Goal: Task Accomplishment & Management: Manage account settings

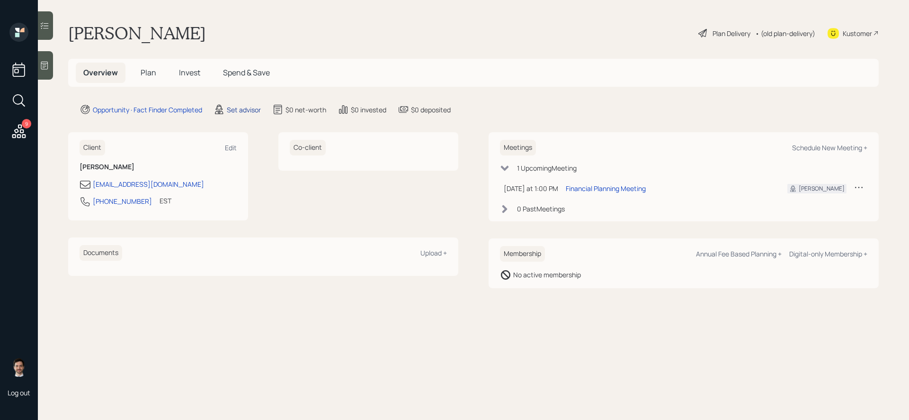
click at [236, 107] on div "Set advisor" at bounding box center [244, 110] width 34 height 10
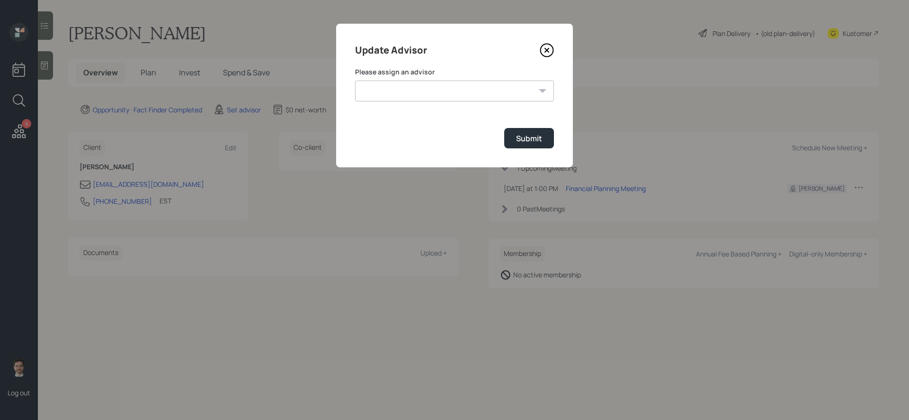
click at [407, 79] on div "Please assign an advisor [PERSON_NAME] [PERSON_NAME] [PERSON_NAME] End [PERSON_…" at bounding box center [454, 84] width 199 height 34
click at [403, 85] on select "[PERSON_NAME] [PERSON_NAME] [PERSON_NAME] End [PERSON_NAME] [PERSON_NAME] [PERS…" at bounding box center [454, 90] width 199 height 21
select select "ef6b64e1-8f62-4a74-b865-a7df4b35b836"
click at [355, 80] on select "[PERSON_NAME] [PERSON_NAME] [PERSON_NAME] End [PERSON_NAME] [PERSON_NAME] [PERS…" at bounding box center [454, 90] width 199 height 21
click at [536, 140] on div "Submit" at bounding box center [529, 138] width 26 height 10
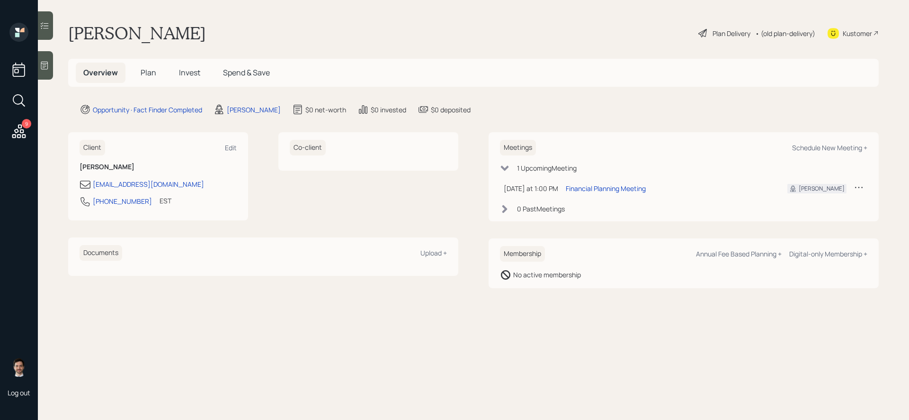
click at [147, 72] on span "Plan" at bounding box center [149, 72] width 16 height 10
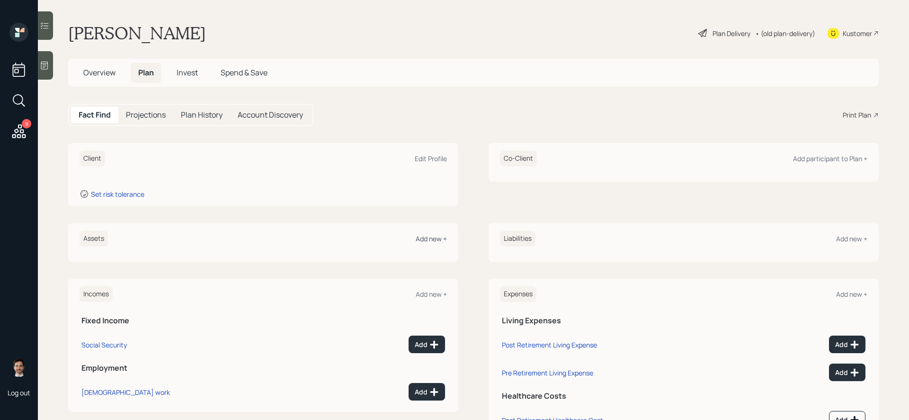
click at [430, 236] on div "Add new +" at bounding box center [431, 238] width 31 height 9
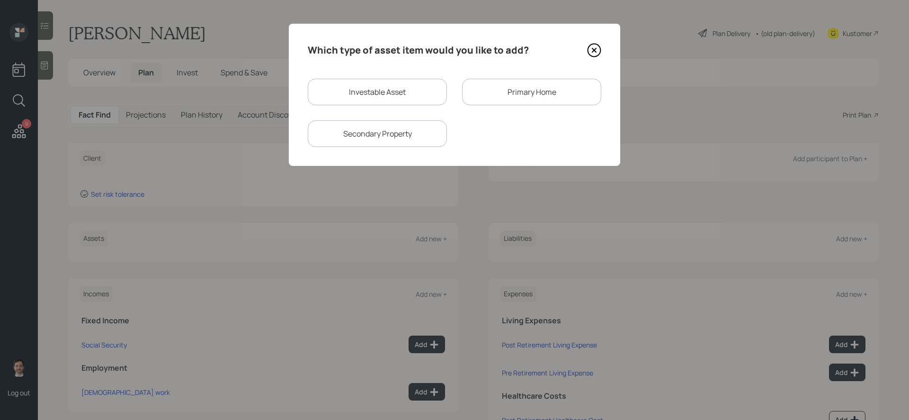
click at [388, 91] on div "Investable Asset" at bounding box center [377, 92] width 139 height 27
select select "taxable"
select select "balanced"
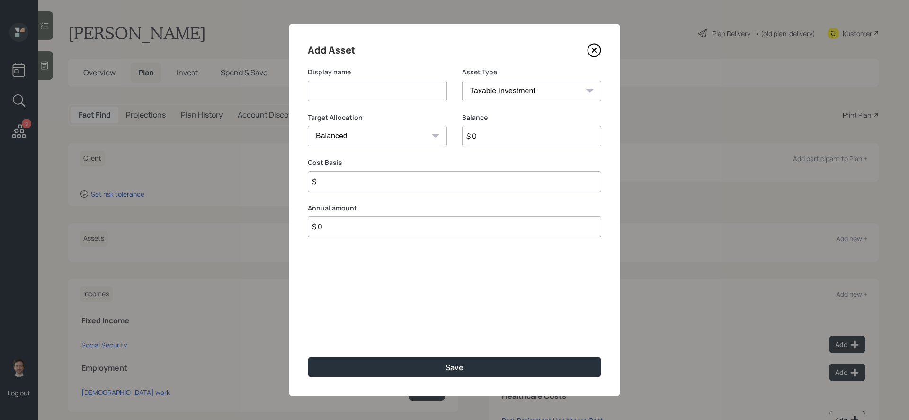
click at [385, 91] on input at bounding box center [377, 90] width 139 height 21
type input "[PERSON_NAME]"
select select "roth_ira"
type input "$"
type input "$ 2,000"
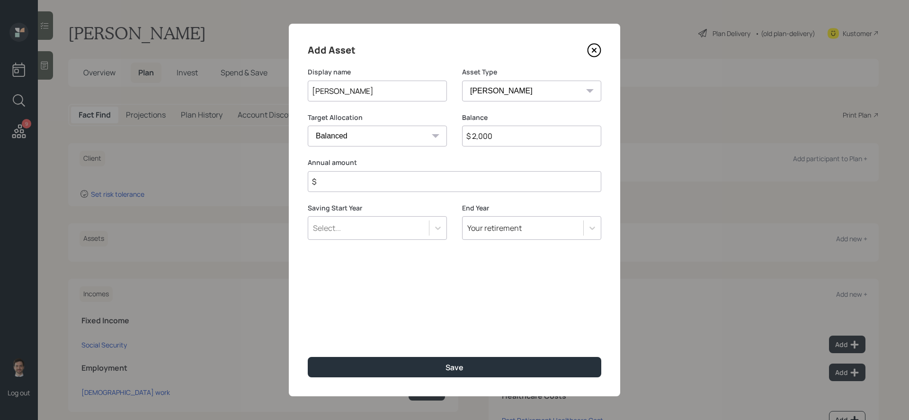
click at [308, 344] on button "Save" at bounding box center [455, 367] width 294 height 20
type input "$ 0"
click at [308, 344] on button "Save" at bounding box center [455, 367] width 294 height 20
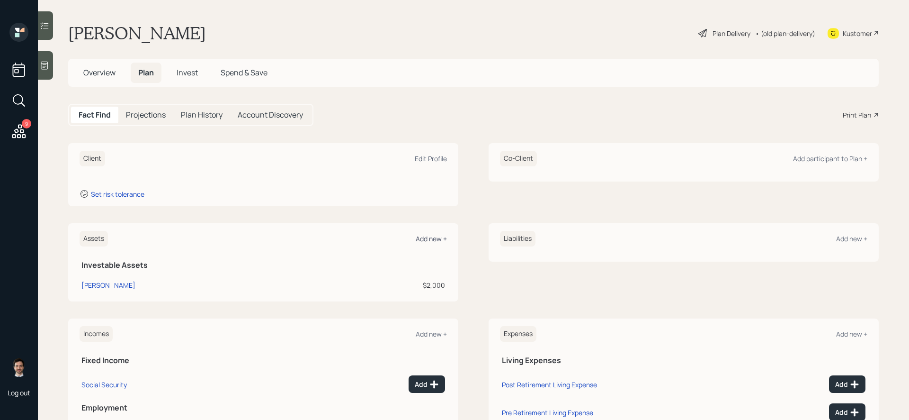
click at [438, 238] on div "Add new +" at bounding box center [431, 238] width 31 height 9
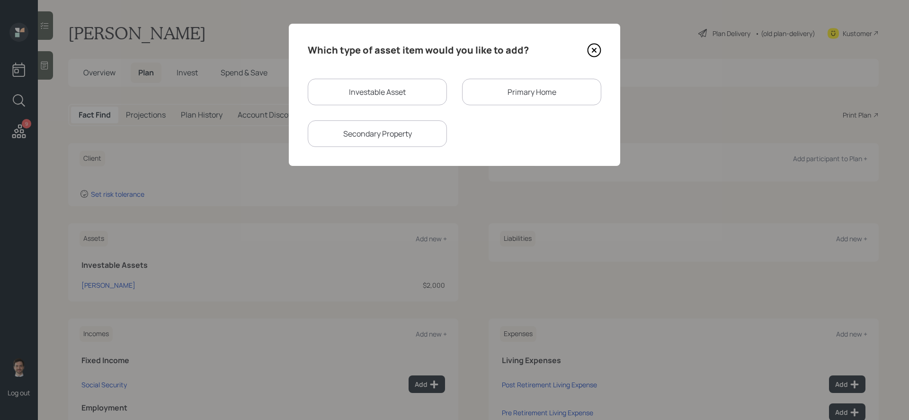
click at [391, 88] on div "Investable Asset" at bounding box center [377, 92] width 139 height 27
select select "taxable"
select select "balanced"
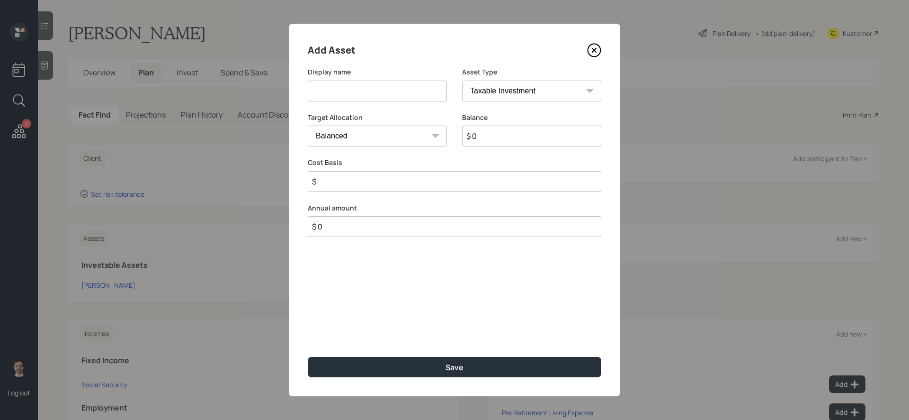
click at [389, 97] on input at bounding box center [377, 90] width 139 height 21
type input "Fidelity IRA"
select select "ira"
type input "$"
type input "$ 35,000"
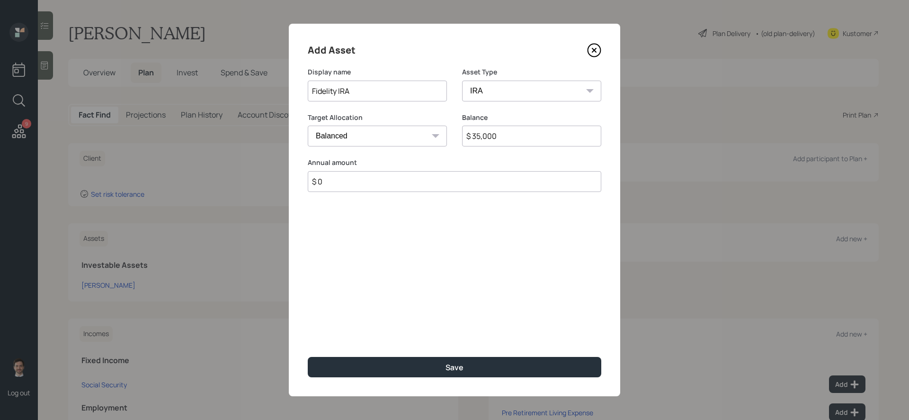
type input "$ 0"
click at [308, 344] on button "Save" at bounding box center [455, 367] width 294 height 20
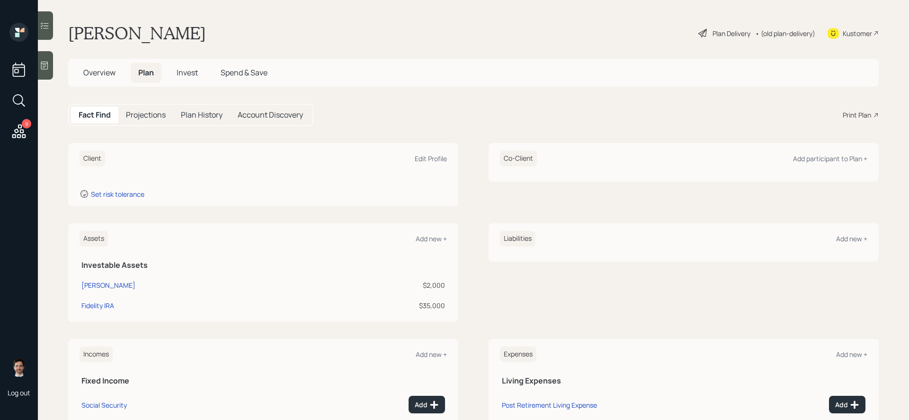
click at [438, 233] on div "Assets Add new +" at bounding box center [263, 239] width 367 height 16
click at [435, 240] on div "Add new +" at bounding box center [431, 238] width 31 height 9
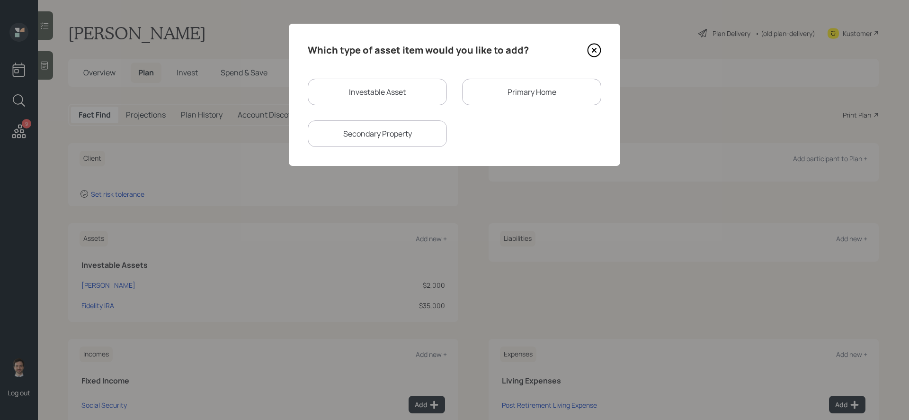
click at [385, 88] on div "Investable Asset" at bounding box center [377, 92] width 139 height 27
select select "taxable"
select select "balanced"
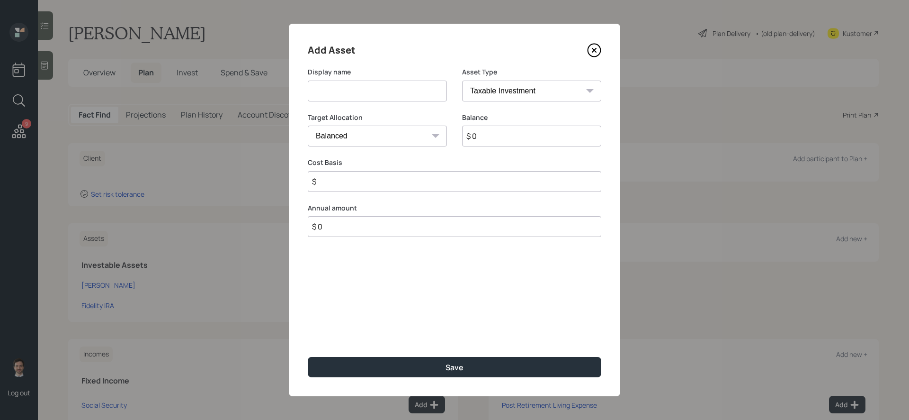
click at [382, 92] on input at bounding box center [377, 90] width 139 height 21
type input "Savings"
select select "emergency_fund"
type input "$ 5,000"
click at [308, 344] on button "Save" at bounding box center [455, 367] width 294 height 20
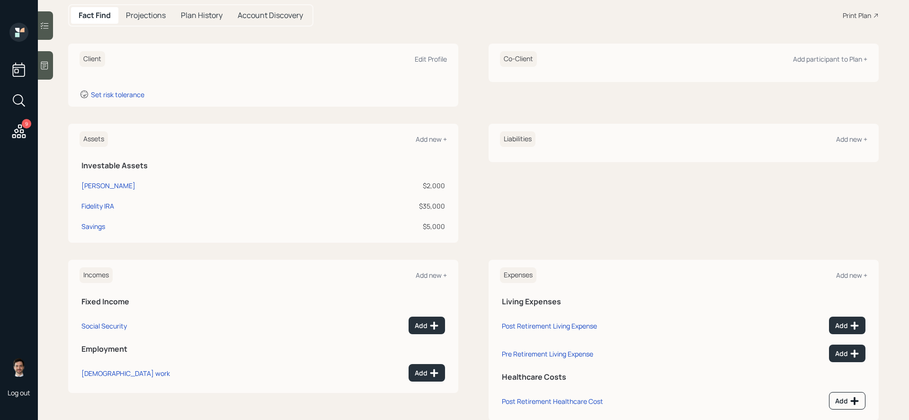
scroll to position [101, 0]
click at [424, 344] on div "Add" at bounding box center [427, 370] width 24 height 9
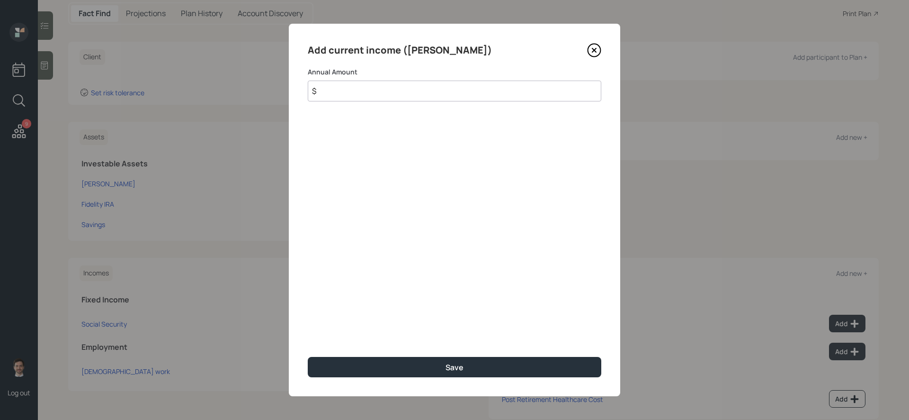
click at [430, 89] on input "$" at bounding box center [455, 90] width 294 height 21
type input "$ 114,000"
click at [308, 344] on button "Save" at bounding box center [455, 367] width 294 height 20
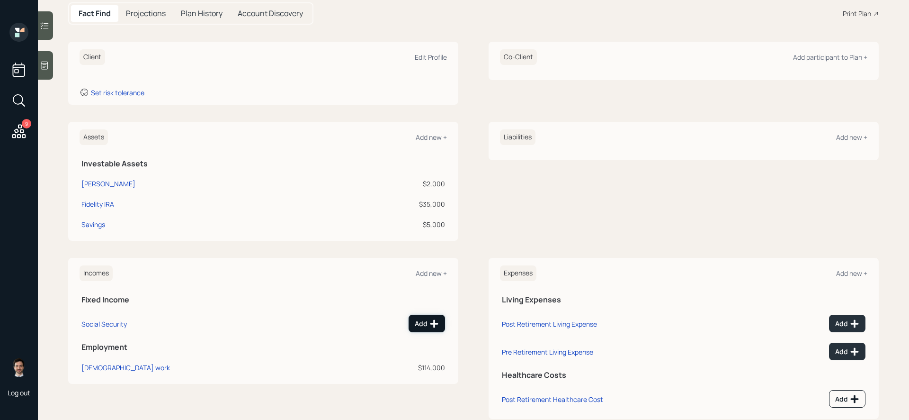
click at [428, 321] on div "Add" at bounding box center [427, 323] width 24 height 9
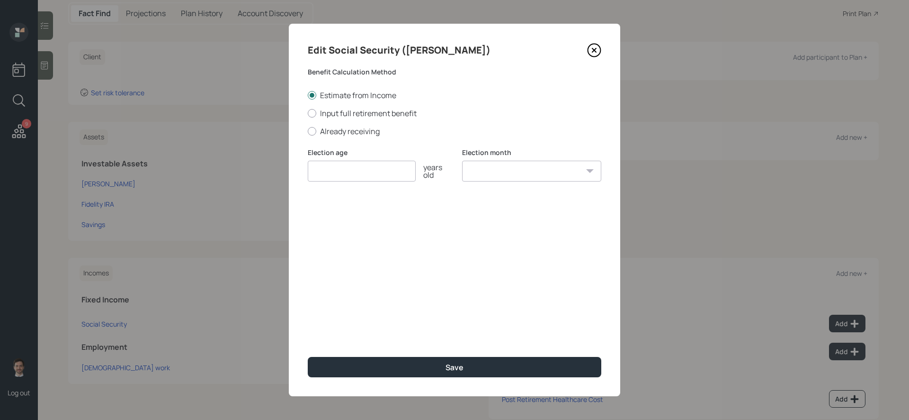
click at [356, 106] on div "Estimate from Income Input full retirement benefit Already receiving" at bounding box center [455, 113] width 294 height 46
click at [355, 110] on label "Input full retirement benefit" at bounding box center [455, 113] width 294 height 10
click at [308, 113] on input "Input full retirement benefit" at bounding box center [307, 113] width 0 height 0
radio input "true"
click at [344, 132] on label "Already receiving" at bounding box center [455, 131] width 294 height 10
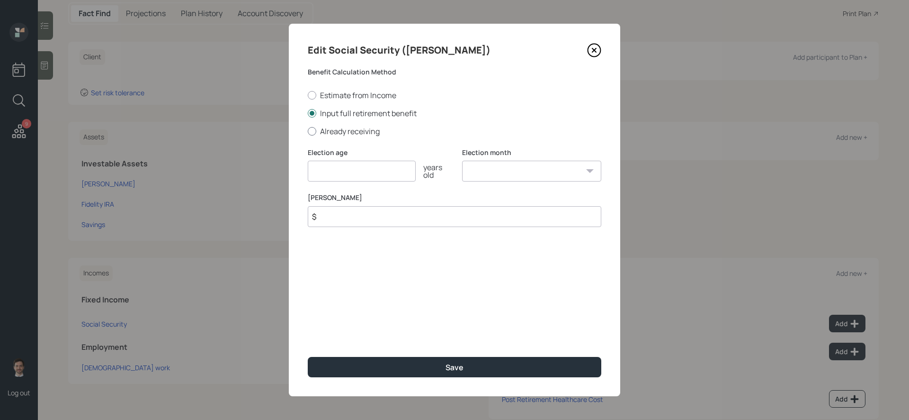
click at [308, 131] on input "Already receiving" at bounding box center [307, 131] width 0 height 0
radio input "true"
click at [333, 172] on input "number" at bounding box center [362, 171] width 108 height 21
type input "67"
type input "$ 940"
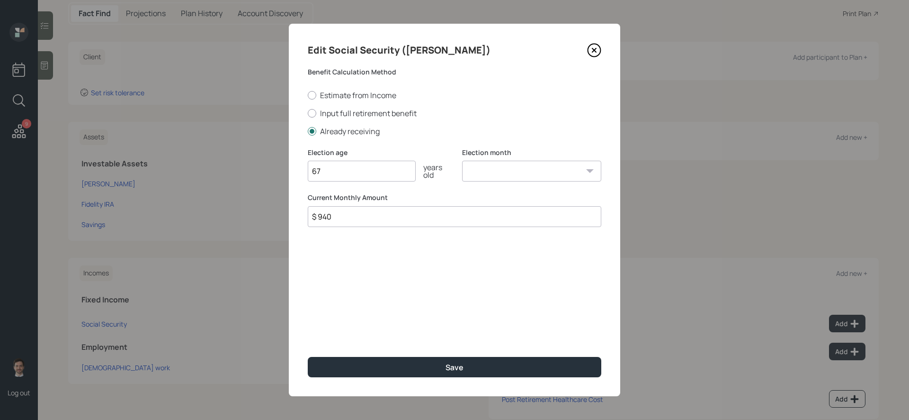
click at [308, 344] on button "Save" at bounding box center [455, 367] width 294 height 20
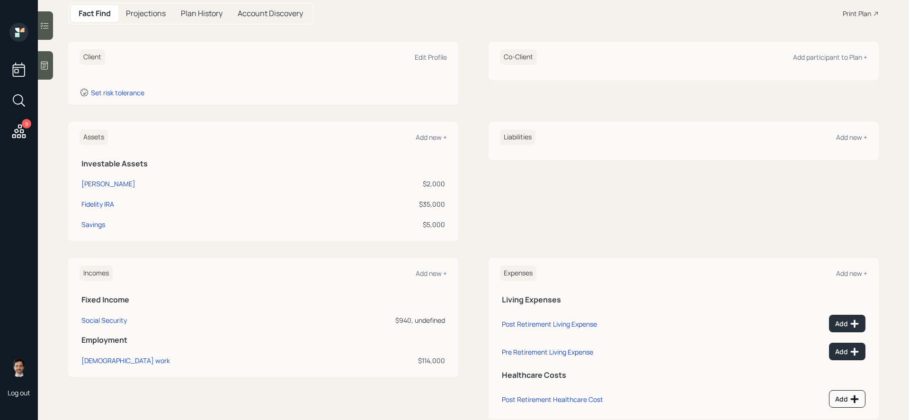
click at [476, 236] on div "Assets Add new + Investable Assets [PERSON_NAME] $2,000 Fidelity IRA $35,000 Sa…" at bounding box center [473, 181] width 811 height 119
click at [343, 115] on div "Client Edit Profile Set risk tolerance Co-Client Add participant to Plan + Asse…" at bounding box center [473, 230] width 811 height 377
click at [601, 199] on div "Liabilities Add new +" at bounding box center [684, 181] width 390 height 119
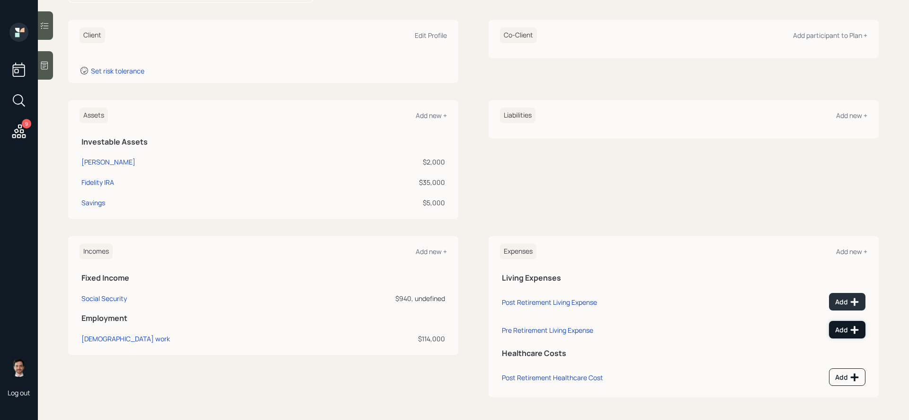
click at [686, 325] on div "Add" at bounding box center [847, 329] width 24 height 9
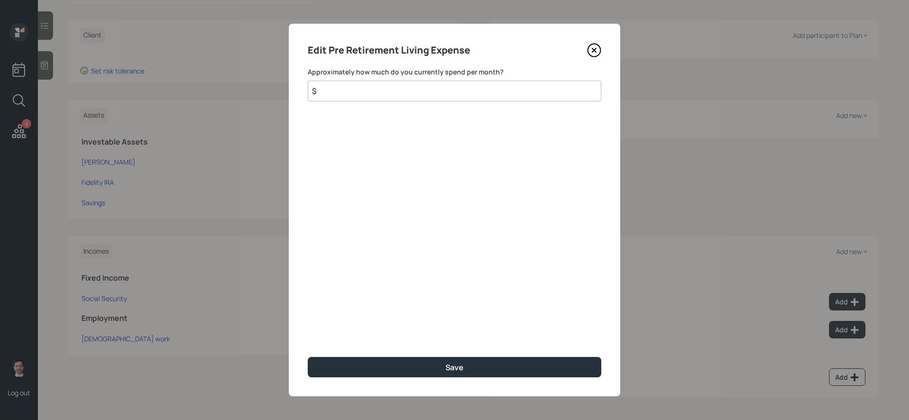
click at [492, 87] on input "$" at bounding box center [455, 90] width 294 height 21
type input "$ 55,009"
click at [308, 344] on button "Save" at bounding box center [455, 367] width 294 height 20
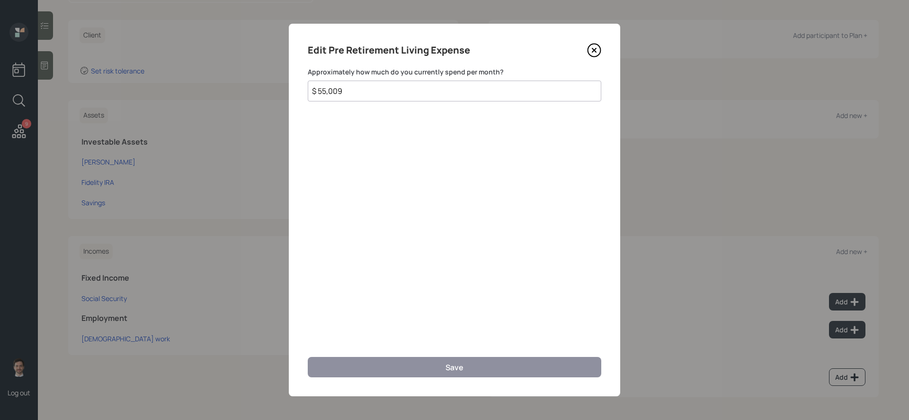
scroll to position [116, 0]
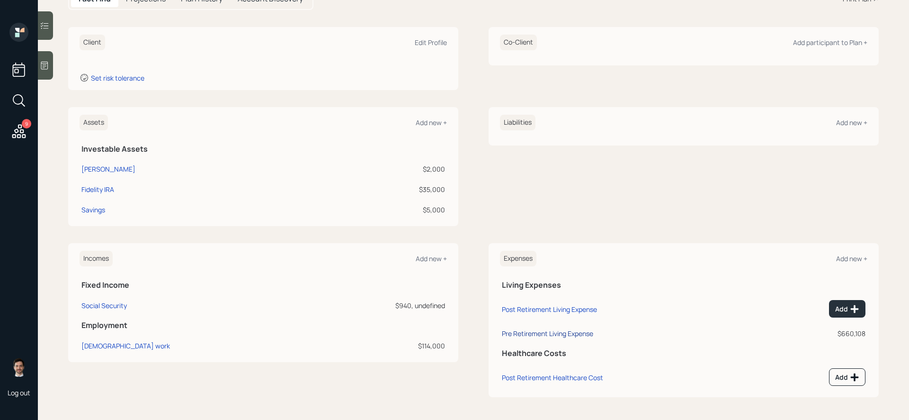
click at [523, 330] on div "Pre Retirement Living Expense" at bounding box center [547, 333] width 91 height 9
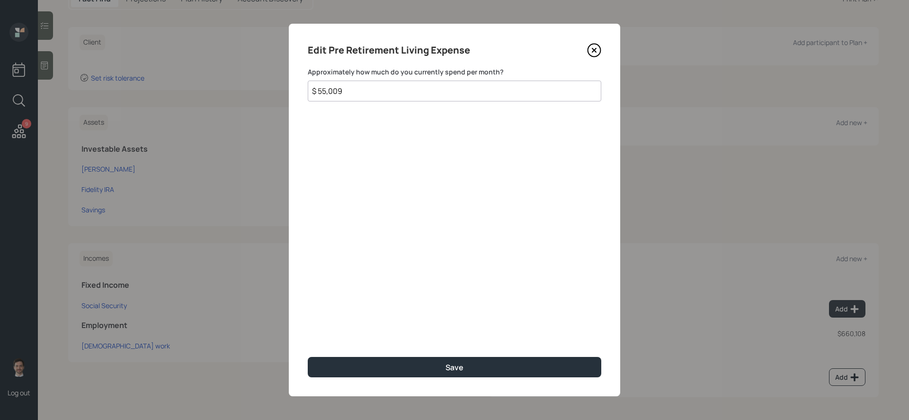
click at [406, 91] on input "$ 55,009" at bounding box center [455, 90] width 294 height 21
type input "$ 5,500"
click at [308, 344] on button "Save" at bounding box center [455, 367] width 294 height 20
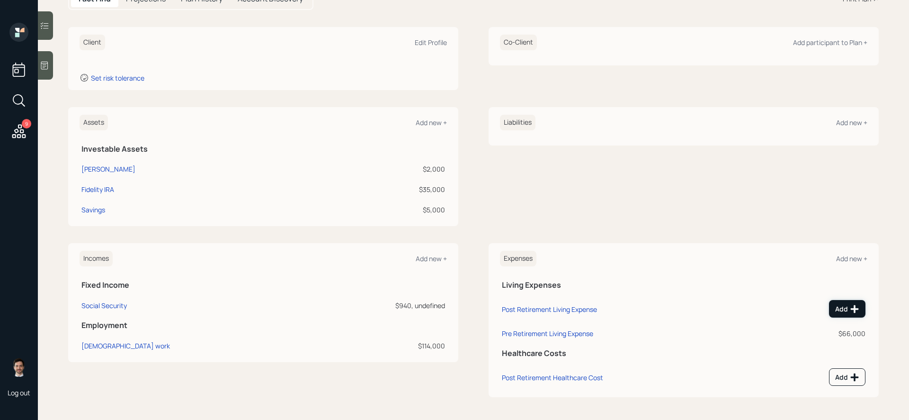
click at [686, 308] on div "Add" at bounding box center [847, 308] width 24 height 9
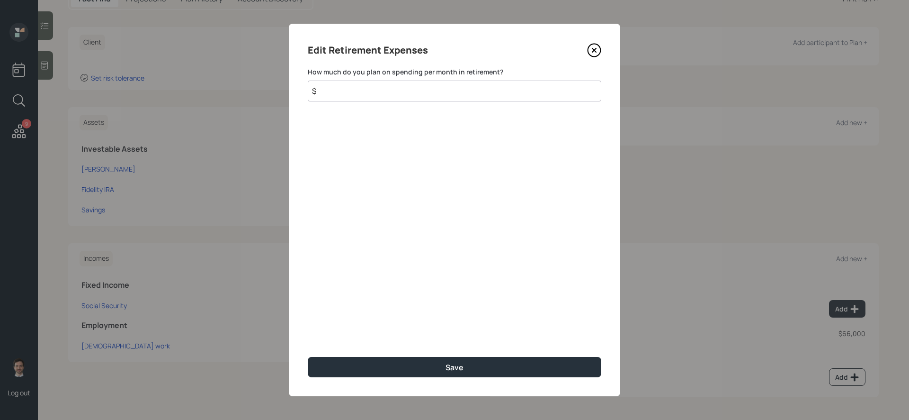
click at [493, 93] on input "$" at bounding box center [455, 90] width 294 height 21
type input "$ 5,500"
click at [308, 344] on button "Save" at bounding box center [455, 367] width 294 height 20
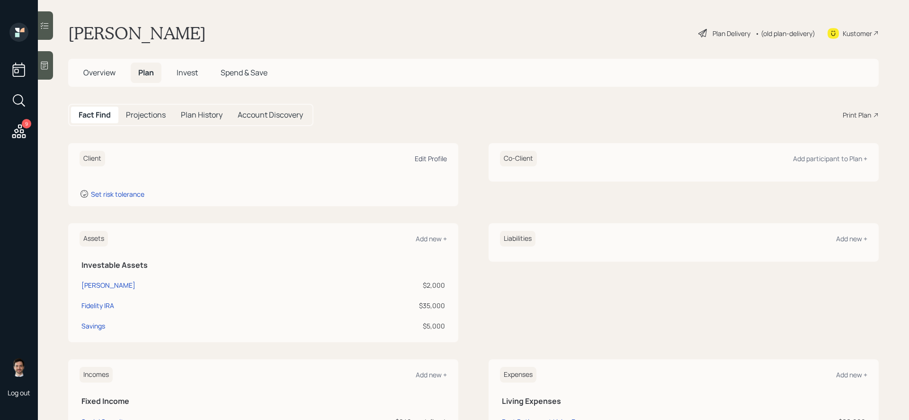
click at [435, 158] on div "Edit Profile" at bounding box center [431, 158] width 32 height 9
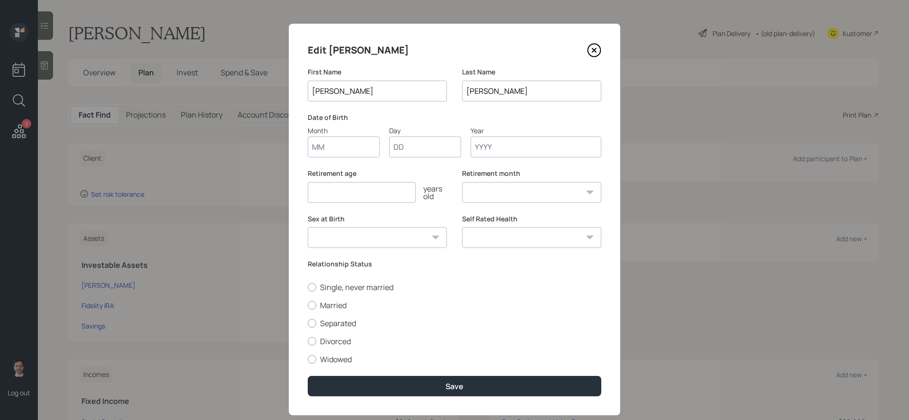
click at [342, 147] on input "Month" at bounding box center [344, 146] width 72 height 21
type input "12"
type input "25"
type input "1957"
select select "12"
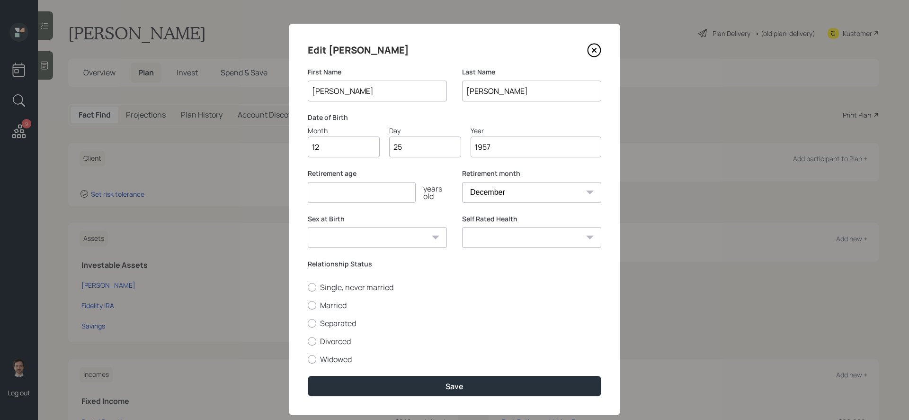
type input "1957"
click at [407, 191] on input "number" at bounding box center [362, 192] width 108 height 21
type input "70"
click at [333, 340] on label "Divorced" at bounding box center [455, 341] width 294 height 10
click at [308, 340] on input "Divorced" at bounding box center [307, 340] width 0 height 0
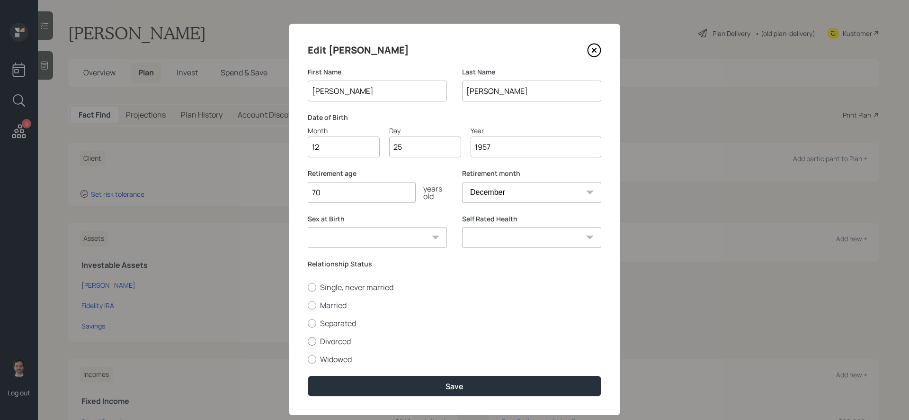
radio input "true"
click at [496, 239] on select "Excellent Very Good Good Fair Poor" at bounding box center [531, 237] width 139 height 21
select select "fair"
click at [462, 227] on select "Excellent Very Good Good Fair Poor" at bounding box center [531, 237] width 139 height 21
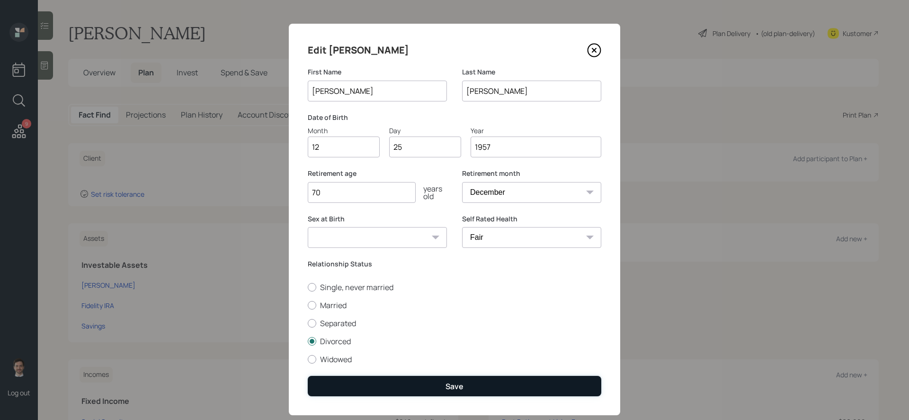
click at [442, 344] on button "Save" at bounding box center [455, 385] width 294 height 20
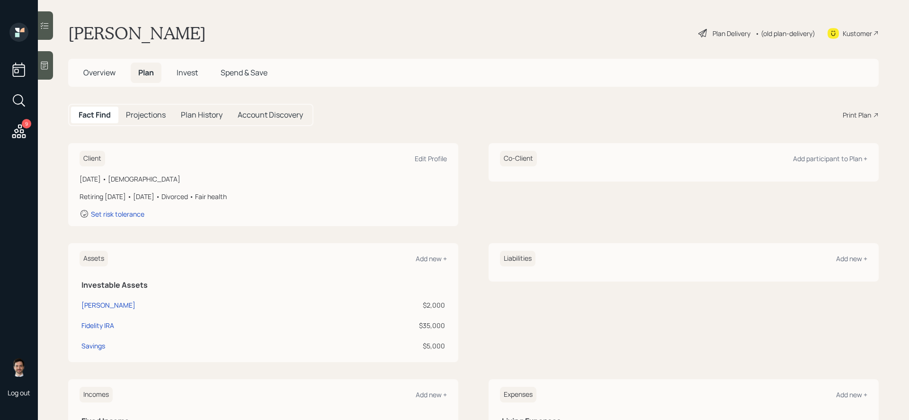
click at [686, 31] on div "Plan Delivery" at bounding box center [732, 33] width 38 height 10
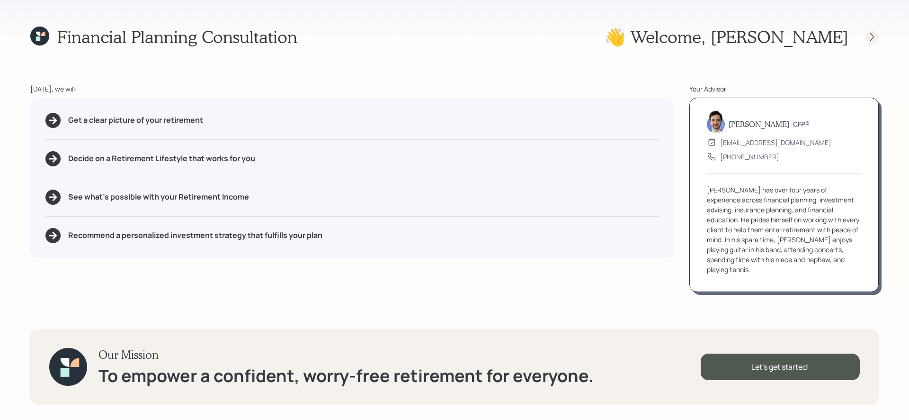
click at [686, 36] on icon at bounding box center [871, 36] width 9 height 9
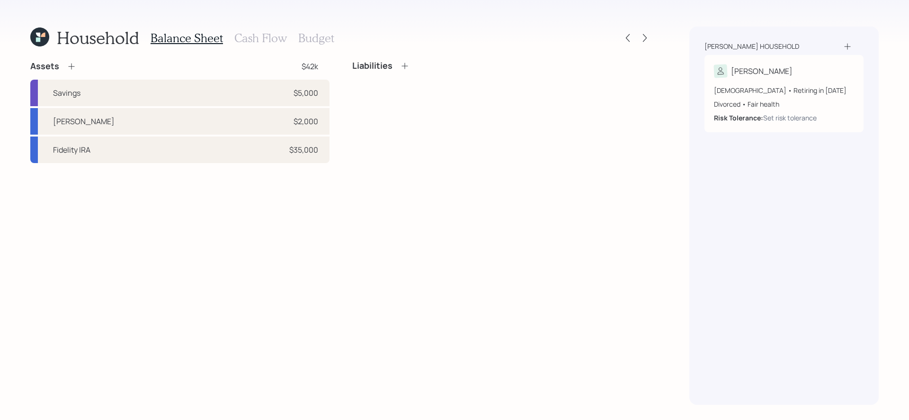
click at [380, 125] on div "Liabilities" at bounding box center [501, 112] width 299 height 102
click at [71, 63] on icon at bounding box center [71, 66] width 9 height 9
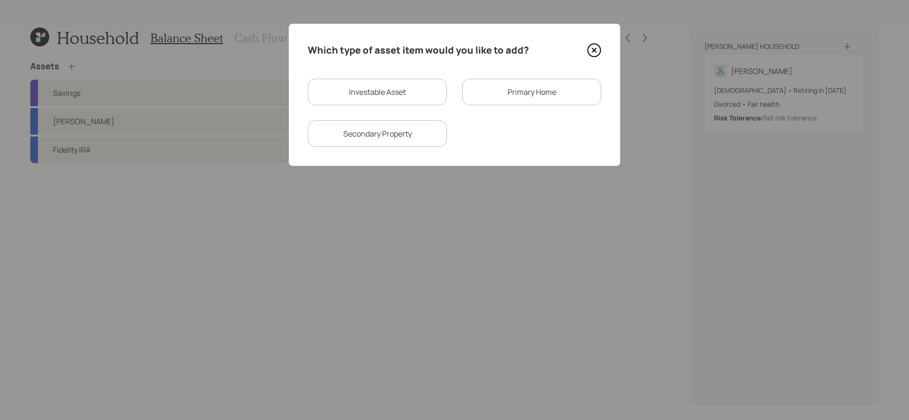
click at [378, 93] on div "Investable Asset" at bounding box center [377, 92] width 139 height 27
select select "taxable"
select select "balanced"
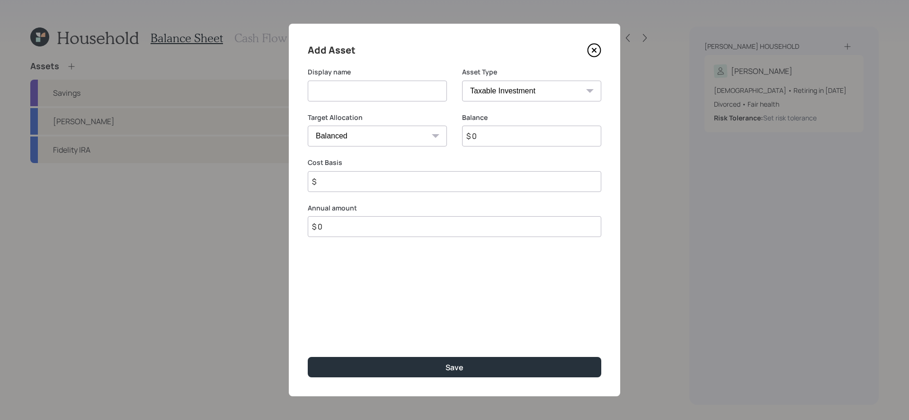
click at [381, 94] on input at bounding box center [377, 90] width 139 height 21
type input "Current 403(b)"
click at [499, 91] on select "SEP [PERSON_NAME] IRA 401(k) [PERSON_NAME] 401(k) 403(b) [PERSON_NAME] 403(b) 4…" at bounding box center [531, 90] width 139 height 21
select select "public_school_sponsored"
click at [462, 80] on select "SEP [PERSON_NAME] IRA 401(k) [PERSON_NAME] 401(k) 403(b) [PERSON_NAME] 403(b) 4…" at bounding box center [531, 90] width 139 height 21
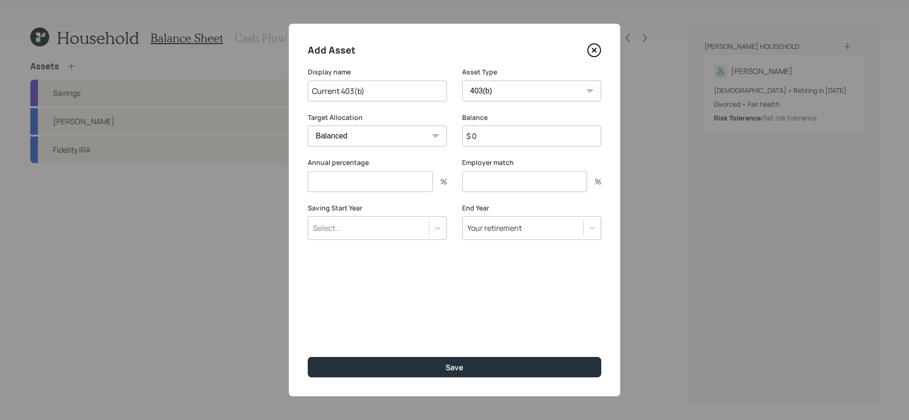
click at [495, 138] on input "$ 0" at bounding box center [531, 135] width 139 height 21
type input "$ 70,000"
click at [378, 90] on input "Current 403(b)" at bounding box center [377, 90] width 139 height 21
click at [383, 186] on input "number" at bounding box center [370, 181] width 125 height 21
type input "0"
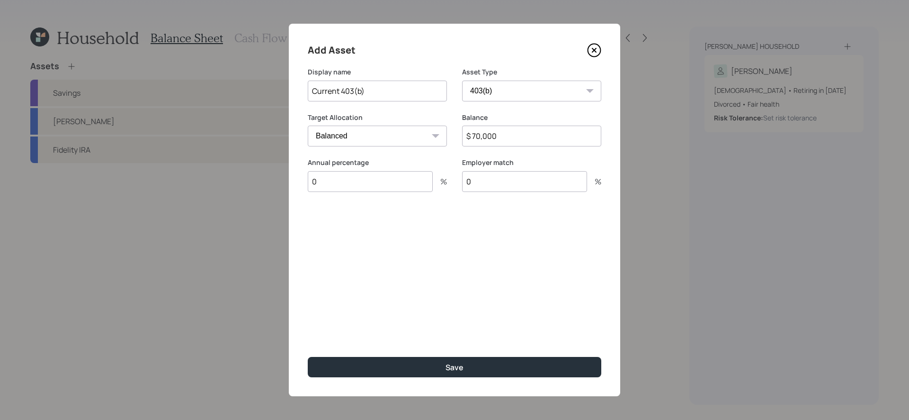
type input "0"
click at [308, 344] on button "Save" at bounding box center [455, 367] width 294 height 20
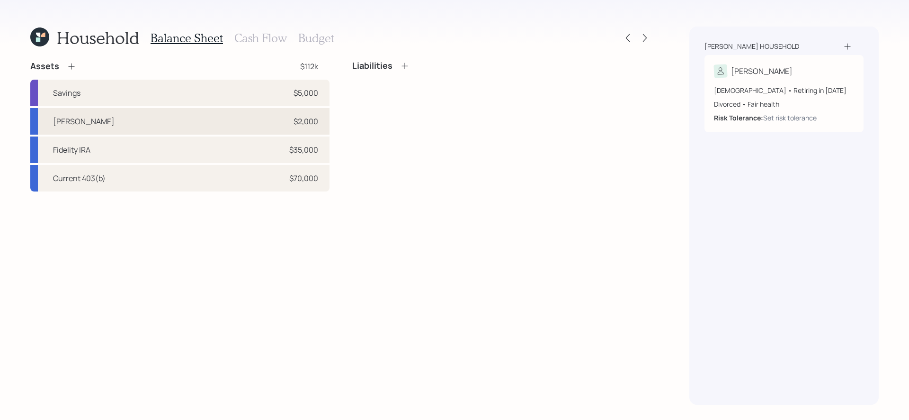
click at [199, 124] on div "[PERSON_NAME] $2,000" at bounding box center [179, 121] width 299 height 27
select select "roth_ira"
select select "balanced"
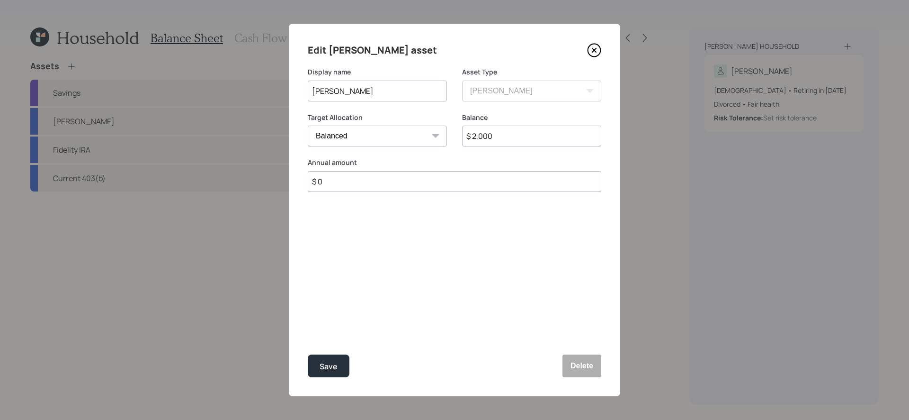
click at [412, 177] on input "$ 0" at bounding box center [455, 181] width 294 height 21
type input "$ 6,000"
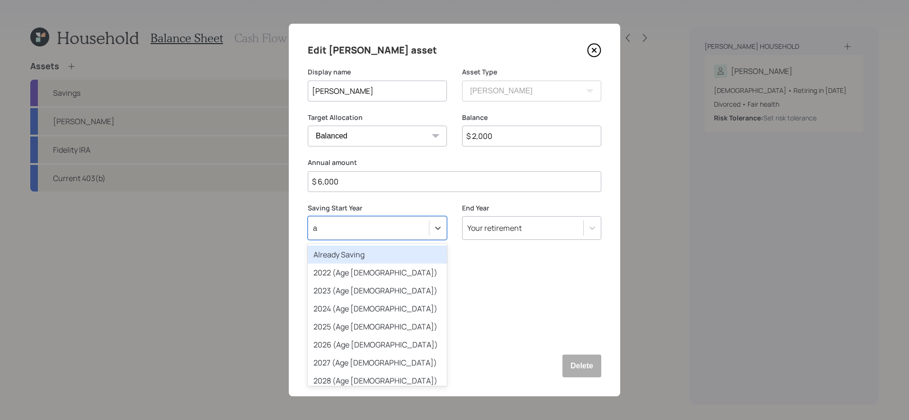
type input "al"
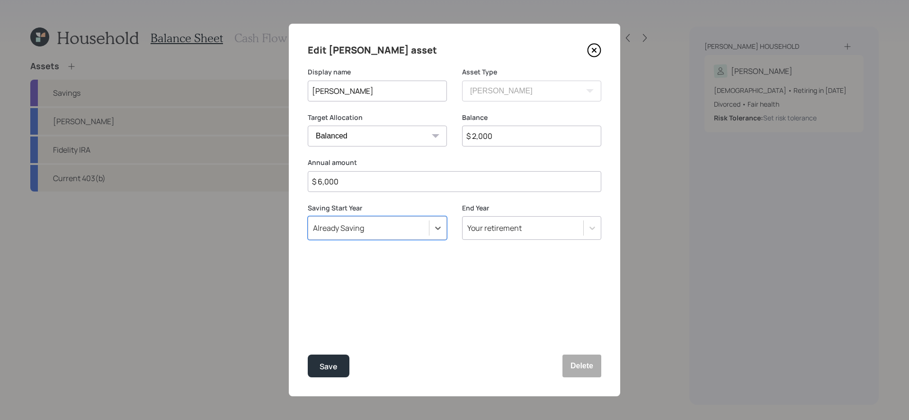
click at [308, 344] on button "Save" at bounding box center [329, 365] width 42 height 23
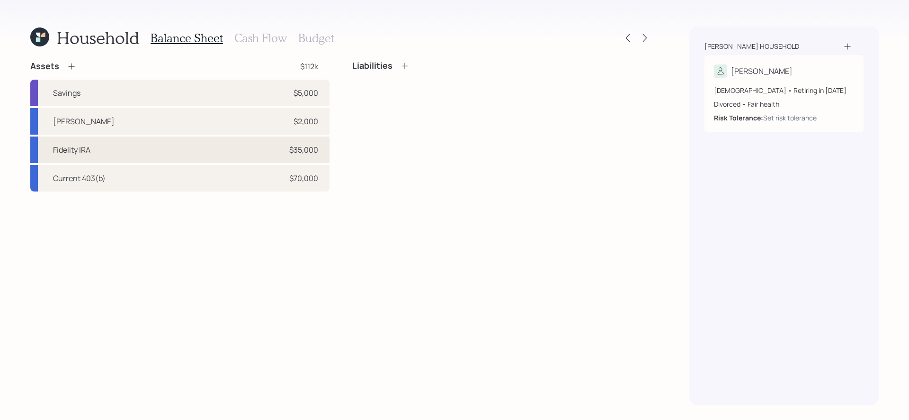
click at [230, 157] on div "Fidelity IRA $35,000" at bounding box center [179, 149] width 299 height 27
select select "ira"
select select "balanced"
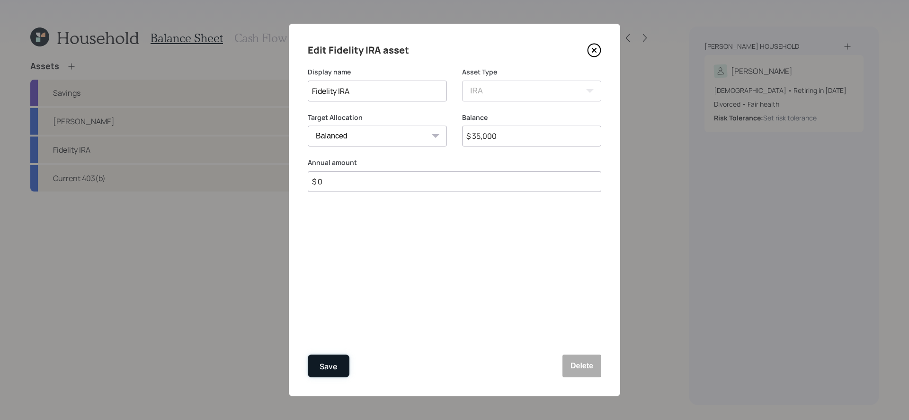
click at [333, 344] on div "Save" at bounding box center [329, 366] width 18 height 13
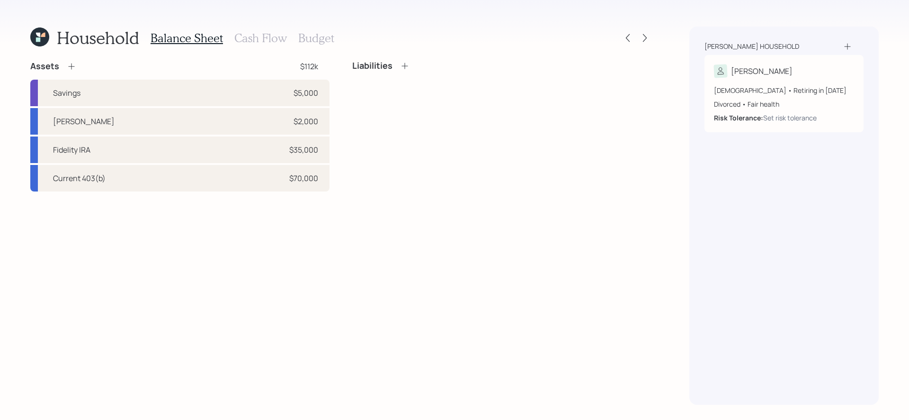
click at [72, 66] on icon at bounding box center [71, 66] width 9 height 9
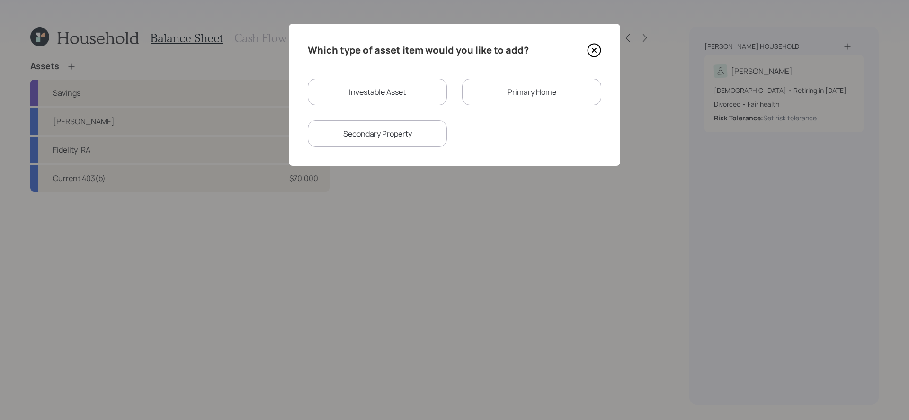
click at [487, 91] on div "Primary Home" at bounding box center [531, 92] width 139 height 27
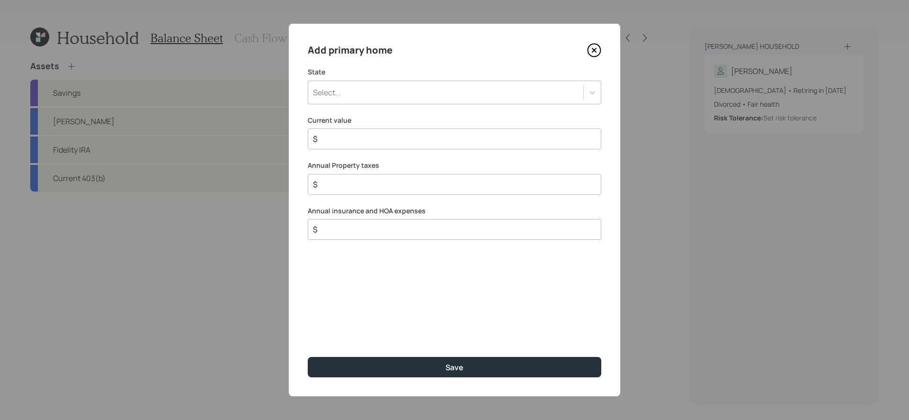
click at [417, 96] on div "Select..." at bounding box center [445, 92] width 275 height 16
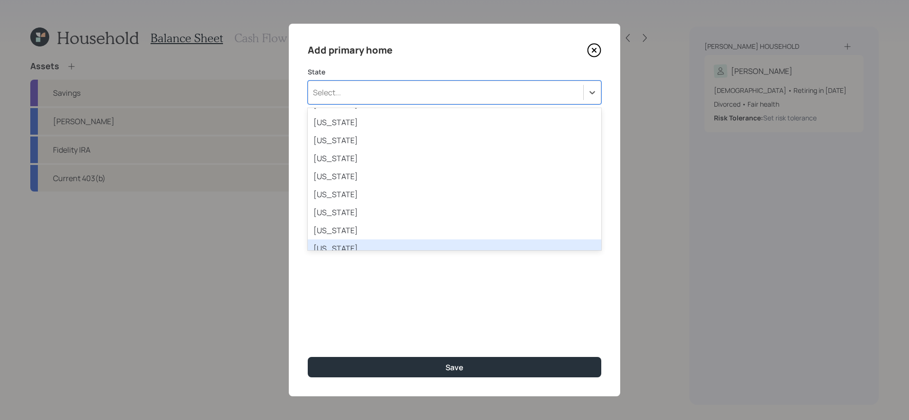
scroll to position [247, 0]
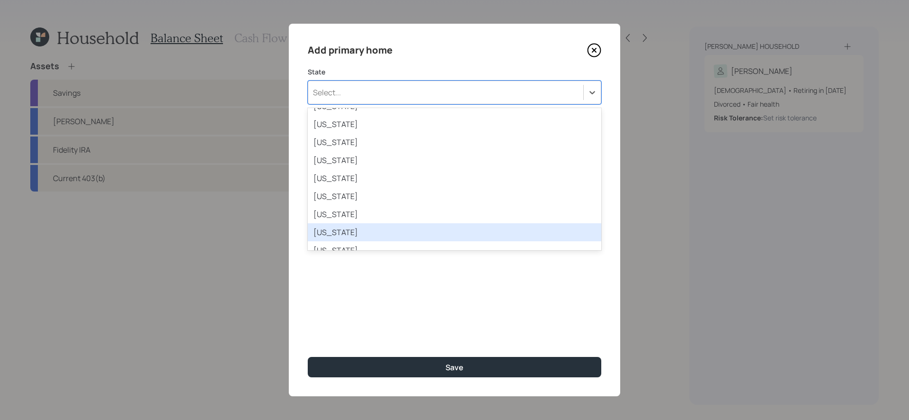
click at [393, 234] on div "[US_STATE]" at bounding box center [455, 232] width 294 height 18
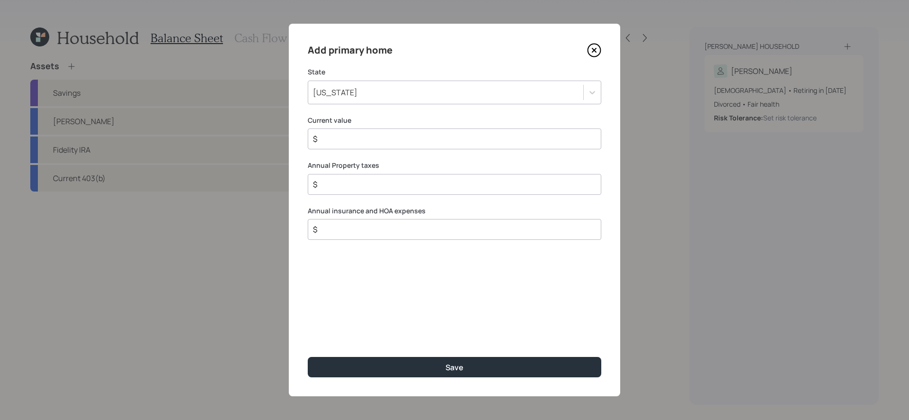
click at [390, 143] on input "$" at bounding box center [450, 138] width 277 height 11
type input "$ 600,000"
type input "$ 4,000"
type input "$ 1,500"
click at [308, 344] on button "Save" at bounding box center [455, 367] width 294 height 20
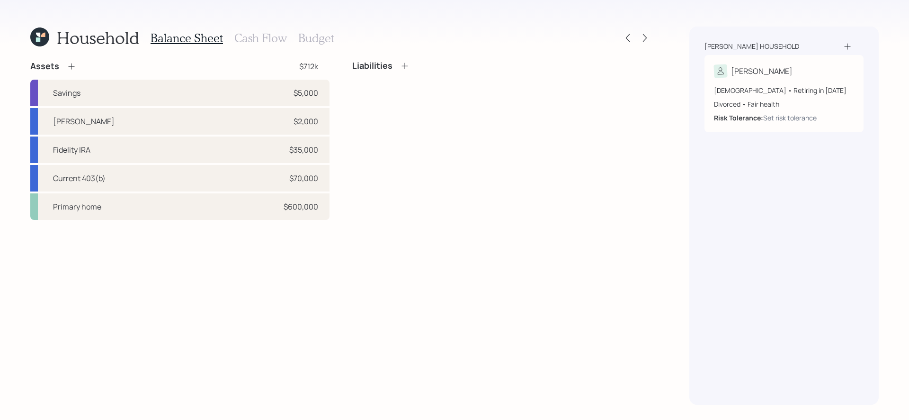
click at [453, 229] on div "Assets $712k Savings $5,000 [PERSON_NAME] $2,000 Fidelity IRA $35,000 Current 4…" at bounding box center [340, 233] width 621 height 344
click at [404, 63] on icon at bounding box center [404, 65] width 9 height 9
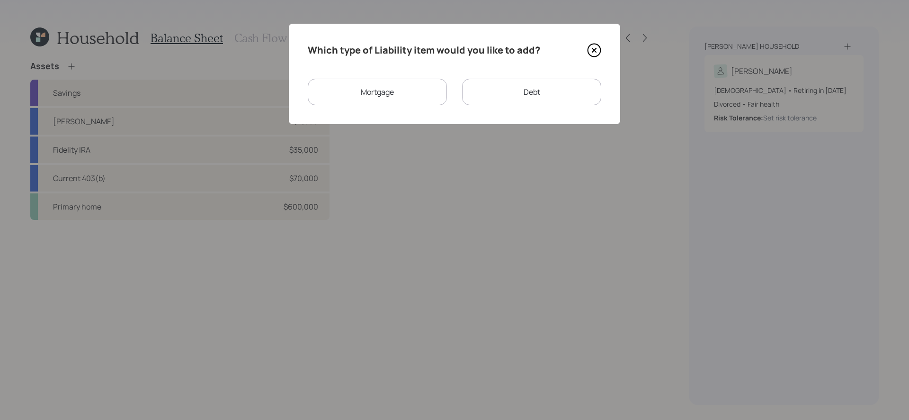
click at [411, 86] on div "Mortgage" at bounding box center [377, 92] width 139 height 27
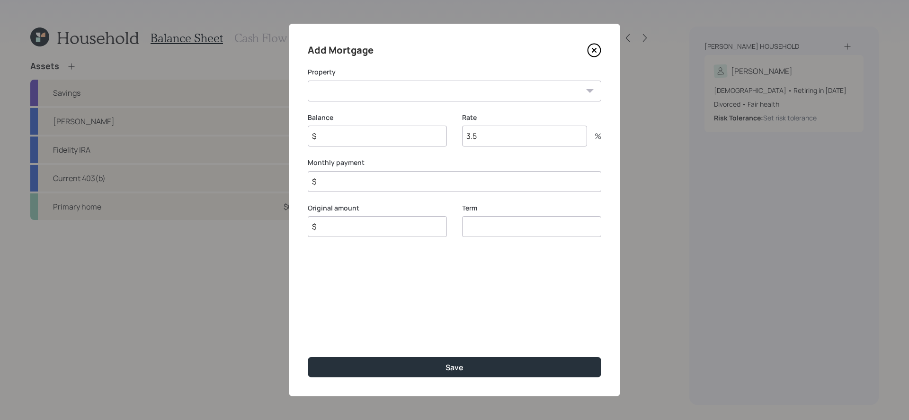
click at [373, 97] on select "MA Primary home" at bounding box center [455, 90] width 294 height 21
select select "c22cdd95-002c-47f5-b676-33fcdb7ef570"
click at [308, 80] on select "MA Primary home" at bounding box center [455, 90] width 294 height 21
click at [348, 135] on input "$" at bounding box center [377, 135] width 139 height 21
type input "$ 300,000"
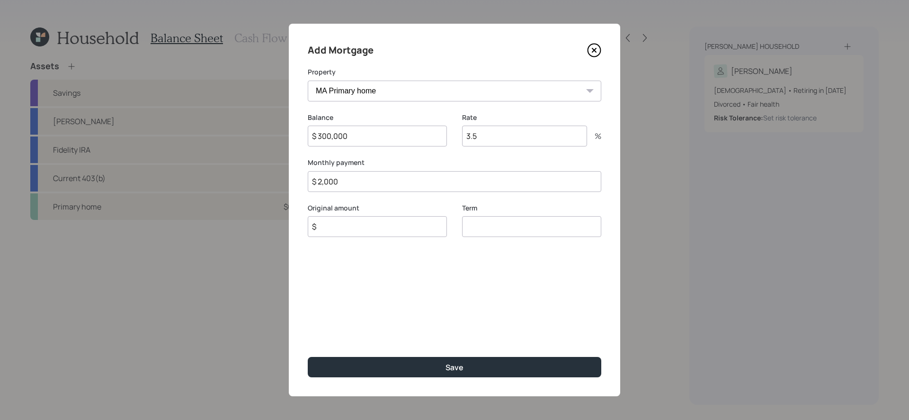
type input "$ 2,000"
click at [308, 344] on button "Save" at bounding box center [455, 367] width 294 height 20
click at [364, 231] on input "$" at bounding box center [377, 226] width 139 height 21
type input "$ 300,000"
type input "30"
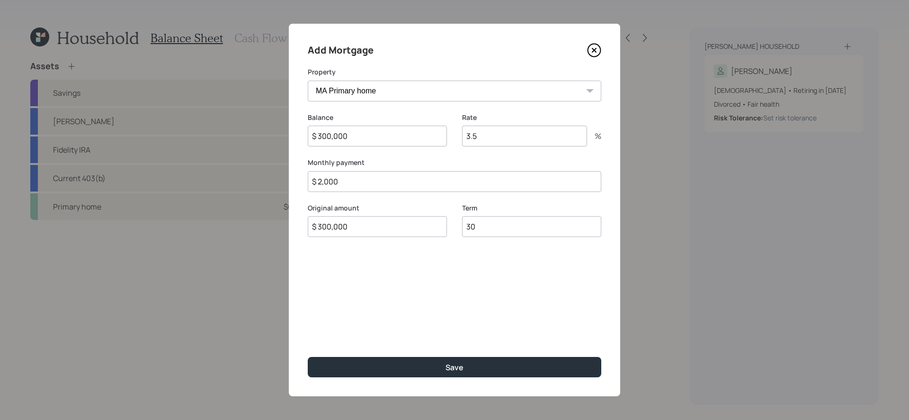
click at [308, 344] on button "Save" at bounding box center [455, 367] width 294 height 20
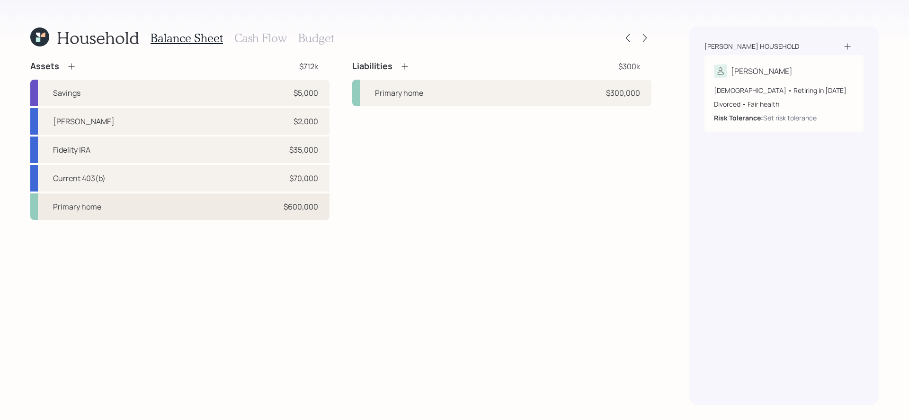
click at [189, 205] on div "Primary home $600,000" at bounding box center [179, 206] width 299 height 27
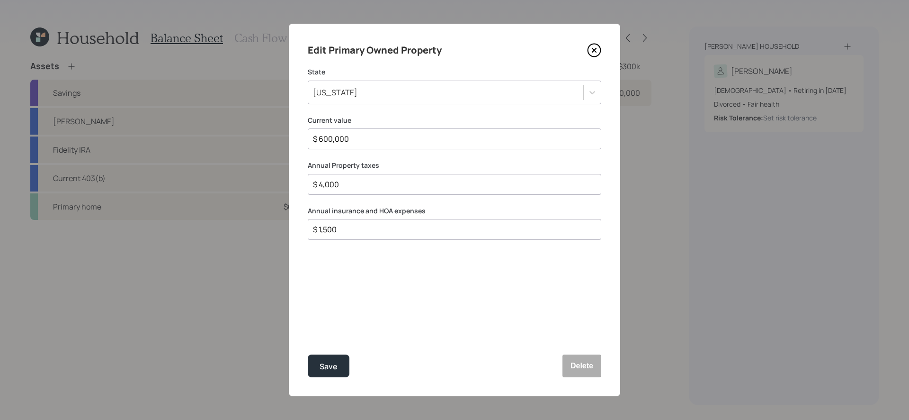
click at [591, 51] on icon at bounding box center [594, 50] width 14 height 14
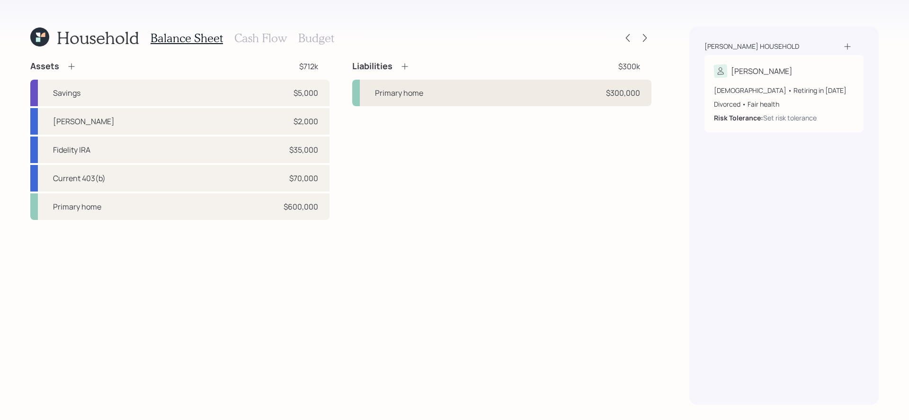
click at [552, 93] on div "Primary home $300,000" at bounding box center [501, 93] width 299 height 27
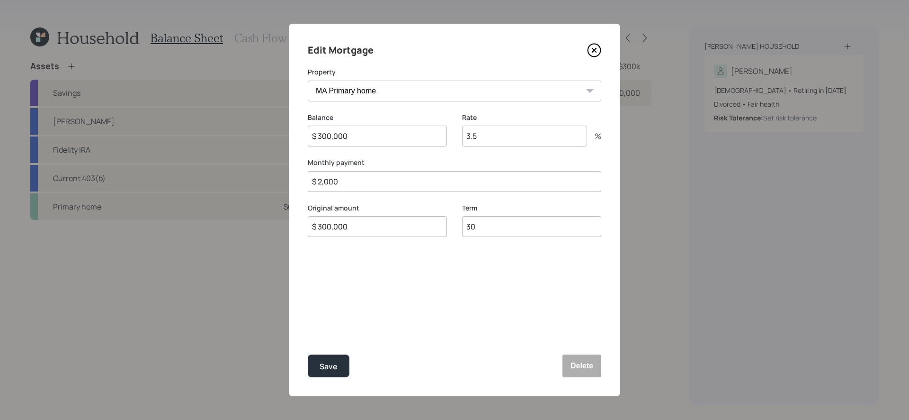
click at [409, 180] on input "$ 2,000" at bounding box center [455, 181] width 294 height 21
click at [409, 177] on input "$ 2,000" at bounding box center [455, 181] width 294 height 21
type input "$ 1,540"
type input "2.75"
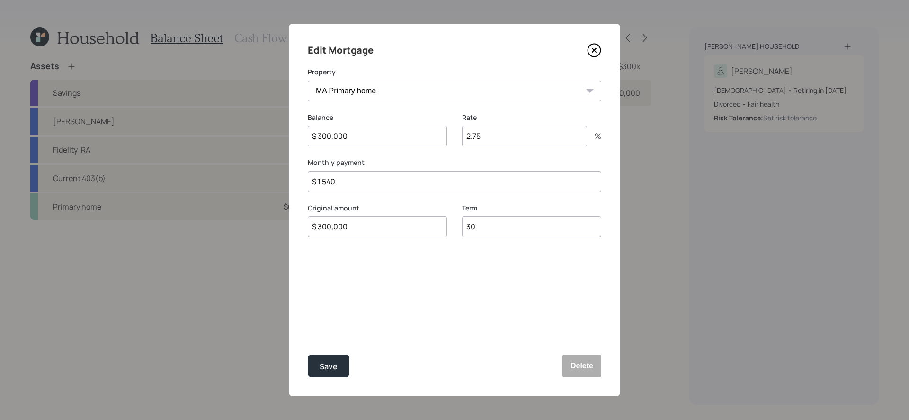
click at [308, 344] on button "Save" at bounding box center [329, 365] width 42 height 23
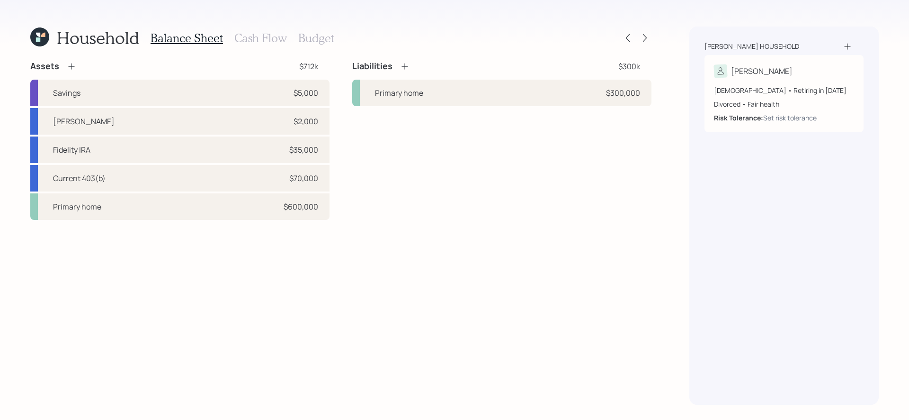
click at [426, 272] on div "Assets $712k Savings $5,000 [PERSON_NAME] $2,000 Fidelity IRA $35,000 Current 4…" at bounding box center [340, 233] width 621 height 344
click at [407, 63] on icon at bounding box center [404, 66] width 9 height 9
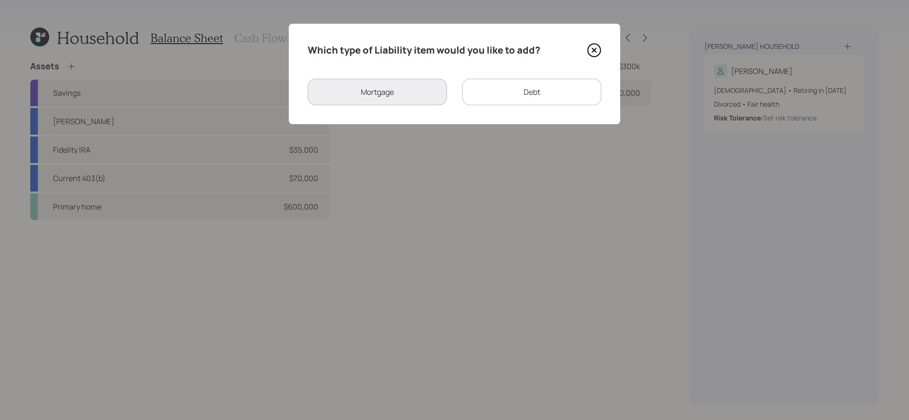
click at [501, 98] on div "Debt" at bounding box center [531, 92] width 139 height 27
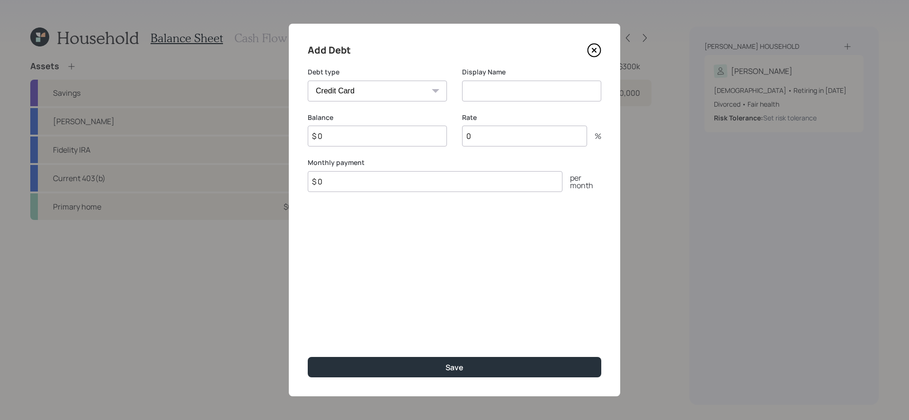
click at [424, 90] on select "Car Credit Card Medical Student Other" at bounding box center [377, 90] width 139 height 21
select select "car"
click at [308, 80] on select "Car Credit Card Medical Student Other" at bounding box center [377, 90] width 139 height 21
click at [346, 182] on input "$ 0" at bounding box center [435, 181] width 255 height 21
type input "$ 365"
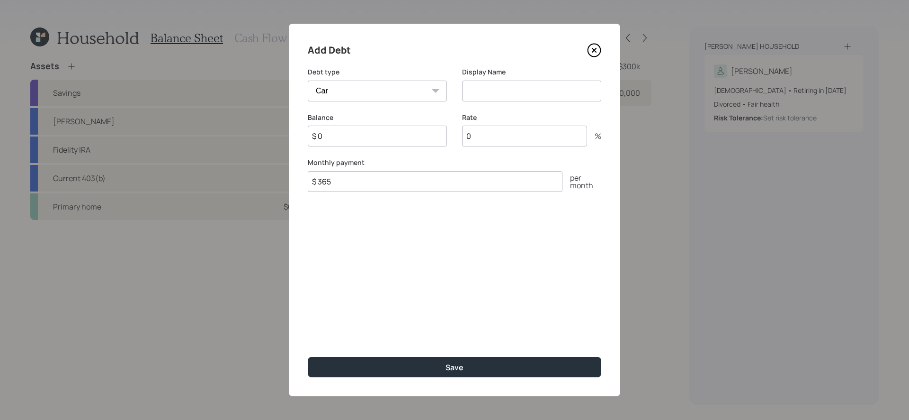
click at [526, 90] on input at bounding box center [531, 90] width 139 height 21
click at [308, 344] on button "Save" at bounding box center [455, 367] width 294 height 20
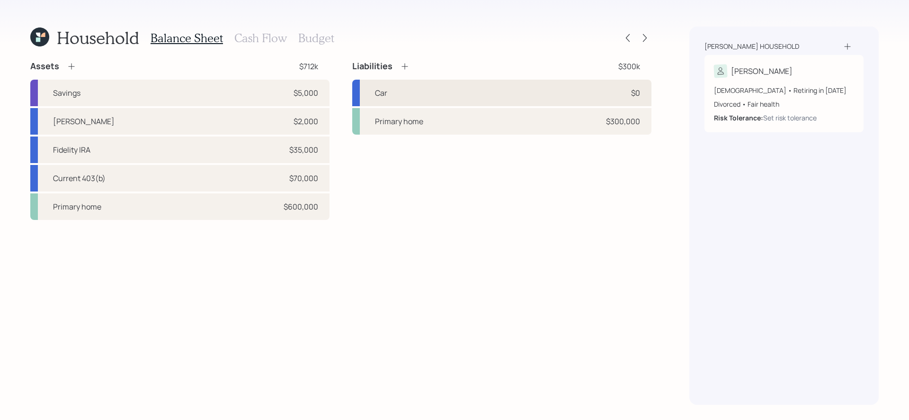
click at [454, 94] on div "Car $0" at bounding box center [501, 93] width 299 height 27
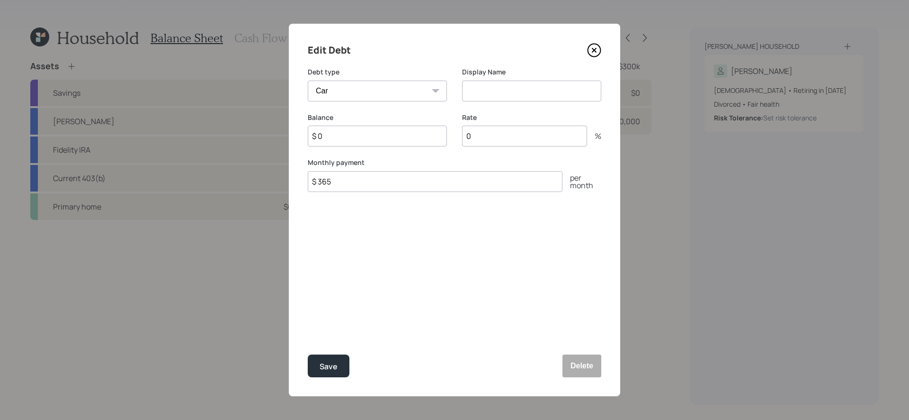
drag, startPoint x: 484, startPoint y: 88, endPoint x: 493, endPoint y: 76, distance: 15.2
click at [484, 88] on input at bounding box center [531, 90] width 139 height 21
type input "Car Loan"
type input "$ 4,500"
click at [308, 344] on button "Save" at bounding box center [329, 365] width 42 height 23
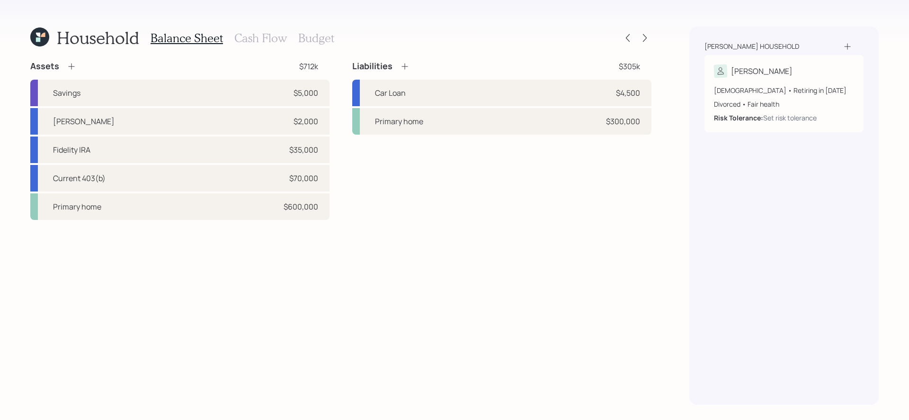
click at [500, 192] on div "Liabilities $305k Car Loan $4,500 Primary home $300,000" at bounding box center [501, 140] width 299 height 159
click at [404, 64] on icon at bounding box center [404, 66] width 9 height 9
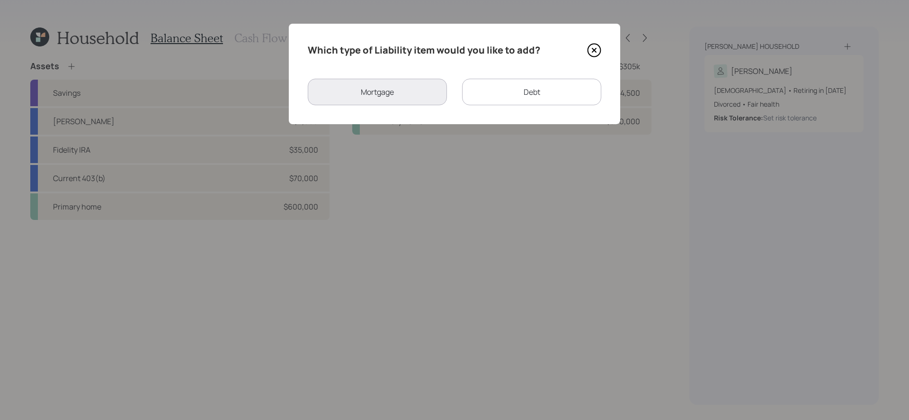
click at [493, 96] on div "Debt" at bounding box center [531, 92] width 139 height 27
select select "credit_card"
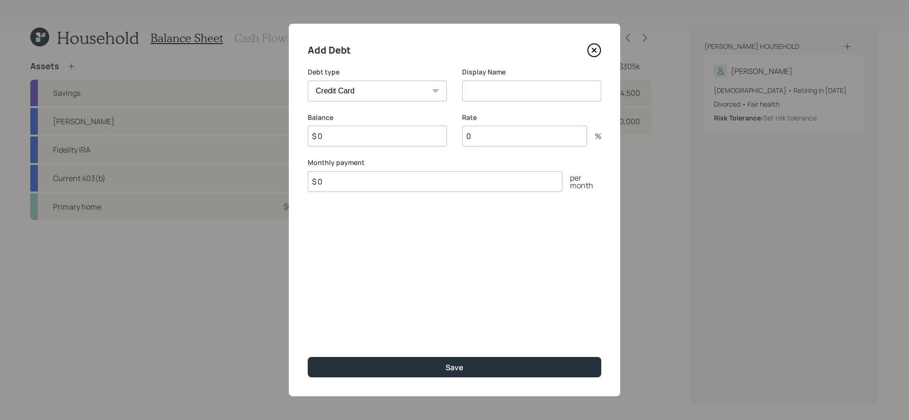
click at [514, 87] on input at bounding box center [531, 90] width 139 height 21
click at [394, 88] on select "Car Credit Card Medical Student Other" at bounding box center [377, 90] width 139 height 21
click at [550, 89] on input at bounding box center [531, 90] width 139 height 21
type input "C"
type input "CC Debt"
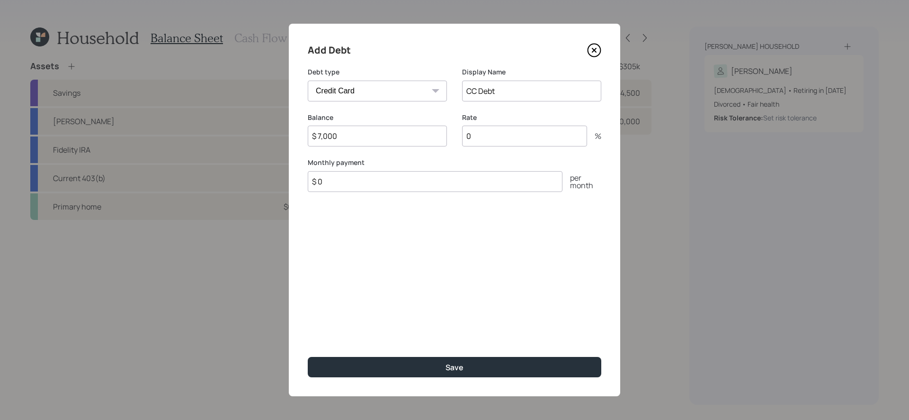
type input "$ 7,000"
click at [515, 134] on input "0" at bounding box center [524, 135] width 125 height 21
click at [424, 182] on input "$ 0" at bounding box center [435, 181] width 255 height 21
type input "$ 600"
click at [308, 344] on button "Save" at bounding box center [455, 367] width 294 height 20
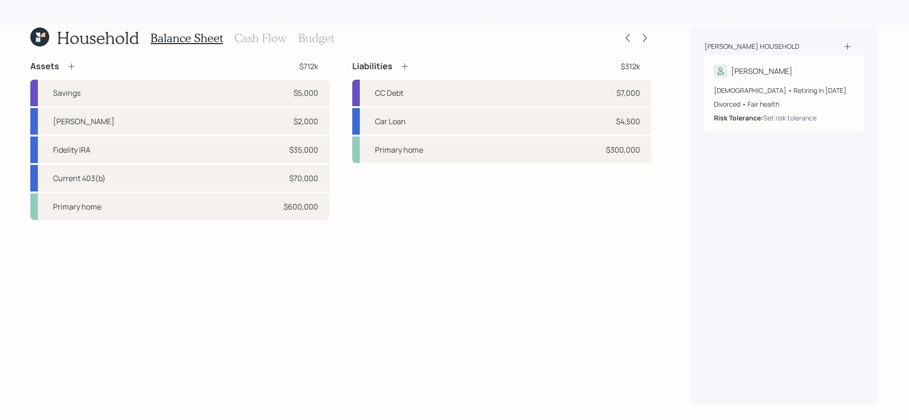
click at [434, 239] on div "Assets $712k Savings $5,000 [PERSON_NAME] $2,000 Fidelity IRA $35,000 Current 4…" at bounding box center [340, 233] width 621 height 344
click at [341, 150] on div "Assets $712k Savings $5,000 [PERSON_NAME] $2,000 Fidelity IRA $35,000 Current 4…" at bounding box center [340, 140] width 621 height 159
click at [262, 34] on h3 "Cash Flow" at bounding box center [260, 38] width 53 height 14
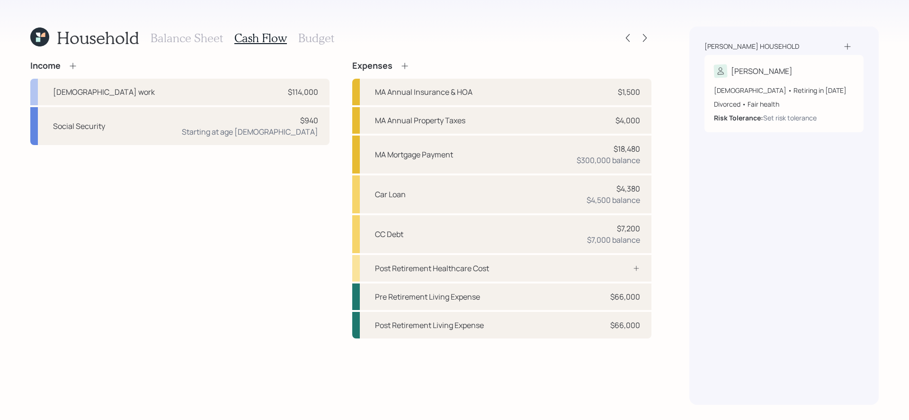
click at [297, 226] on div "Income [DEMOGRAPHIC_DATA] work $114,000 Social Security $940 Starting at age [D…" at bounding box center [179, 199] width 299 height 277
click at [295, 131] on div "Starting at age [DEMOGRAPHIC_DATA]" at bounding box center [250, 131] width 136 height 11
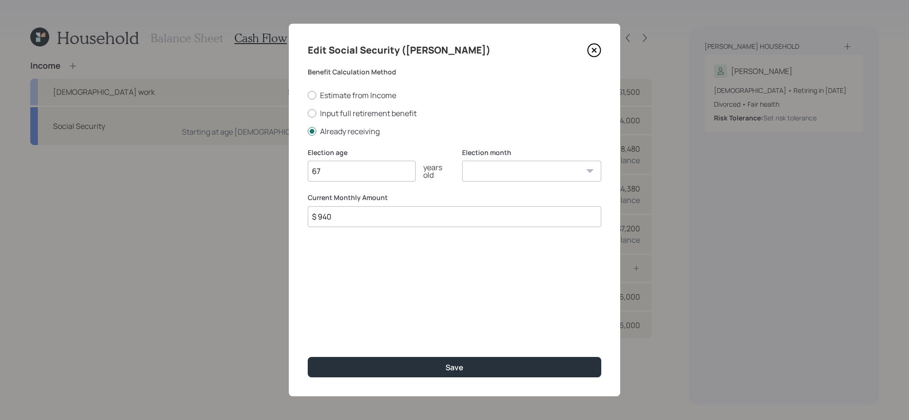
click at [358, 222] on input "$ 940" at bounding box center [455, 216] width 294 height 21
type input "$ 1,190"
click at [308, 344] on button "Save" at bounding box center [455, 367] width 294 height 20
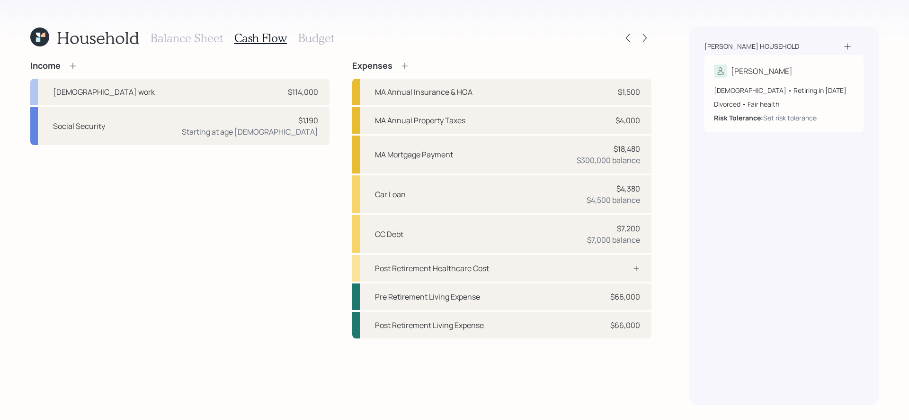
click at [238, 268] on div "Income [DEMOGRAPHIC_DATA] work $114,000 Social Security $1,190 Starting at age …" at bounding box center [179, 199] width 299 height 277
click at [248, 271] on div "Income [DEMOGRAPHIC_DATA] work $114,000 Social Security $1,190 Starting at age …" at bounding box center [179, 199] width 299 height 277
click at [71, 68] on icon at bounding box center [72, 65] width 9 height 9
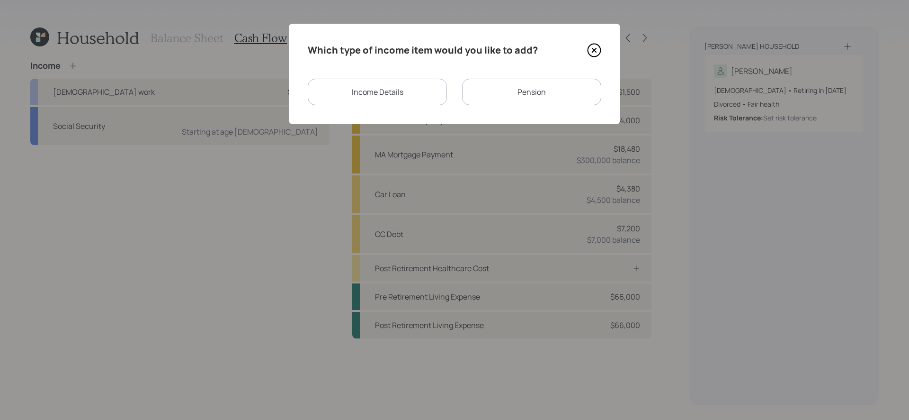
click at [521, 94] on div "Pension" at bounding box center [531, 92] width 139 height 27
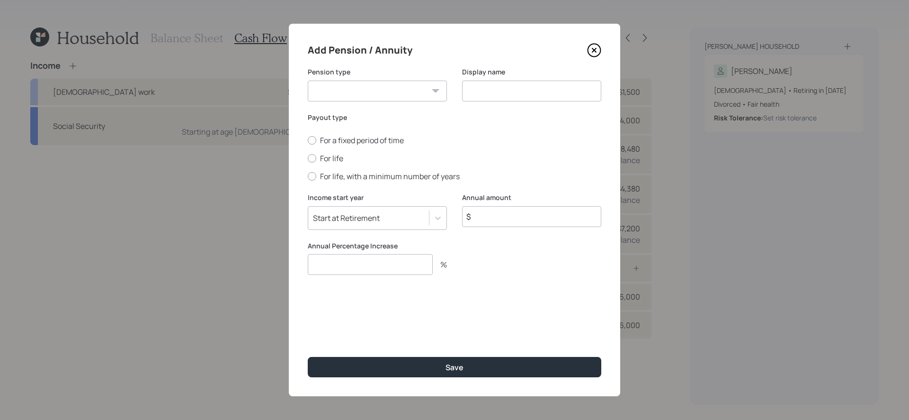
click at [378, 98] on select "Pension Annuity" at bounding box center [377, 90] width 139 height 21
select select "pension"
click at [308, 80] on select "Pension Annuity" at bounding box center [377, 90] width 139 height 21
click at [333, 160] on label "For life" at bounding box center [455, 158] width 294 height 10
click at [308, 159] on input "For life" at bounding box center [307, 158] width 0 height 0
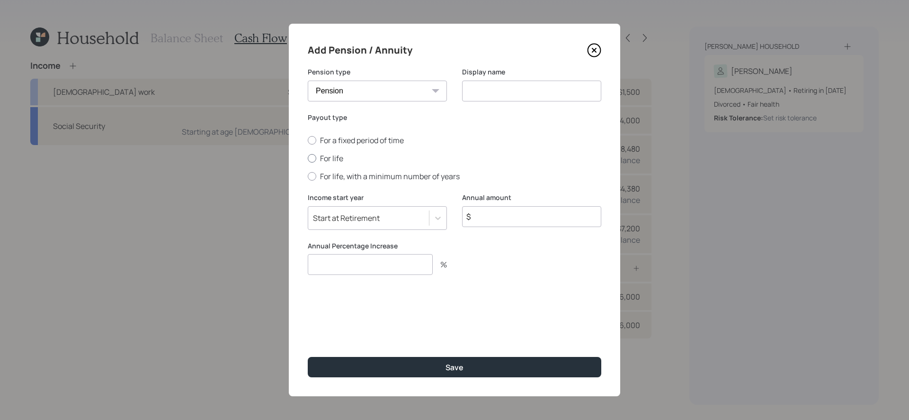
radio input "true"
click at [491, 218] on input "$" at bounding box center [531, 216] width 139 height 21
type input "$ 80,000"
click at [512, 90] on input at bounding box center [531, 90] width 139 height 21
type input "Pension"
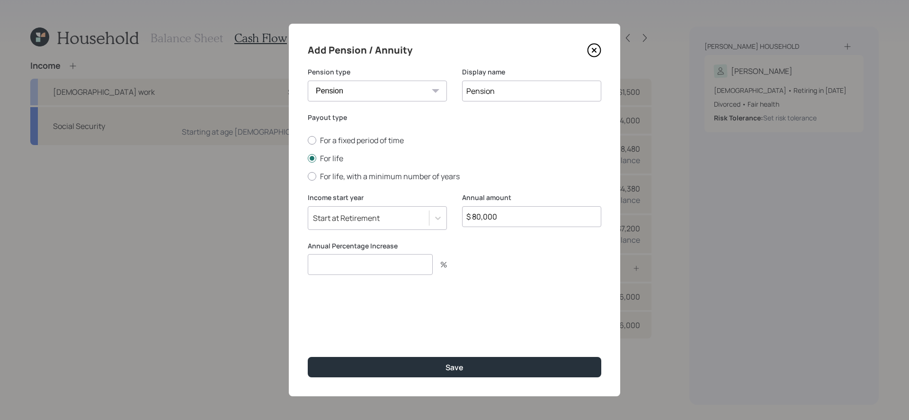
click at [368, 268] on input "number" at bounding box center [370, 264] width 125 height 21
type input "0"
click at [308, 344] on button "Save" at bounding box center [455, 367] width 294 height 20
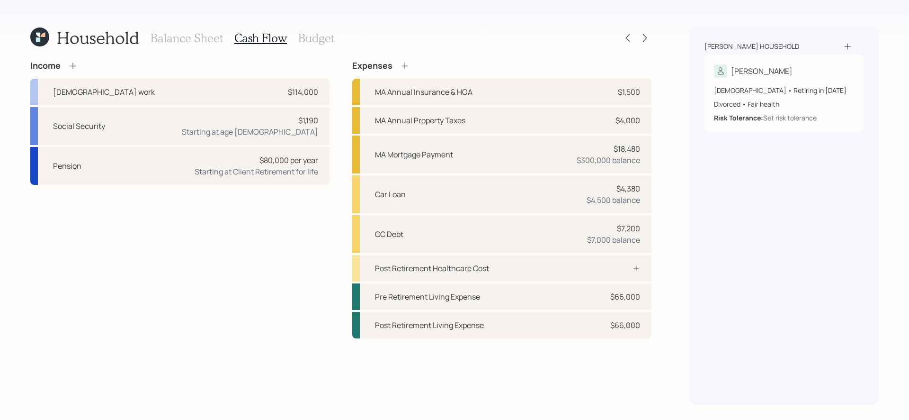
click at [407, 64] on icon at bounding box center [404, 65] width 9 height 9
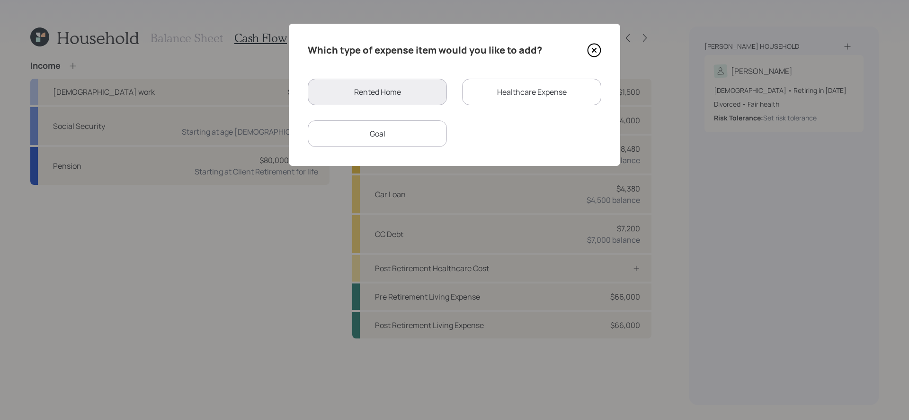
click at [506, 92] on div "Healthcare Expense" at bounding box center [531, 92] width 139 height 27
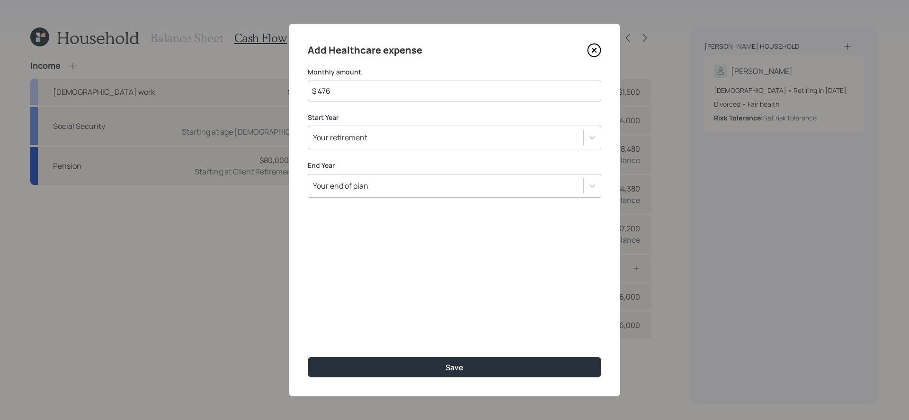
click at [489, 99] on input "$ 476" at bounding box center [455, 90] width 294 height 21
type input "$ 100"
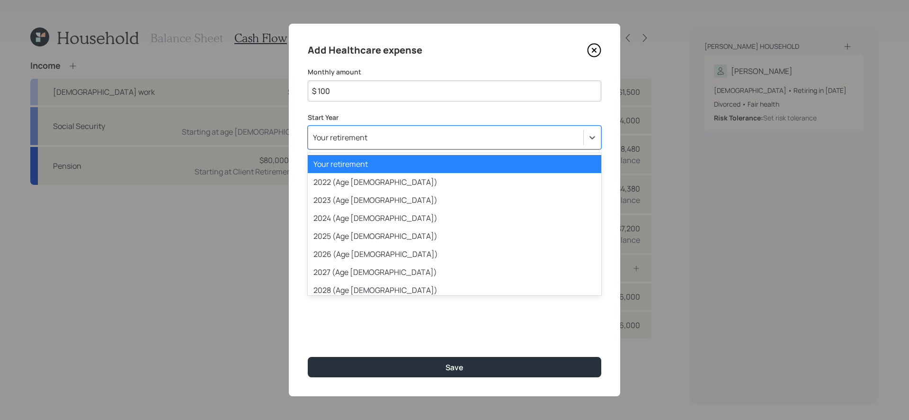
click at [425, 137] on div "Your retirement" at bounding box center [445, 137] width 275 height 16
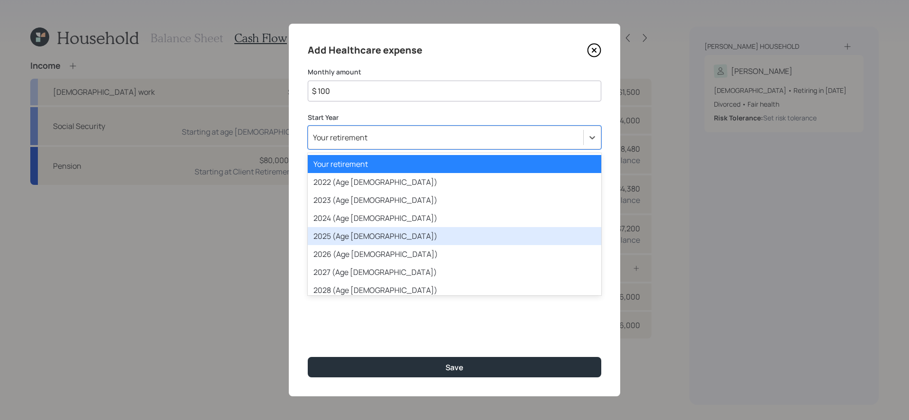
click at [363, 234] on div "2025 (Age [DEMOGRAPHIC_DATA])" at bounding box center [455, 236] width 294 height 18
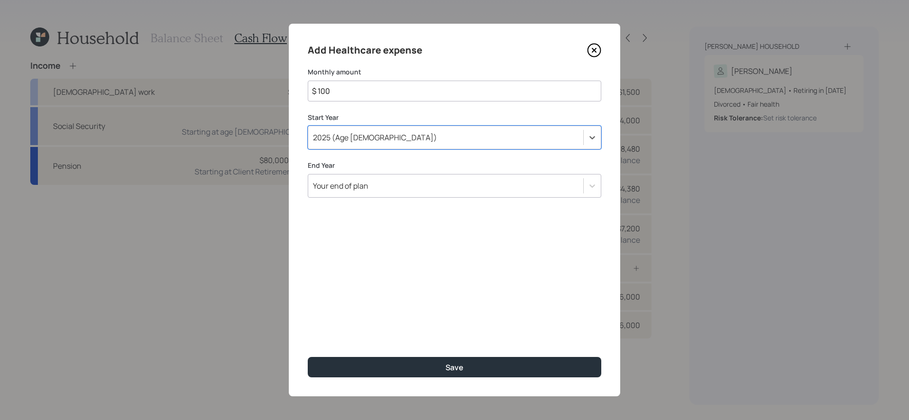
click at [402, 190] on div "Your end of plan" at bounding box center [445, 186] width 275 height 16
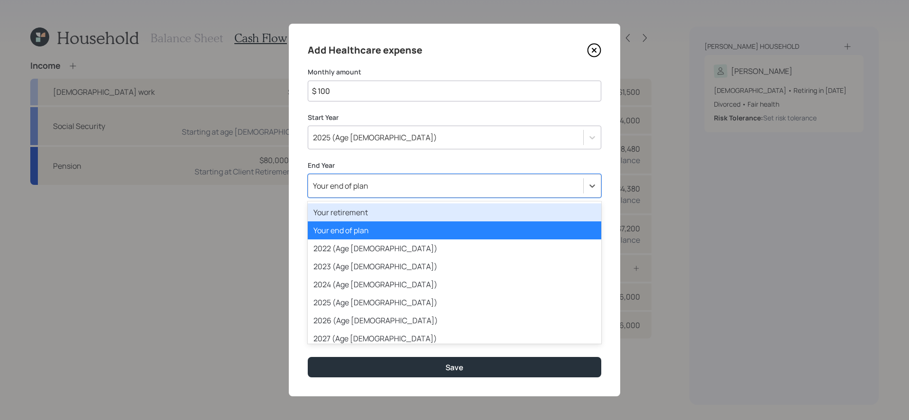
click at [386, 215] on div "Your retirement" at bounding box center [455, 212] width 294 height 18
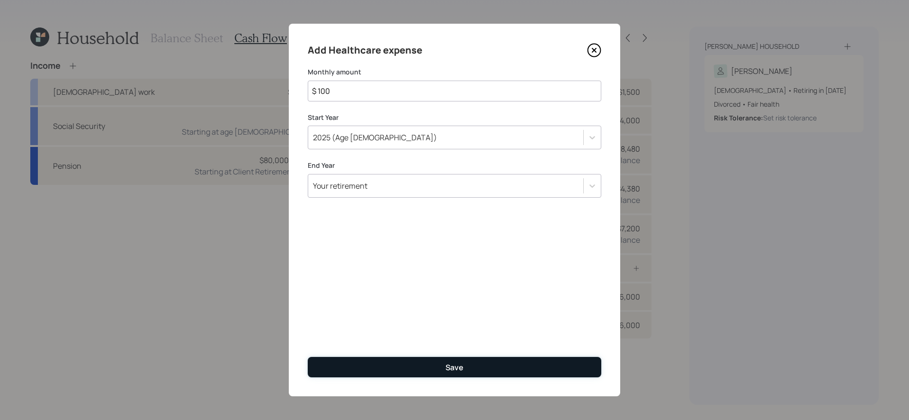
click at [383, 344] on button "Save" at bounding box center [455, 367] width 294 height 20
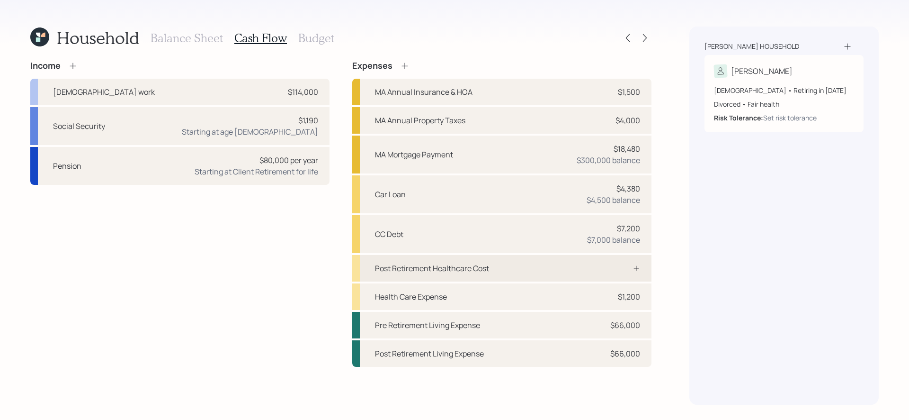
click at [468, 266] on div "Post Retirement Healthcare Cost" at bounding box center [432, 267] width 114 height 11
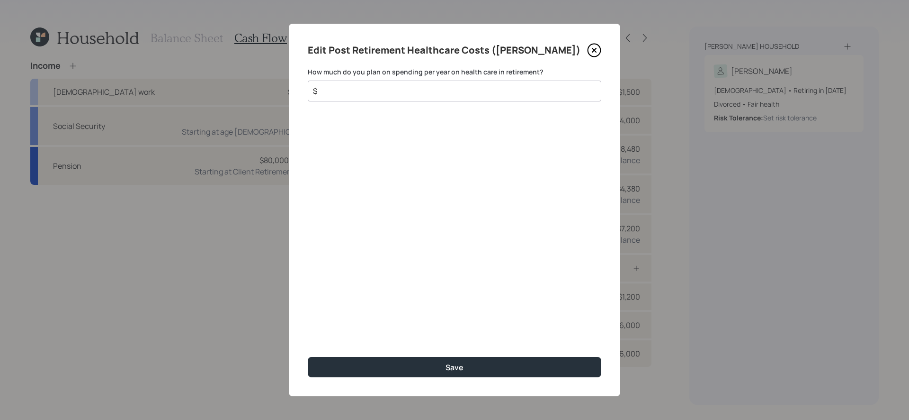
click at [396, 94] on input "$" at bounding box center [450, 90] width 277 height 11
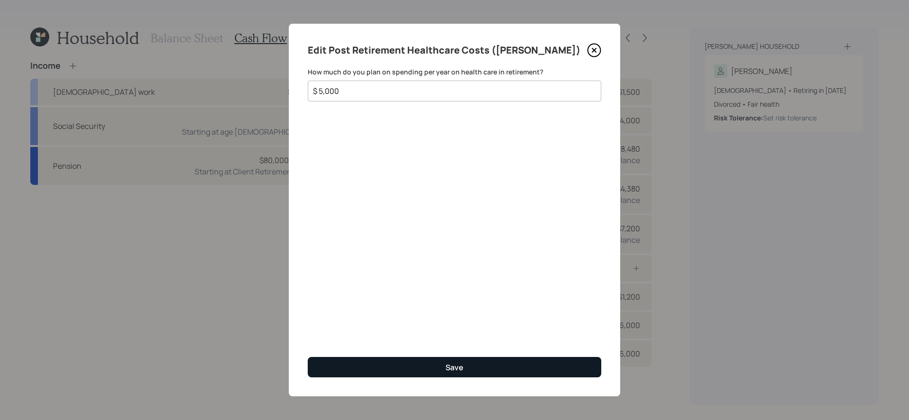
type input "$ 5,000"
click at [434, 344] on button "Save" at bounding box center [455, 367] width 294 height 20
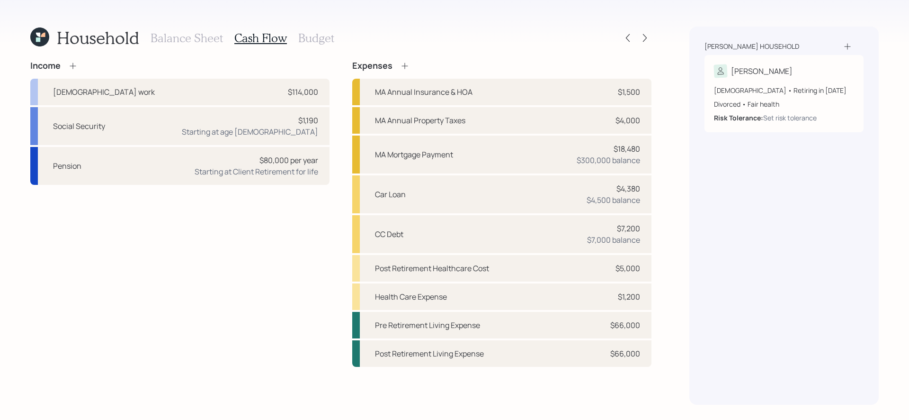
click at [419, 344] on div "Income [DEMOGRAPHIC_DATA] work $114,000 Social Security $1,190 Starting at age …" at bounding box center [340, 233] width 621 height 344
click at [185, 41] on h3 "Balance Sheet" at bounding box center [187, 38] width 72 height 14
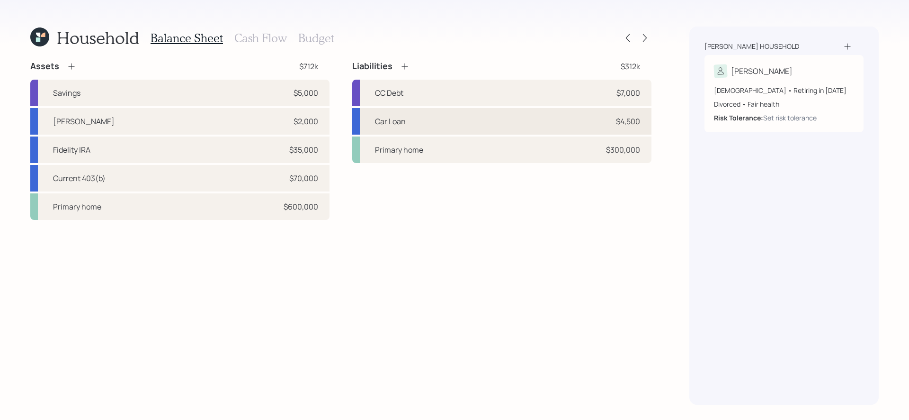
click at [477, 116] on div "Car Loan $4,500" at bounding box center [501, 121] width 299 height 27
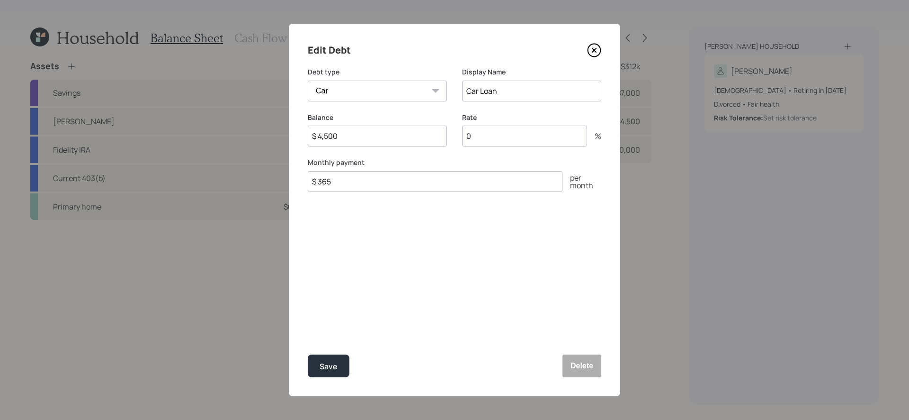
click at [402, 176] on input "$ 365" at bounding box center [435, 181] width 255 height 21
type input "$ 800"
click at [308, 344] on button "Save" at bounding box center [329, 365] width 42 height 23
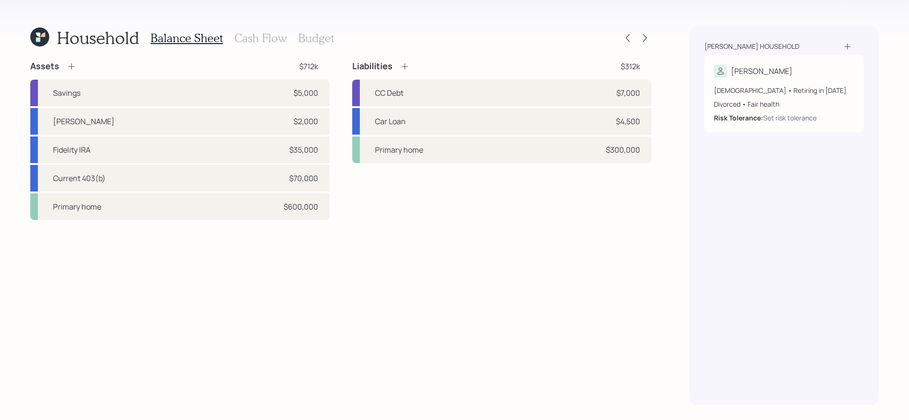
click at [274, 42] on h3 "Cash Flow" at bounding box center [260, 38] width 53 height 14
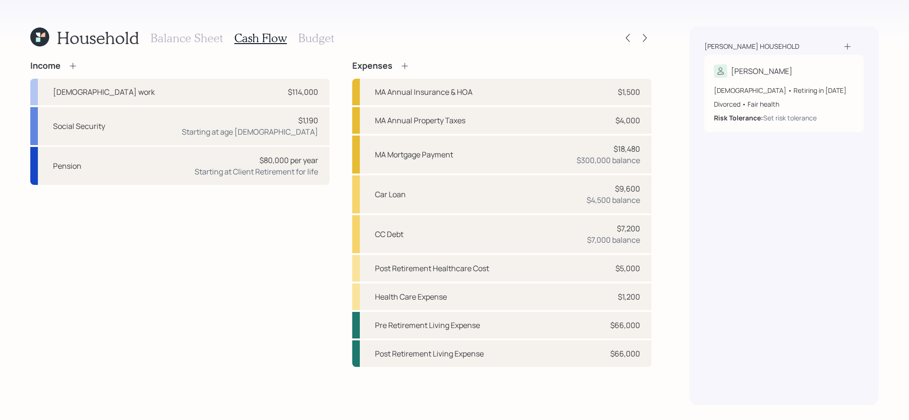
click at [342, 154] on div "Income [DEMOGRAPHIC_DATA] work $114,000 Social Security $1,190 Starting at age …" at bounding box center [340, 214] width 621 height 306
click at [557, 335] on div "Pre Retirement Living Expense $66,000" at bounding box center [501, 325] width 299 height 27
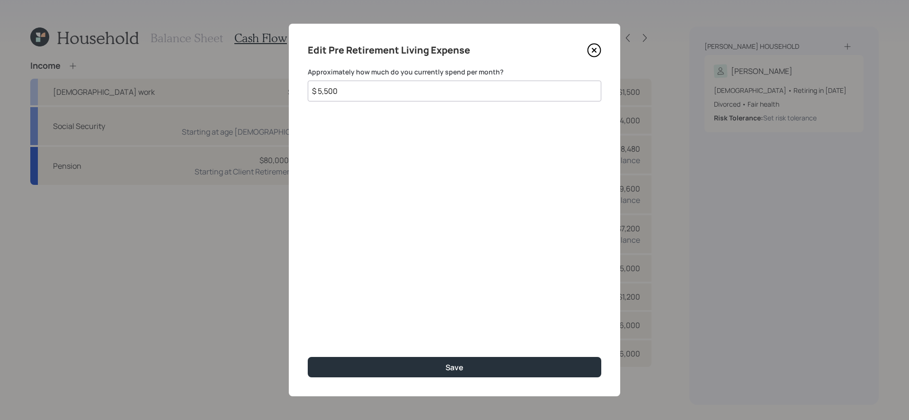
click at [466, 95] on input "$ 5,500" at bounding box center [455, 90] width 294 height 21
type input "$ 22"
click at [308, 344] on button "Save" at bounding box center [455, 367] width 294 height 20
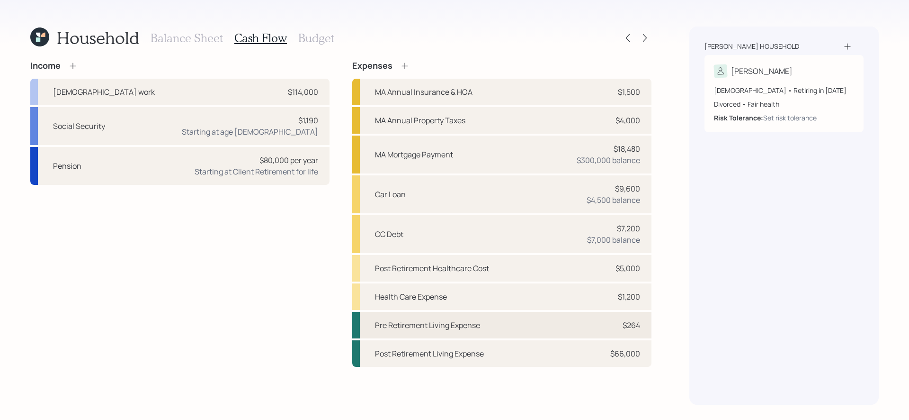
click at [606, 324] on div "Pre Retirement Living Expense $264" at bounding box center [501, 325] width 299 height 27
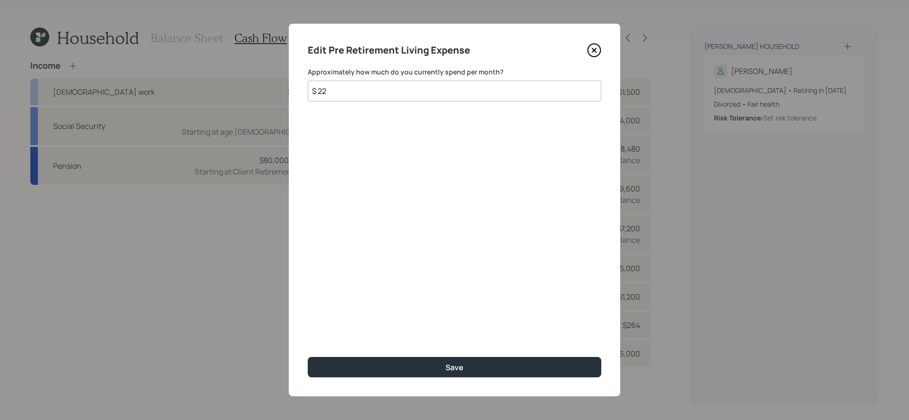
click at [375, 96] on input "$ 22" at bounding box center [455, 90] width 294 height 21
type input "$ 2,200"
click at [308, 344] on button "Save" at bounding box center [455, 367] width 294 height 20
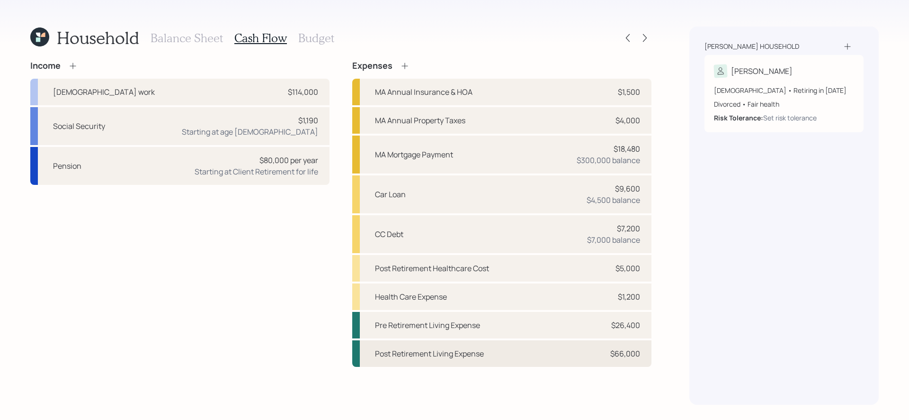
click at [419, 344] on div "Post Retirement Living Expense" at bounding box center [429, 353] width 109 height 11
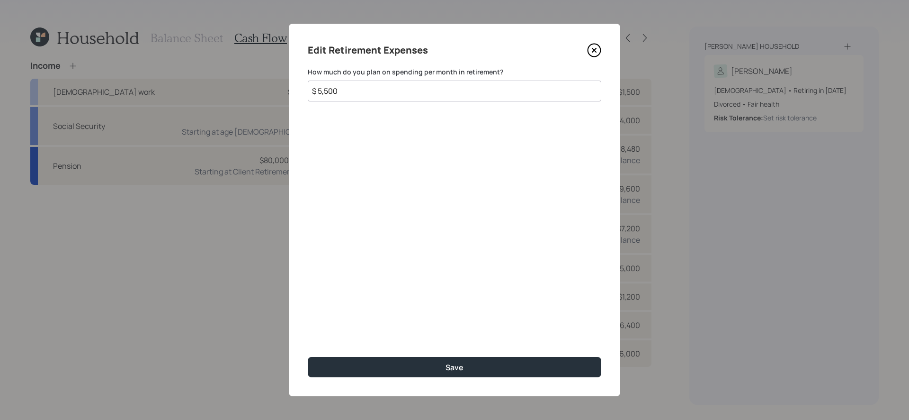
click at [417, 93] on input "$ 5,500" at bounding box center [455, 90] width 294 height 21
type input "$ 2,200"
click at [308, 344] on button "Save" at bounding box center [455, 367] width 294 height 20
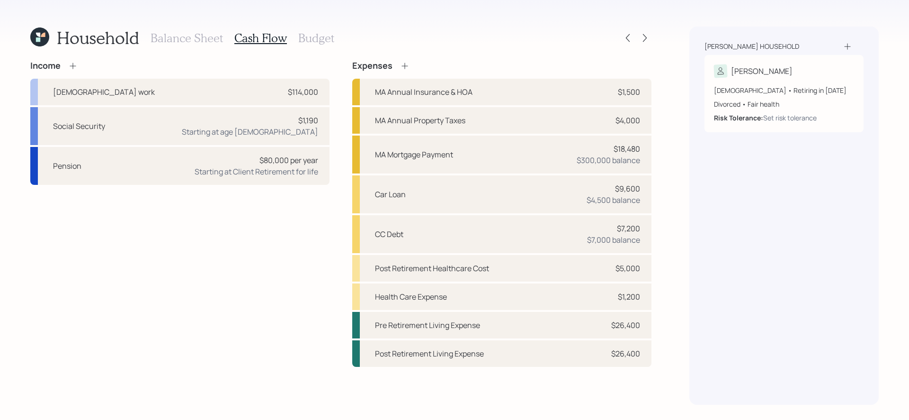
click at [267, 280] on div "Income [DEMOGRAPHIC_DATA] work $114,000 Social Security $1,190 Starting at age …" at bounding box center [179, 214] width 299 height 306
click at [404, 67] on icon at bounding box center [404, 65] width 9 height 9
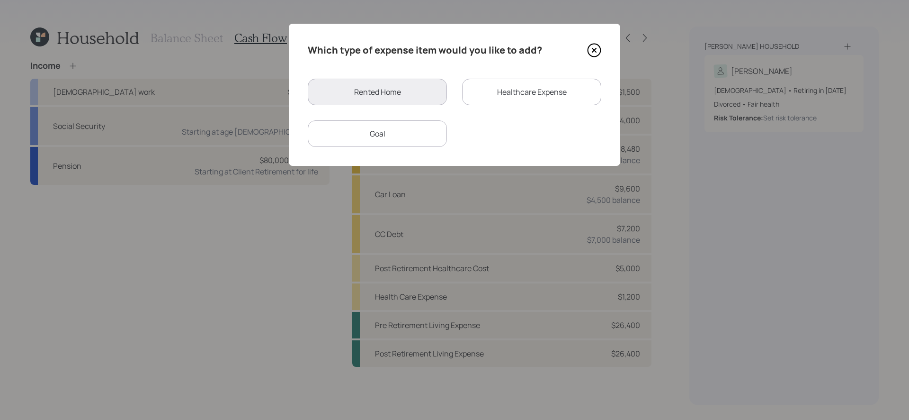
click at [428, 135] on div "Goal" at bounding box center [377, 133] width 139 height 27
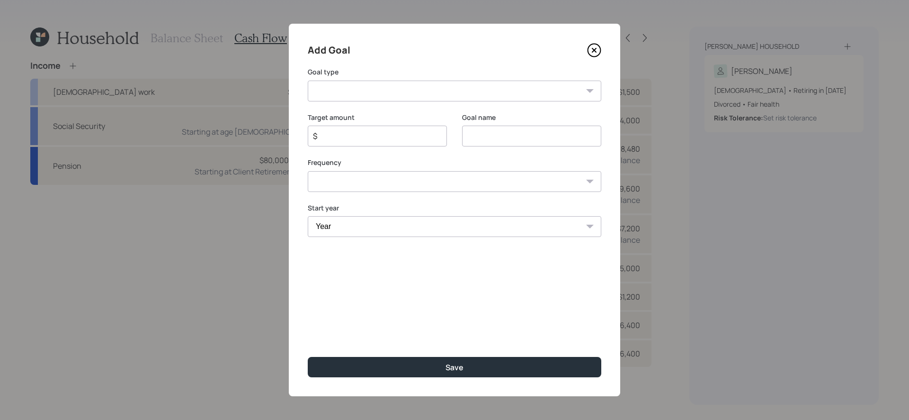
click at [423, 87] on select "Create an emergency fund Donate to charity Purchase a home Make a purchase Supp…" at bounding box center [455, 90] width 294 height 21
select select "other"
click at [308, 80] on select "Create an emergency fund Donate to charity Purchase a home Make a purchase Supp…" at bounding box center [455, 90] width 294 height 21
type input "Other"
click at [374, 131] on input "$" at bounding box center [373, 135] width 123 height 11
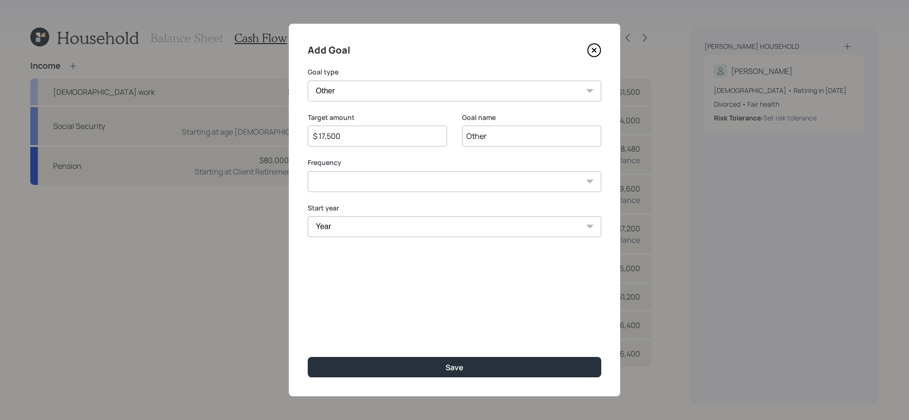
type input "$ 17,500"
click at [509, 141] on input "Other" at bounding box center [531, 135] width 139 height 21
click at [427, 179] on select "One time Every 1 year Every 2 years Every 3 years Every 4 years Every 5 years E…" at bounding box center [455, 181] width 294 height 21
select select "0"
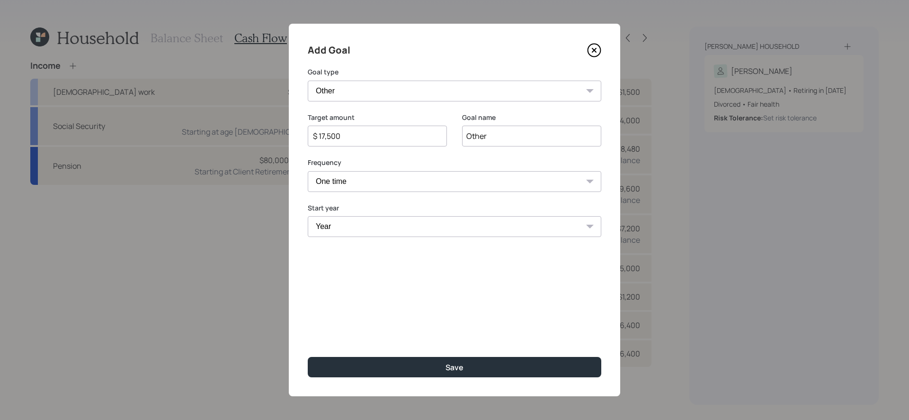
click at [308, 171] on select "One time Every 1 year Every 2 years Every 3 years Every 4 years Every 5 years E…" at bounding box center [455, 181] width 294 height 21
click at [351, 229] on select "Year [DATE] 2026 2027 2028 2029 2030 2031 2032 2033 2034 2035 2036 2037 2038 20…" at bounding box center [455, 226] width 294 height 21
select select "2025"
click at [308, 216] on select "Year [DATE] 2026 2027 2028 2029 2030 2031 2032 2033 2034 2035 2036 2037 2038 20…" at bounding box center [455, 226] width 294 height 21
click at [425, 344] on div "Add Goal Goal type Create an emergency fund Donate to charity Purchase a home M…" at bounding box center [454, 210] width 331 height 372
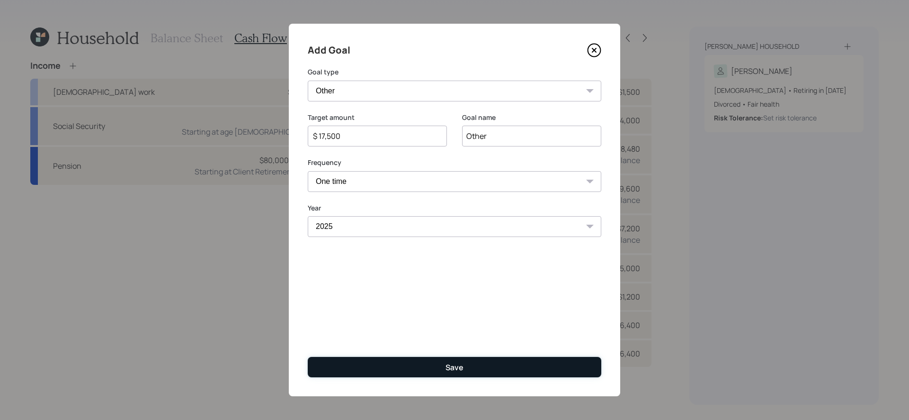
click at [416, 344] on button "Save" at bounding box center [455, 367] width 294 height 20
type input "$"
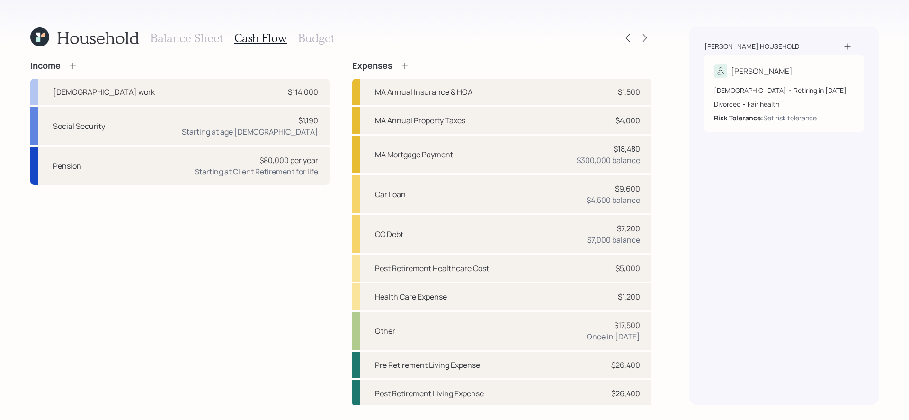
click at [327, 263] on div "Income [DEMOGRAPHIC_DATA] work $114,000 Social Security $1,190 Starting at age …" at bounding box center [179, 234] width 299 height 346
click at [404, 64] on icon at bounding box center [404, 65] width 9 height 9
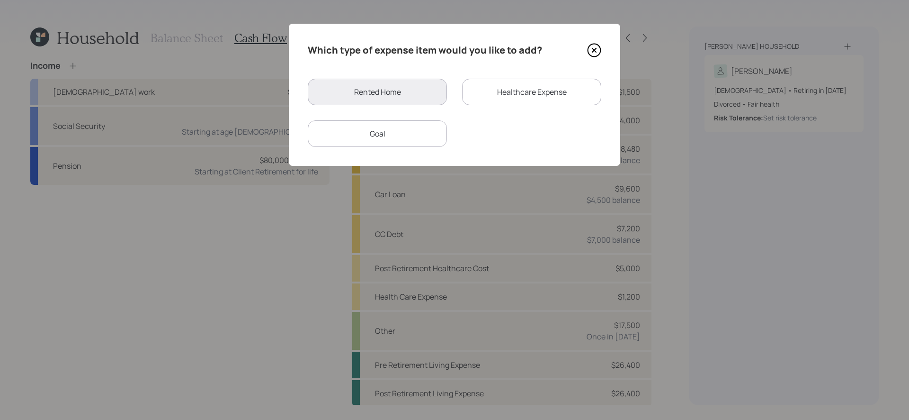
click at [385, 125] on div "Goal" at bounding box center [377, 133] width 139 height 27
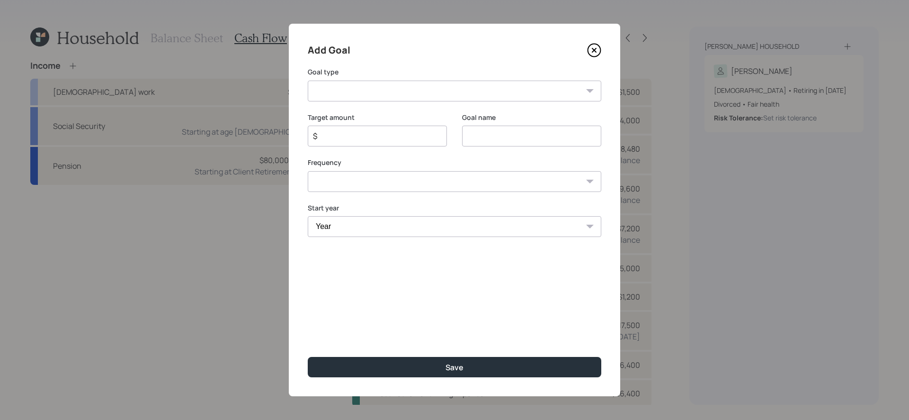
click at [447, 97] on select "Create an emergency fund Donate to charity Purchase a home Make a purchase Supp…" at bounding box center [455, 90] width 294 height 21
select select "vacation"
click at [308, 80] on select "Create an emergency fund Donate to charity Purchase a home Make a purchase Supp…" at bounding box center [455, 90] width 294 height 21
type input "Plan for travel"
click at [349, 182] on select "One time Every 1 year Every 2 years Every 3 years Every 4 years Every 5 years E…" at bounding box center [455, 181] width 294 height 21
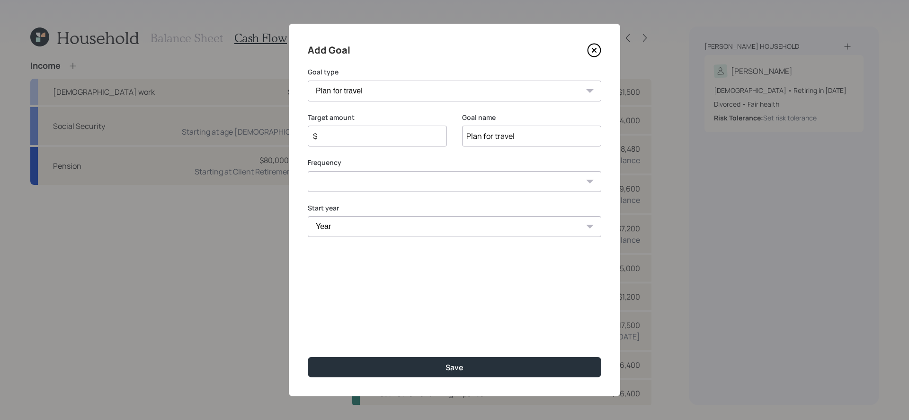
select select "1"
click at [308, 171] on select "One time Every 1 year Every 2 years Every 3 years Every 4 years Every 5 years E…" at bounding box center [455, 181] width 294 height 21
click at [342, 232] on select "Year [DATE] 2026 2027 2028 2029 2030 2031 2032 2033 2034 2035 2036 2037 2038 20…" at bounding box center [377, 226] width 139 height 21
select select "2026"
click at [308, 216] on select "Year [DATE] 2026 2027 2028 2029 2030 2031 2032 2033 2034 2035 2036 2037 2038 20…" at bounding box center [377, 226] width 139 height 21
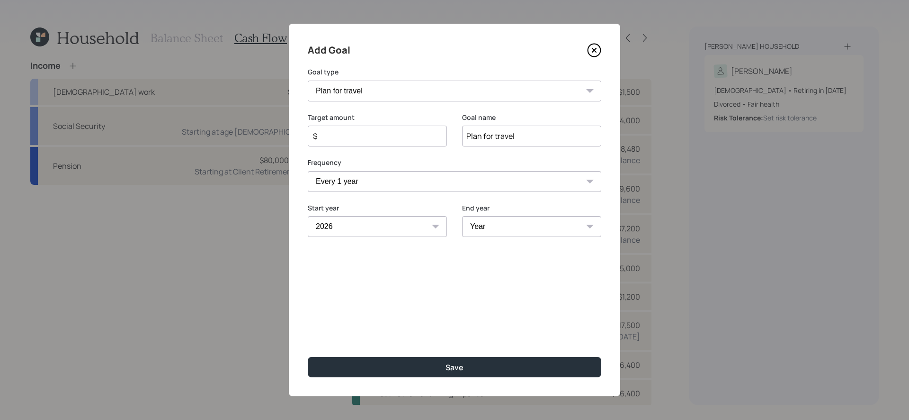
click at [396, 137] on input "$" at bounding box center [373, 135] width 123 height 11
type input "$ 5,000"
click at [517, 215] on div "End year Year [DATE] 2027 2028 2029 2030 2031 2032 2033 2034 2035 2036 2037 203…" at bounding box center [531, 220] width 139 height 34
click at [515, 228] on select "Year [DATE] 2027 2028 2029 2030 2031 2032 2033 2034 2035 2036 2037 2038 2039 20…" at bounding box center [531, 226] width 139 height 21
select select "2035"
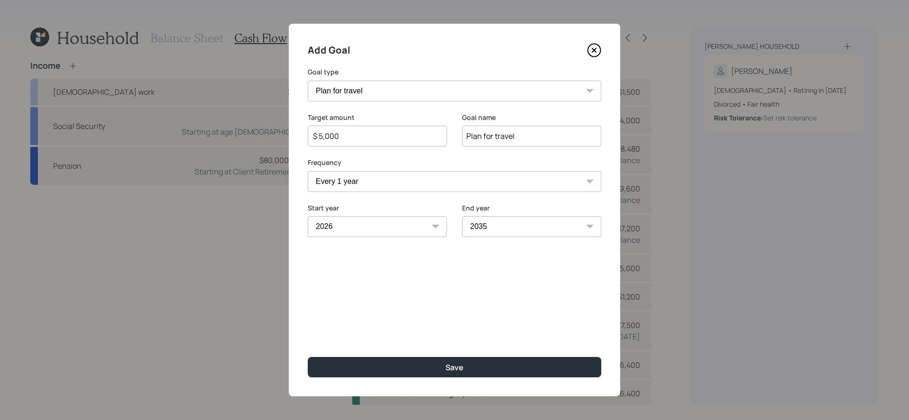
click at [462, 216] on select "Year [DATE] 2027 2028 2029 2030 2031 2032 2033 2034 2035 2036 2037 2038 2039 20…" at bounding box center [531, 226] width 139 height 21
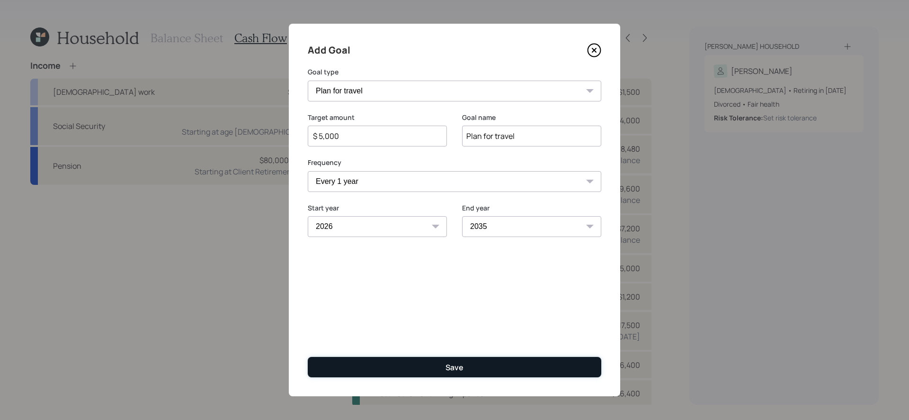
click at [505, 344] on button "Save" at bounding box center [455, 367] width 294 height 20
type input "$"
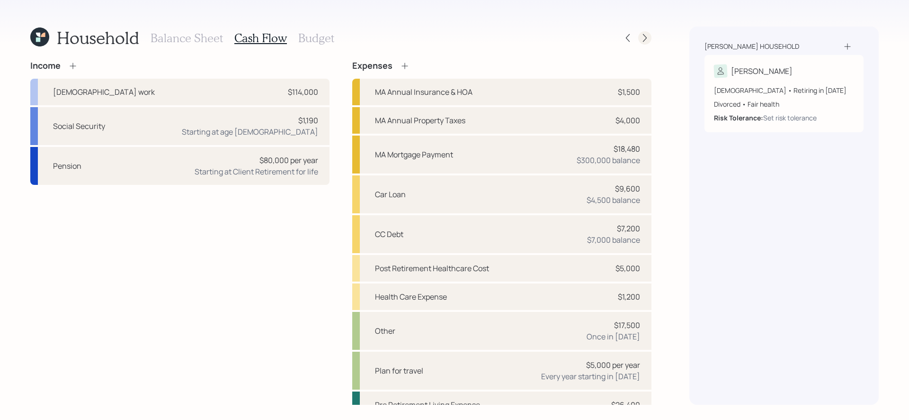
click at [648, 33] on icon at bounding box center [644, 37] width 9 height 9
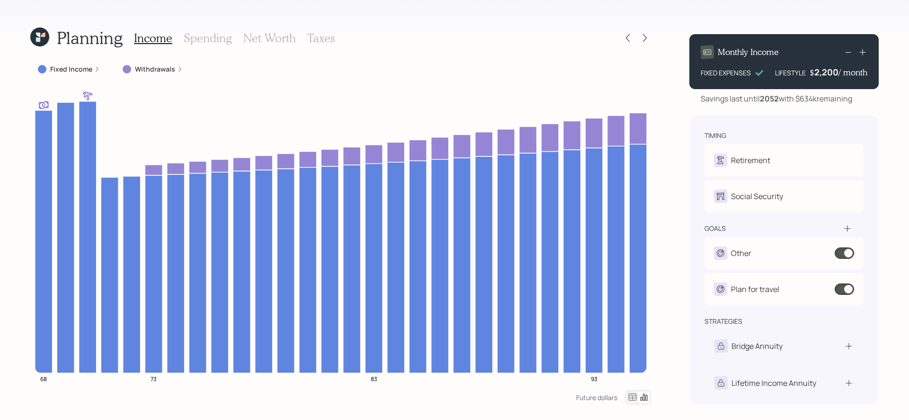
click at [68, 70] on label "Fixed Income" at bounding box center [71, 68] width 42 height 9
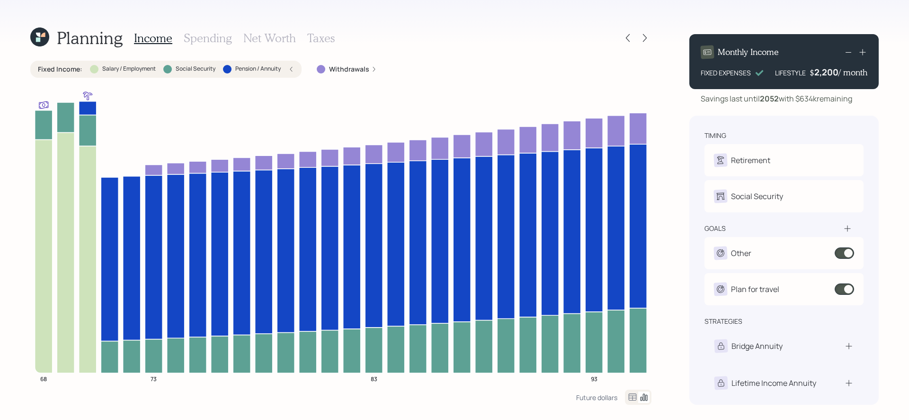
click at [65, 70] on label "Fixed Income :" at bounding box center [60, 68] width 45 height 9
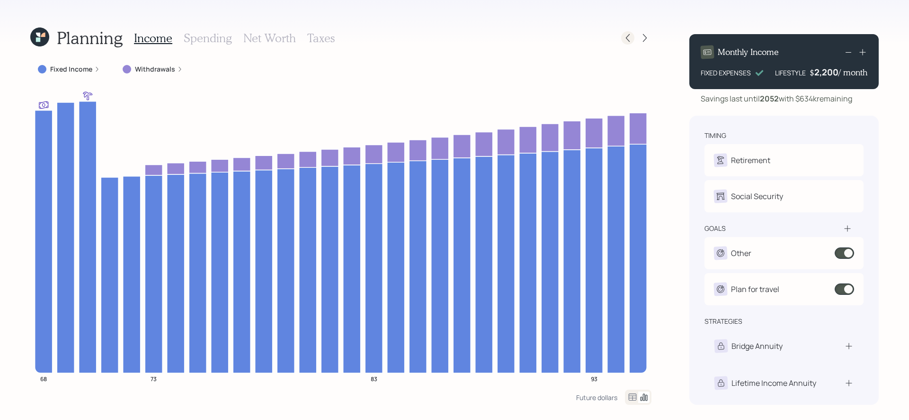
click at [628, 37] on icon at bounding box center [627, 37] width 9 height 9
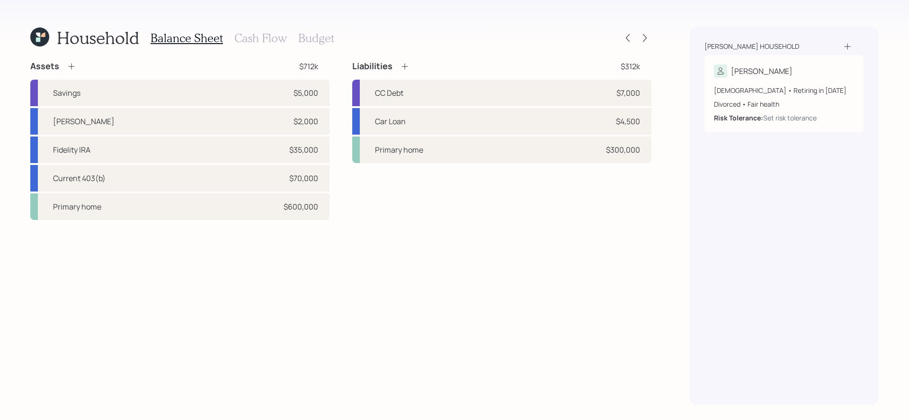
click at [313, 42] on h3 "Budget" at bounding box center [316, 38] width 36 height 14
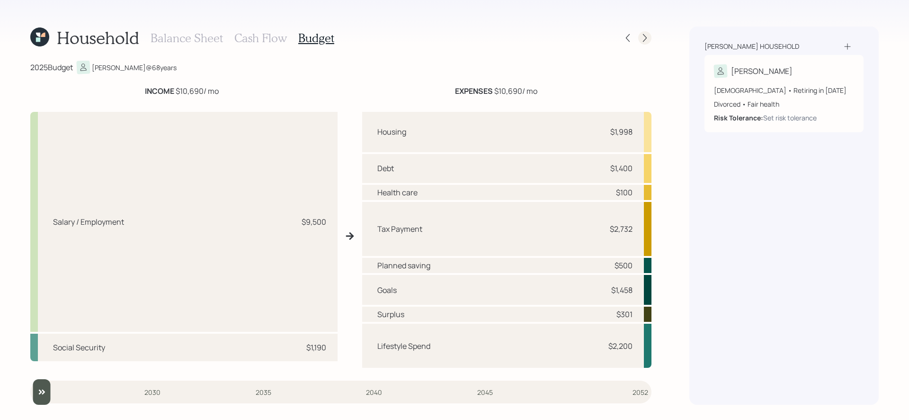
click at [643, 37] on icon at bounding box center [644, 37] width 9 height 9
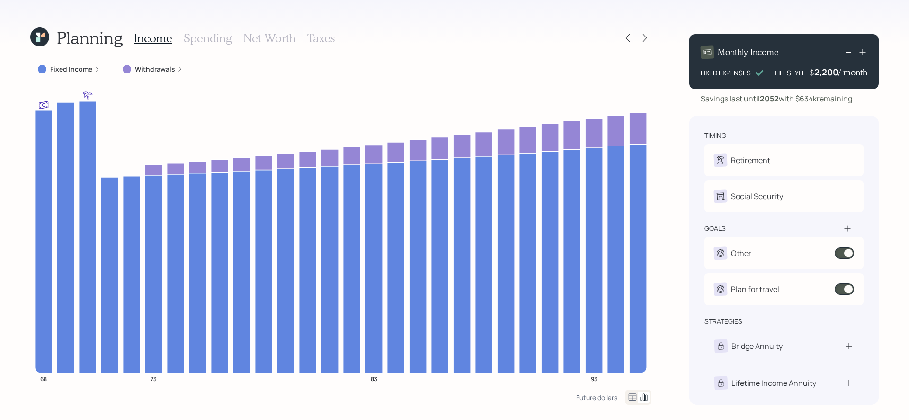
click at [67, 72] on label "Fixed Income" at bounding box center [71, 68] width 42 height 9
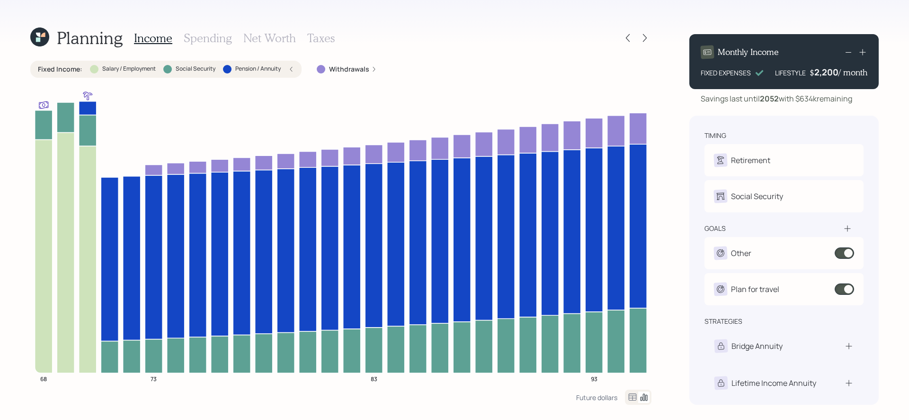
click at [64, 71] on label "Fixed Income :" at bounding box center [60, 68] width 45 height 9
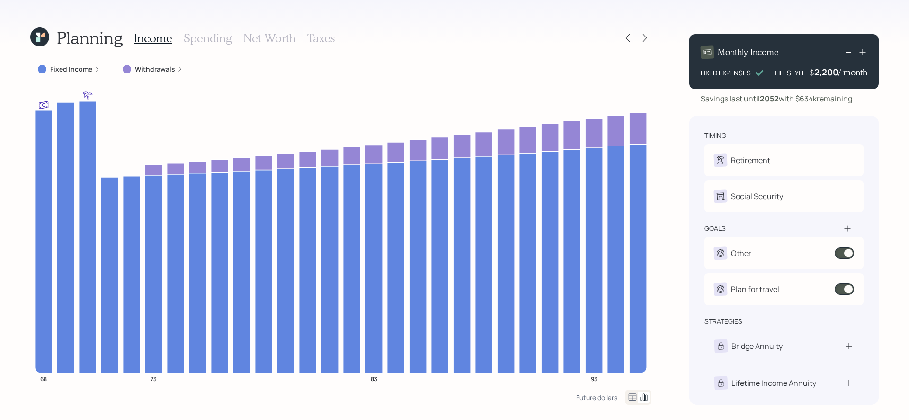
drag, startPoint x: 799, startPoint y: 98, endPoint x: 860, endPoint y: 98, distance: 60.6
click at [686, 98] on div "Savings last until [DATE] with $634k remaining" at bounding box center [783, 98] width 189 height 11
click at [258, 41] on h3 "Net Worth" at bounding box center [269, 38] width 53 height 14
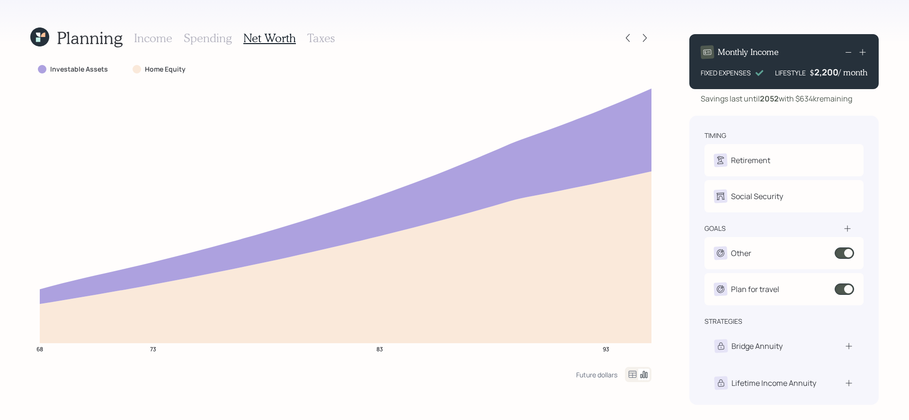
click at [155, 38] on h3 "Income" at bounding box center [153, 38] width 38 height 14
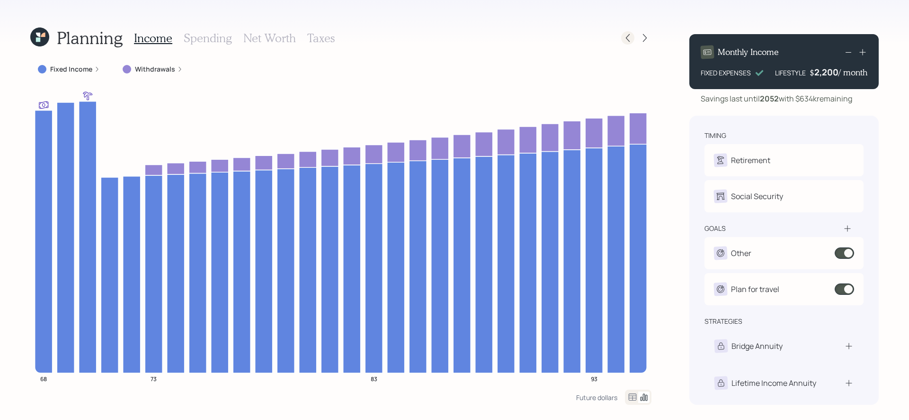
click at [630, 36] on icon at bounding box center [627, 37] width 9 height 9
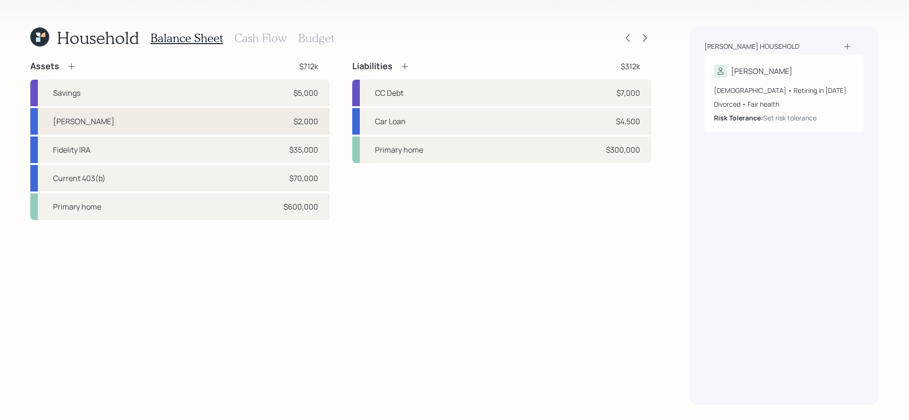
click at [280, 124] on div "[PERSON_NAME] $2,000" at bounding box center [179, 121] width 299 height 27
select select "roth_ira"
select select "balanced"
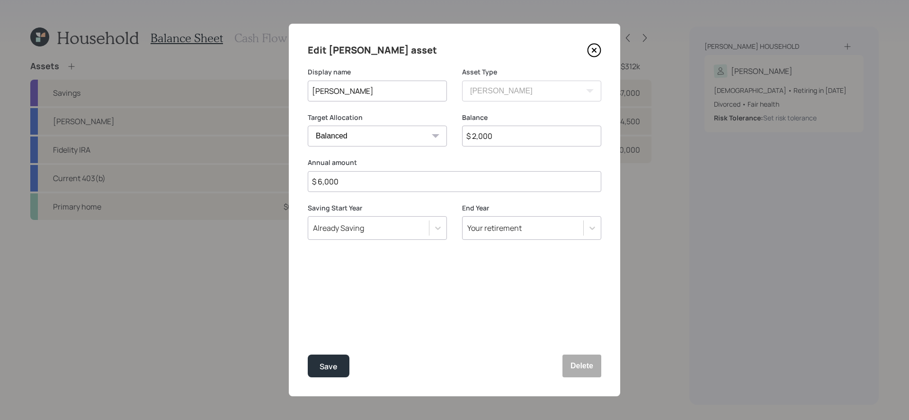
click at [513, 131] on input "$ 2,000" at bounding box center [531, 135] width 139 height 21
type input "$ 3,000"
click at [308, 344] on button "Save" at bounding box center [329, 365] width 42 height 23
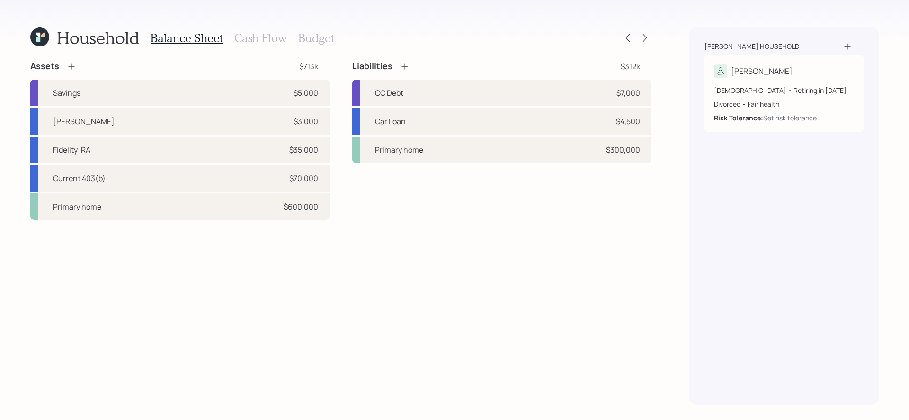
click at [654, 40] on div "Household Balance Sheet Cash Flow Budget Assets $713k Savings $5,000 [PERSON_NA…" at bounding box center [454, 210] width 909 height 420
click at [645, 37] on icon at bounding box center [644, 37] width 9 height 9
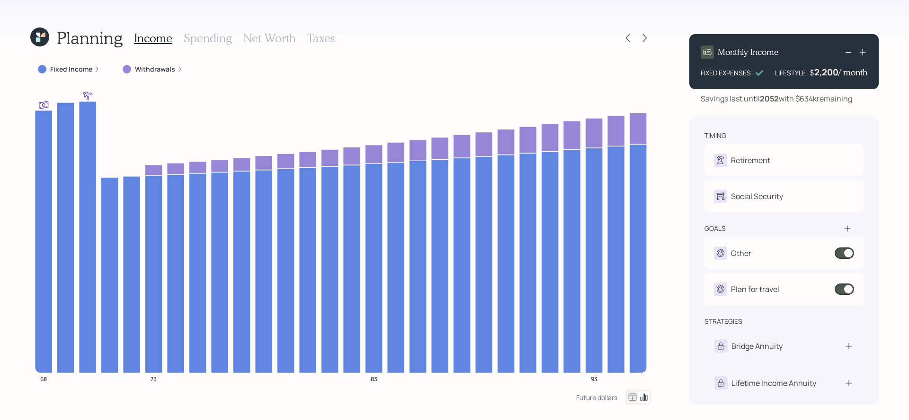
click at [645, 37] on icon at bounding box center [644, 37] width 9 height 9
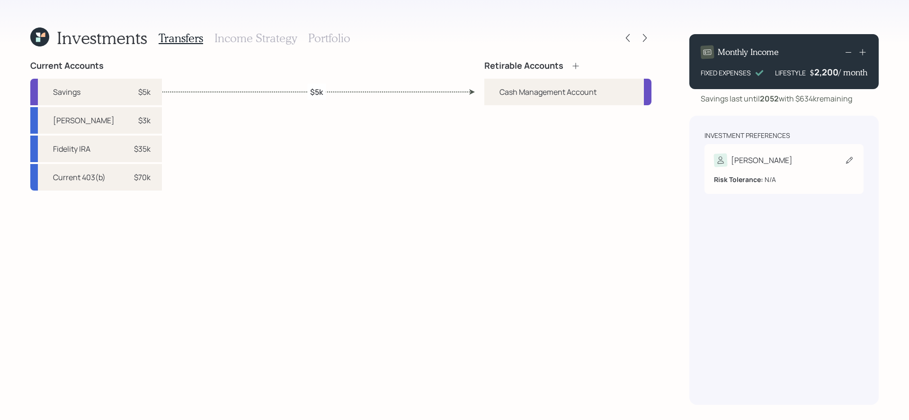
click at [686, 161] on div "[PERSON_NAME]" at bounding box center [784, 159] width 140 height 13
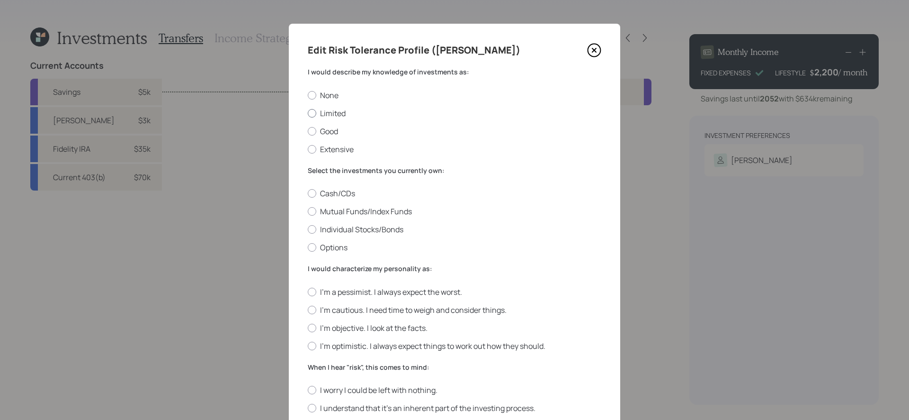
click at [329, 110] on label "Limited" at bounding box center [455, 113] width 294 height 10
click at [308, 113] on input "Limited" at bounding box center [307, 113] width 0 height 0
radio input "true"
click at [390, 228] on label "Individual Stocks/Bonds" at bounding box center [455, 229] width 294 height 10
click at [308, 229] on input "Individual Stocks/Bonds" at bounding box center [307, 229] width 0 height 0
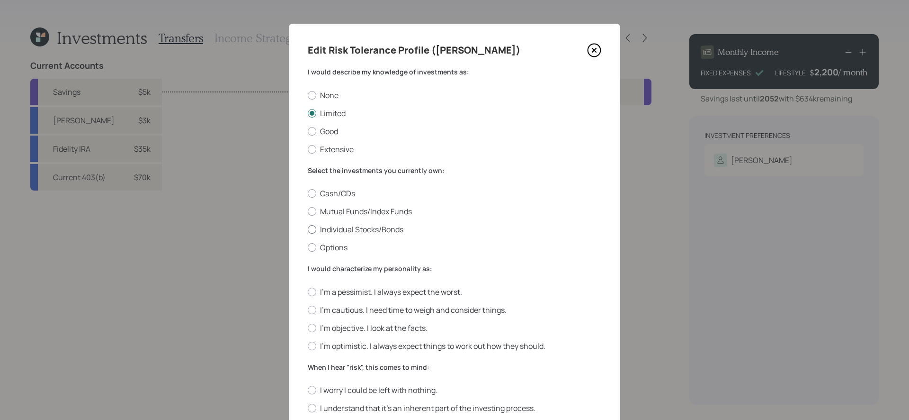
radio input "true"
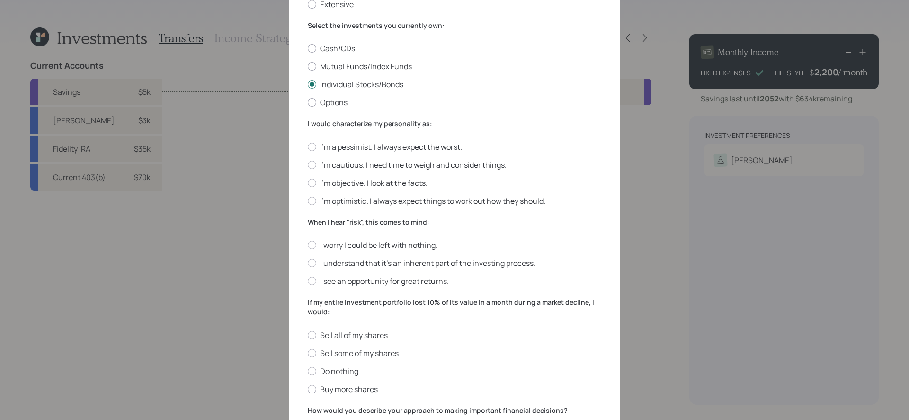
scroll to position [145, 0]
click at [426, 187] on label "I'm objective. I look at the facts." at bounding box center [455, 182] width 294 height 10
click at [308, 182] on input "I'm objective. I look at the facts." at bounding box center [307, 182] width 0 height 0
radio input "true"
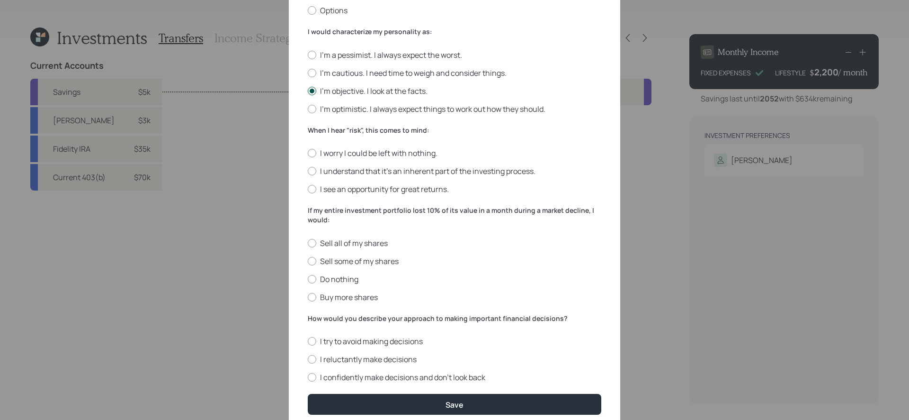
scroll to position [238, 0]
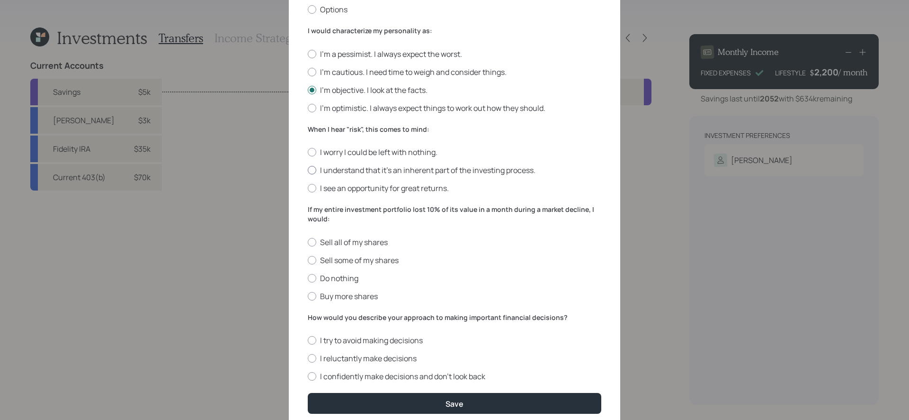
click at [438, 171] on label "I understand that it’s an inherent part of the investing process." at bounding box center [455, 170] width 294 height 10
click at [308, 170] on input "I understand that it’s an inherent part of the investing process." at bounding box center [307, 170] width 0 height 0
radio input "true"
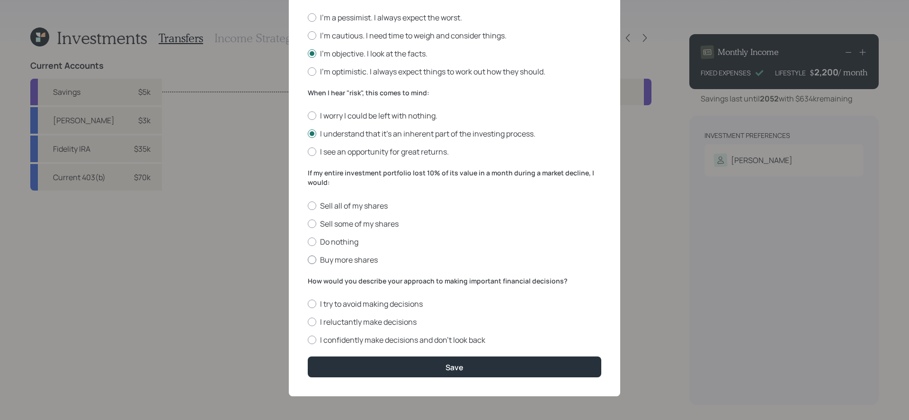
click at [372, 255] on label "Buy more shares" at bounding box center [455, 259] width 294 height 10
click at [308, 259] on input "Buy more shares" at bounding box center [307, 259] width 0 height 0
radio input "true"
click at [484, 343] on label "I confidently make decisions and don’t look back" at bounding box center [455, 339] width 294 height 10
click at [308, 340] on input "I confidently make decisions and don’t look back" at bounding box center [307, 340] width 0 height 0
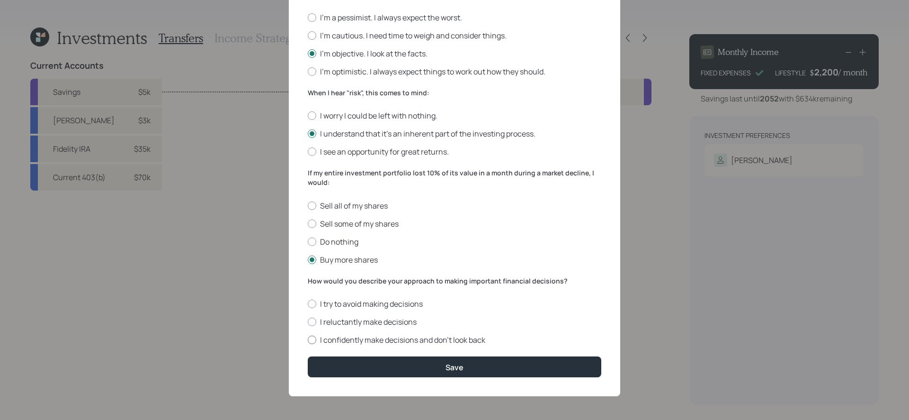
radio input "true"
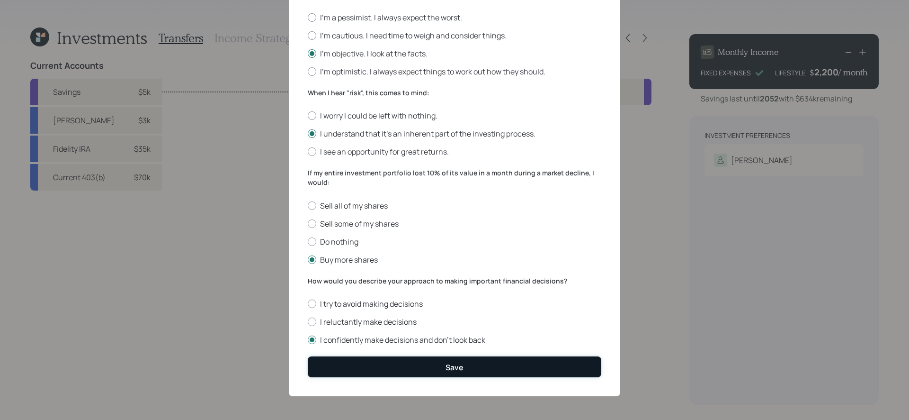
click at [467, 344] on button "Save" at bounding box center [455, 366] width 294 height 20
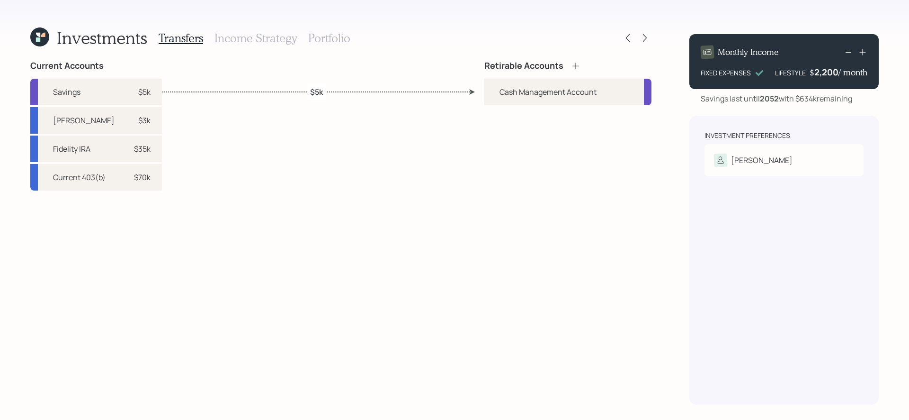
click at [183, 176] on div "Current Accounts Savings $5k [PERSON_NAME] $3k Fidelity IRA $35k Current 403(b)…" at bounding box center [340, 233] width 621 height 344
click at [578, 64] on icon at bounding box center [575, 65] width 9 height 9
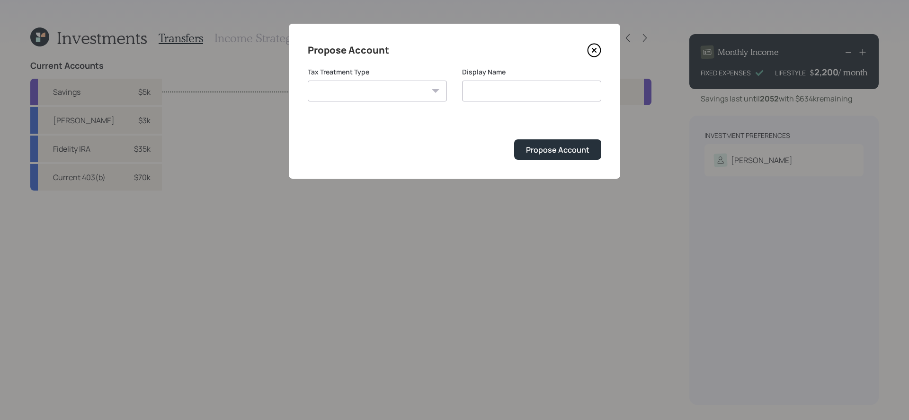
click at [354, 87] on select "[PERSON_NAME] Taxable Traditional" at bounding box center [377, 90] width 139 height 21
select select "traditional"
click at [308, 80] on select "[PERSON_NAME] Taxable Traditional" at bounding box center [377, 90] width 139 height 21
type input "Traditional"
click at [544, 155] on button "Propose Account" at bounding box center [557, 149] width 87 height 20
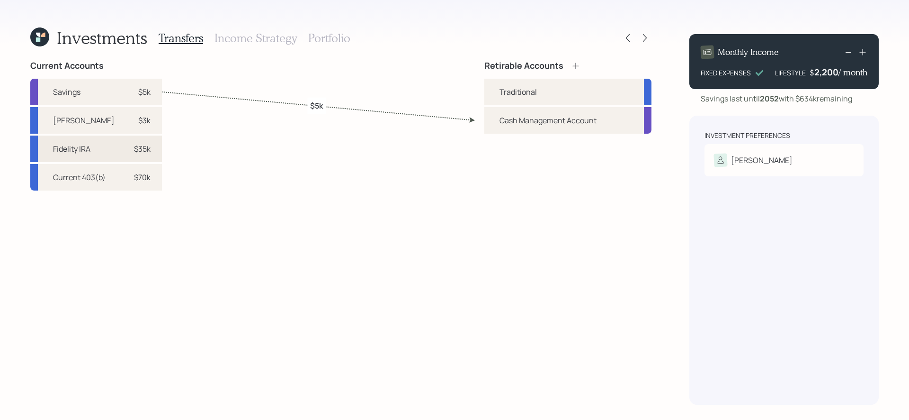
click at [88, 155] on div "Fidelity IRA $35k" at bounding box center [96, 148] width 132 height 27
click at [522, 96] on div "Traditional" at bounding box center [518, 91] width 37 height 11
select select "2f1e45ff-b2b5-4393-8d9d-225af4f44481"
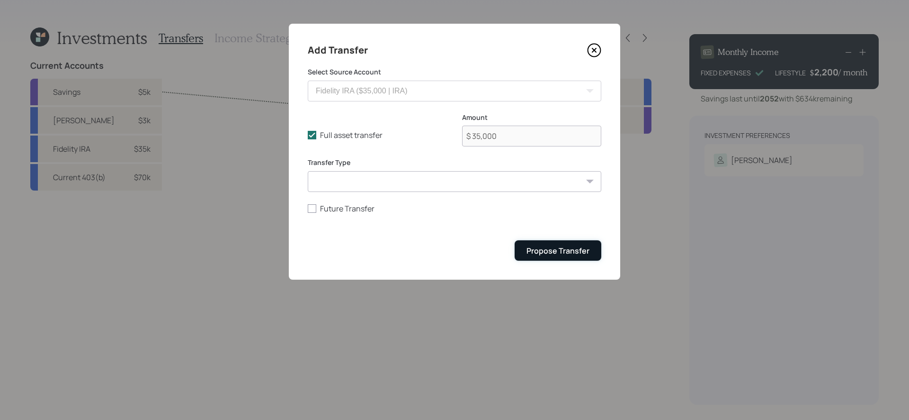
click at [550, 251] on div "Propose Transfer" at bounding box center [558, 250] width 63 height 10
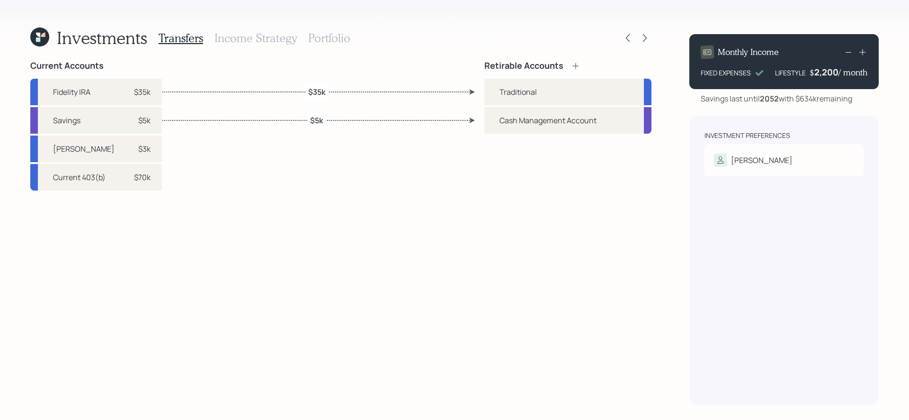
click at [579, 66] on icon at bounding box center [575, 65] width 9 height 9
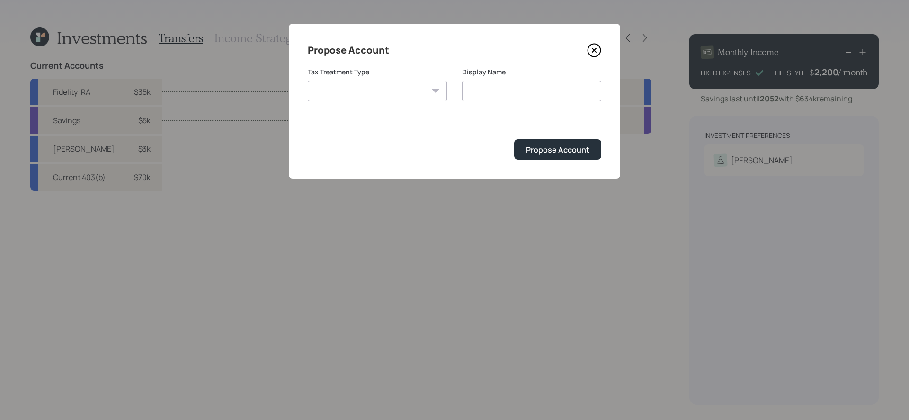
click at [350, 93] on select "[PERSON_NAME] Taxable Traditional" at bounding box center [377, 90] width 139 height 21
select select "[PERSON_NAME]"
click at [308, 80] on select "[PERSON_NAME] Taxable Traditional" at bounding box center [377, 90] width 139 height 21
type input "[PERSON_NAME]"
click at [545, 152] on div "Propose Account" at bounding box center [557, 149] width 63 height 10
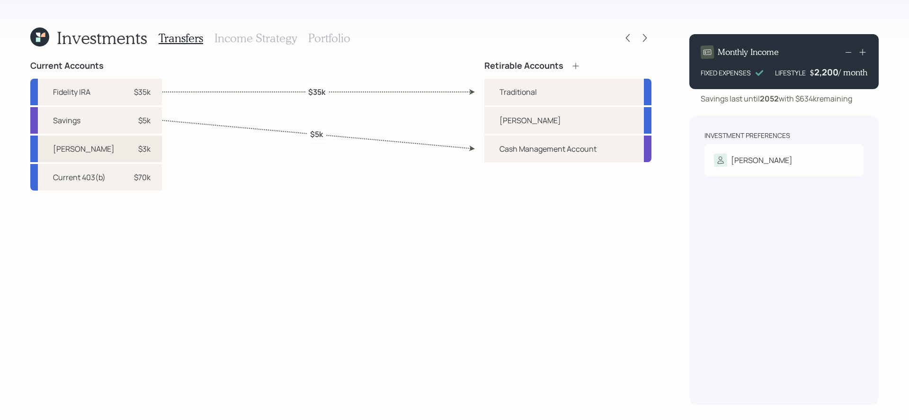
click at [93, 151] on div "[PERSON_NAME] $3k" at bounding box center [96, 148] width 132 height 27
click at [531, 123] on div "[PERSON_NAME]" at bounding box center [567, 120] width 167 height 27
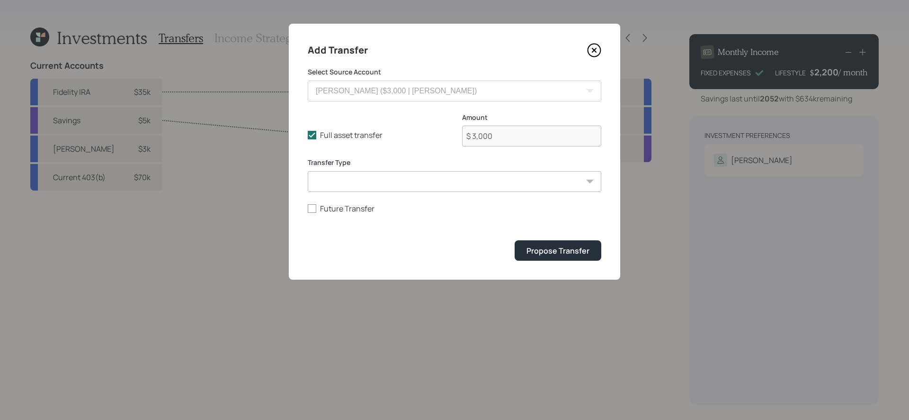
click at [535, 267] on div "Add Transfer Select Source Account [PERSON_NAME] ($3,000 | [PERSON_NAME]) Fidel…" at bounding box center [454, 152] width 331 height 256
click at [535, 259] on button "Propose Transfer" at bounding box center [558, 250] width 87 height 20
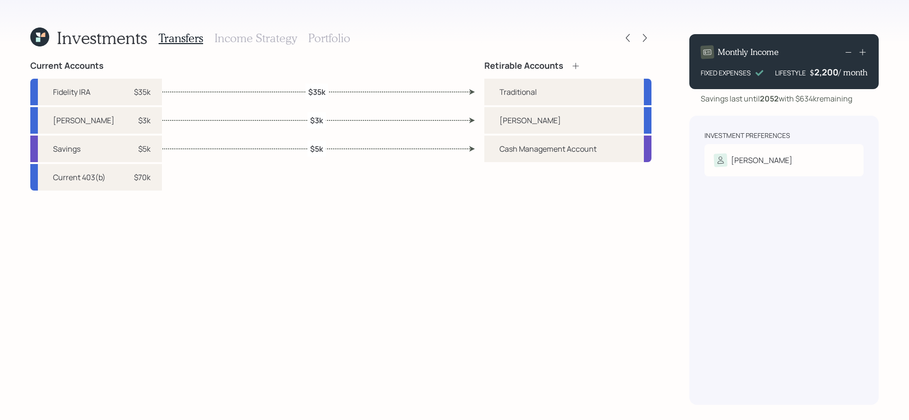
click at [241, 42] on h3 "Income Strategy" at bounding box center [255, 38] width 82 height 14
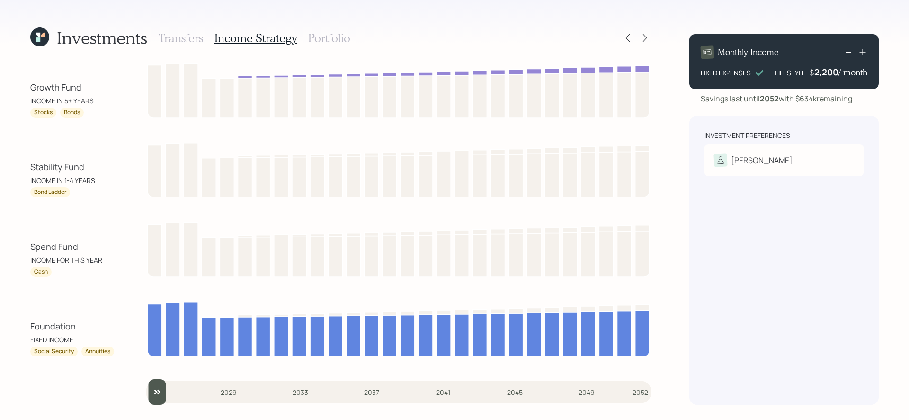
click at [318, 41] on h3 "Portfolio" at bounding box center [329, 38] width 42 height 14
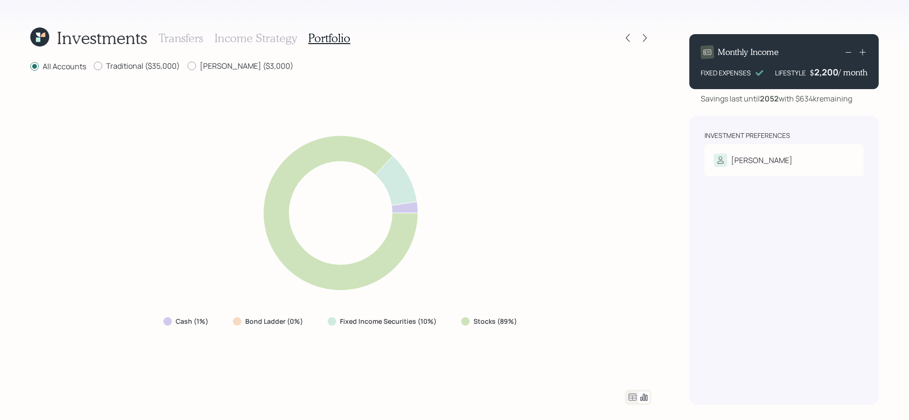
click at [265, 38] on h3 "Income Strategy" at bounding box center [255, 38] width 82 height 14
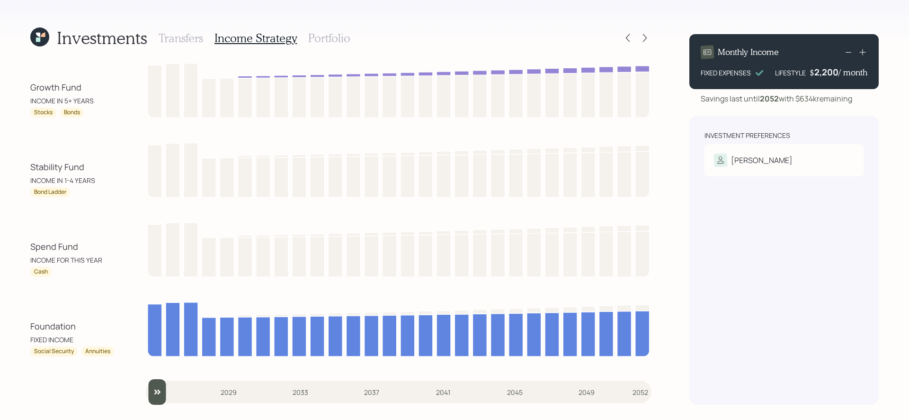
click at [328, 44] on h3 "Portfolio" at bounding box center [329, 38] width 42 height 14
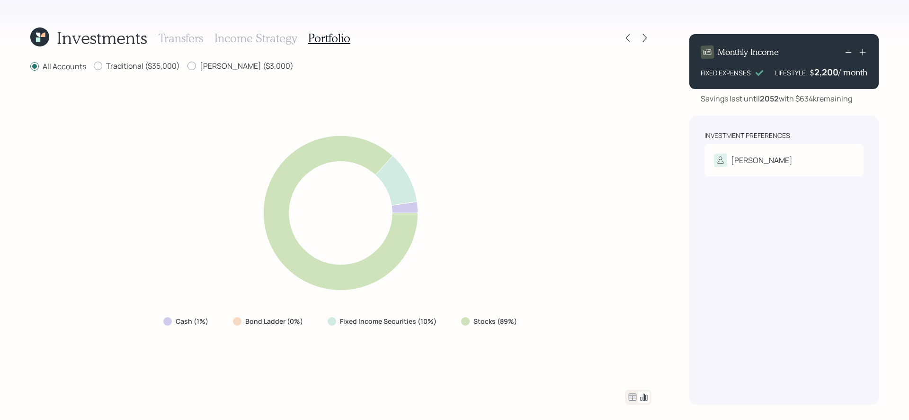
click at [635, 344] on icon at bounding box center [632, 396] width 11 height 11
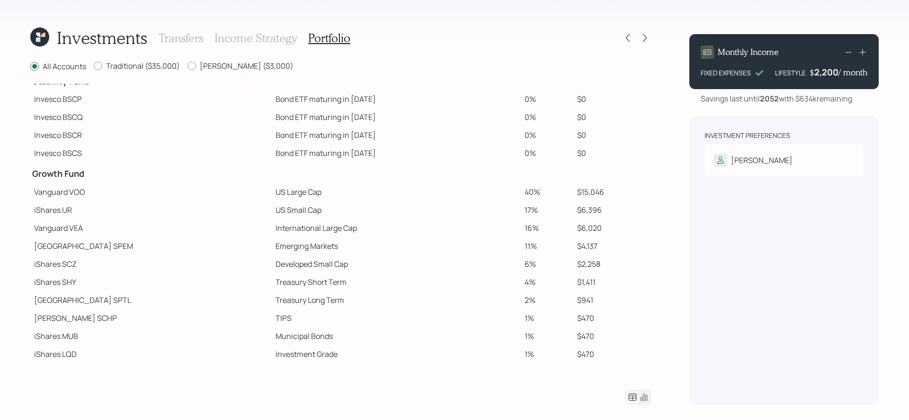
scroll to position [53, 0]
drag, startPoint x: 210, startPoint y: 208, endPoint x: 294, endPoint y: 210, distance: 83.8
click at [294, 210] on tr "iShares IJR US Small Cap 17% $6,396" at bounding box center [340, 210] width 621 height 18
click at [272, 231] on td "International Large Cap" at bounding box center [396, 228] width 249 height 18
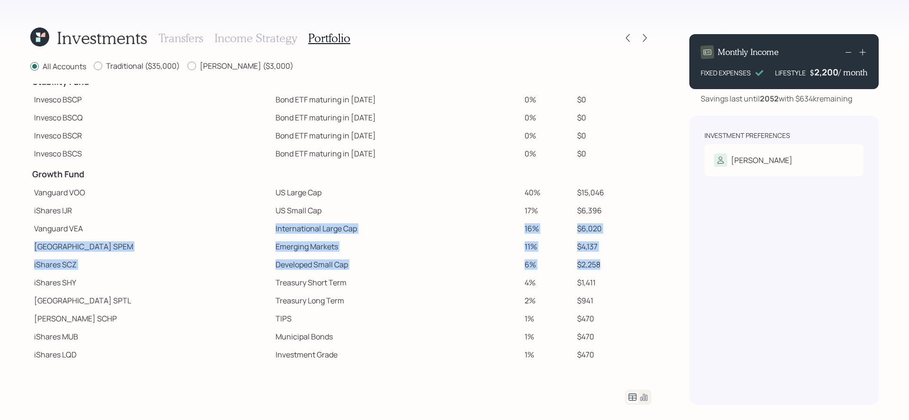
drag, startPoint x: 209, startPoint y: 229, endPoint x: 605, endPoint y: 268, distance: 397.8
click at [605, 268] on tbody "Spend Fund CASH Cash (Account Management) 1% $380 Stability Fund Invesco BSCP B…" at bounding box center [340, 197] width 621 height 332
click at [605, 268] on td "$2,258" at bounding box center [612, 264] width 78 height 18
drag, startPoint x: 624, startPoint y: 267, endPoint x: 208, endPoint y: 191, distance: 422.6
click at [208, 191] on tbody "Spend Fund CASH Cash (Account Management) 1% $380 Stability Fund Invesco BSCP B…" at bounding box center [340, 197] width 621 height 332
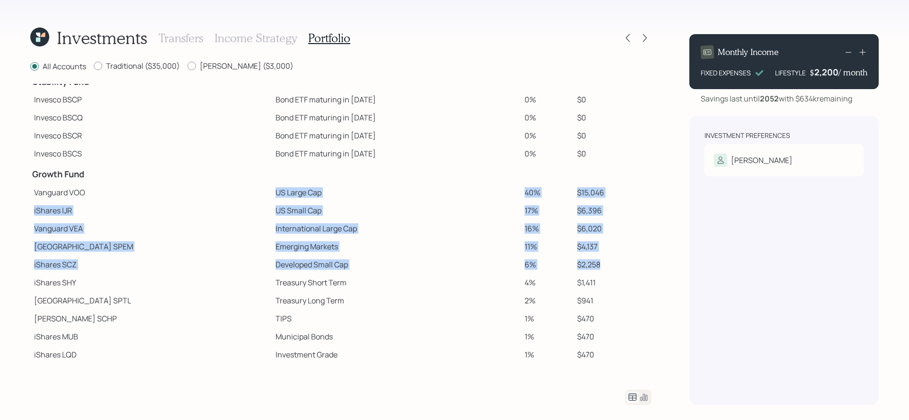
click at [356, 252] on td "Emerging Markets" at bounding box center [396, 246] width 249 height 18
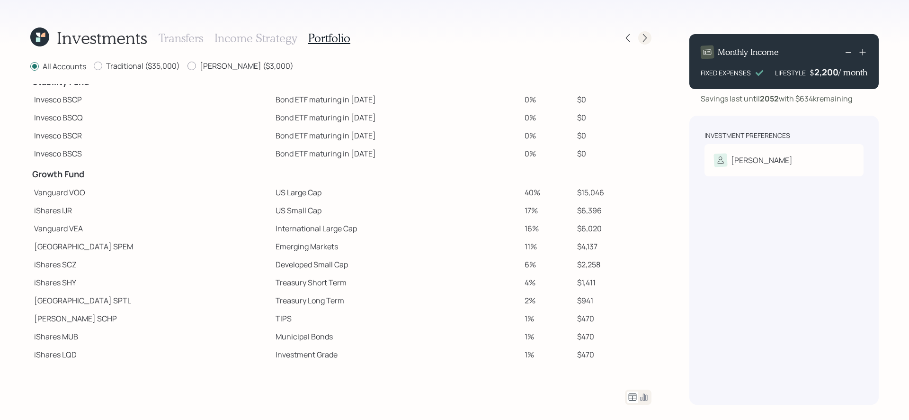
click at [644, 37] on icon at bounding box center [644, 37] width 9 height 9
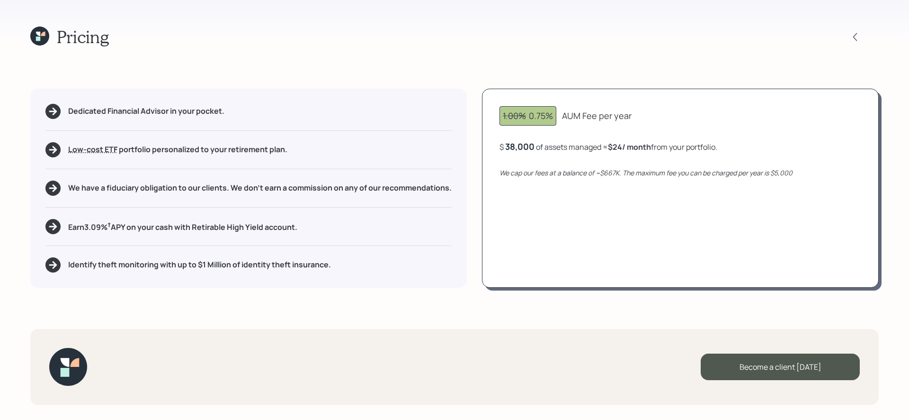
click at [131, 187] on h5 "We have a fiduciary obligation to our clients. We don't earn a commission on an…" at bounding box center [260, 187] width 384 height 9
click at [129, 326] on div "Pricing Dedicated Financial Advisor in your pocket. Low-cost ETF Retirable uses…" at bounding box center [454, 210] width 909 height 420
click at [170, 229] on h5 "Earn 3.09 % † APY on your cash with Retirable High Yield account." at bounding box center [182, 226] width 229 height 12
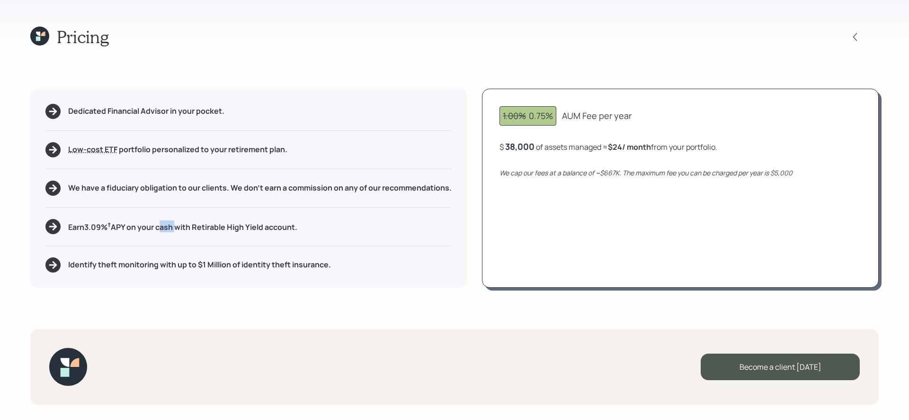
click at [170, 229] on h5 "Earn 3.09 % † APY on your cash with Retirable High Yield account." at bounding box center [182, 226] width 229 height 12
click at [154, 262] on h5 "Identify theft monitoring with up to $1 Million of identity theft insurance." at bounding box center [199, 264] width 263 height 9
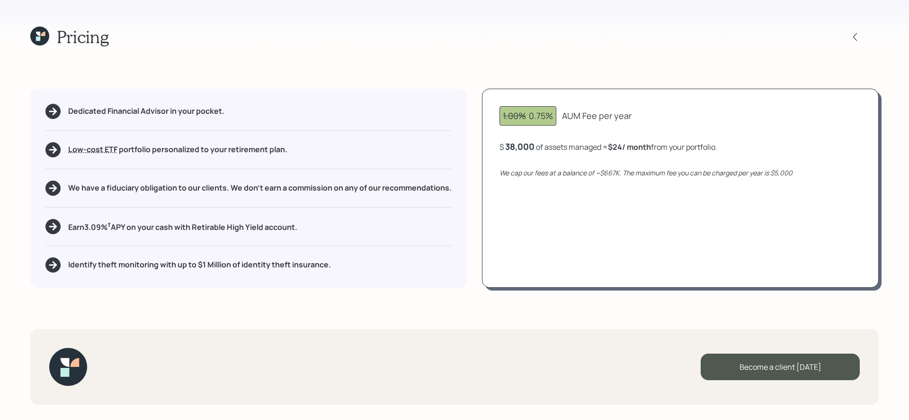
click at [186, 228] on h5 "Earn 3.09 % † APY on your cash with Retirable High Yield account." at bounding box center [182, 226] width 229 height 12
click at [41, 29] on icon at bounding box center [39, 36] width 19 height 19
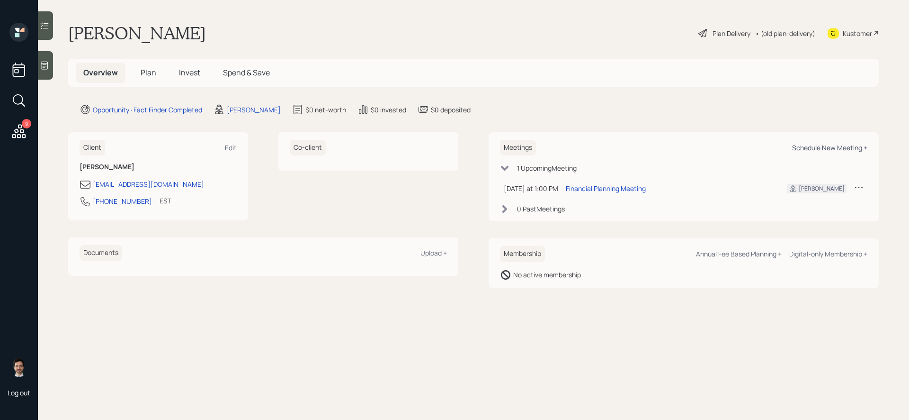
click at [686, 148] on div "Schedule New Meeting +" at bounding box center [829, 147] width 75 height 9
select select "ef6b64e1-8f62-4a74-b865-a7df4b35b836"
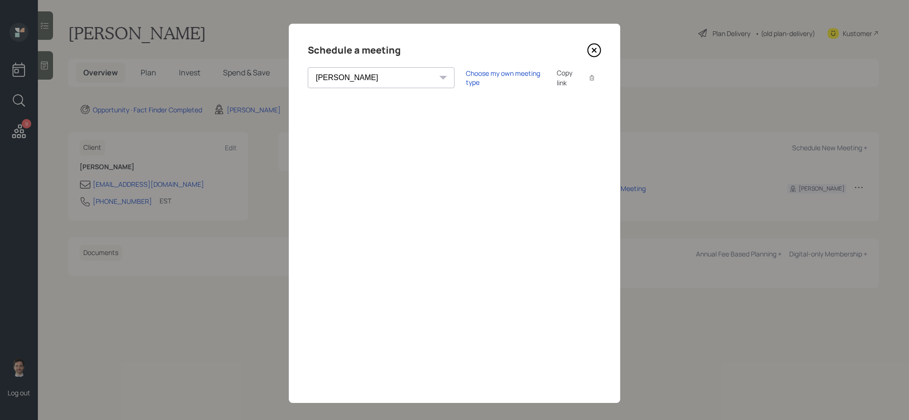
click at [600, 48] on icon at bounding box center [594, 50] width 13 height 13
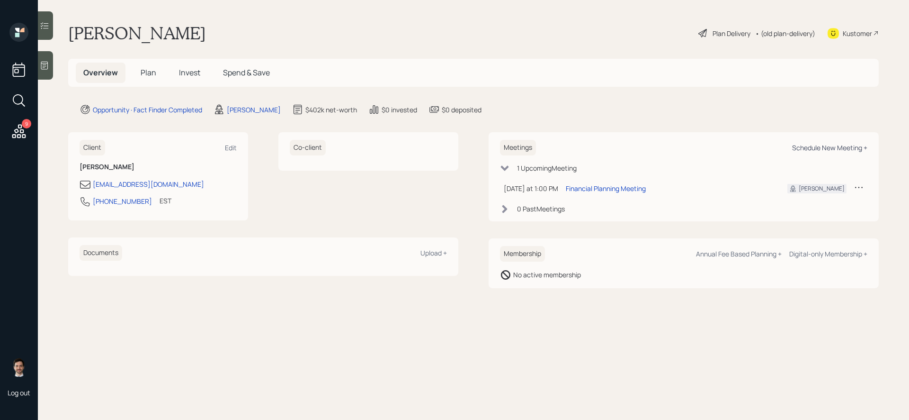
click at [686, 150] on div "Schedule New Meeting +" at bounding box center [829, 147] width 75 height 9
select select "ef6b64e1-8f62-4a74-b865-a7df4b35b836"
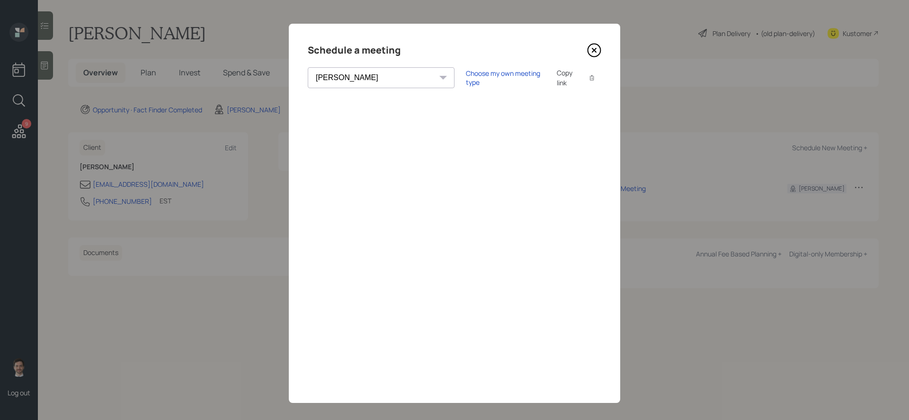
click at [594, 55] on icon at bounding box center [594, 50] width 14 height 14
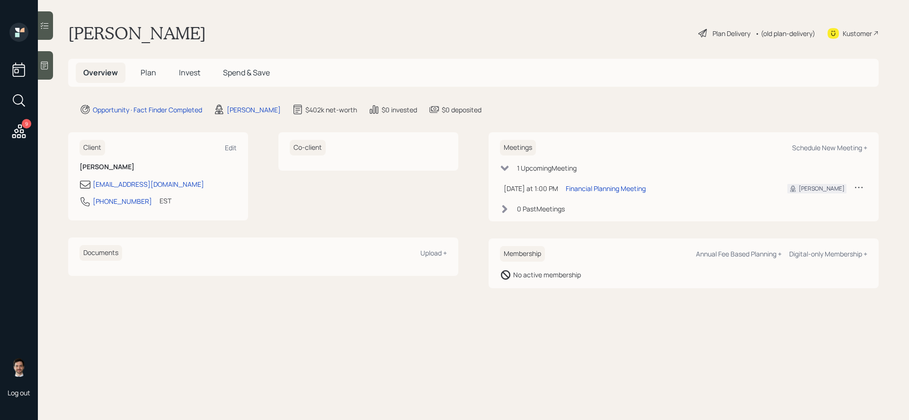
click at [142, 74] on span "Plan" at bounding box center [149, 72] width 16 height 10
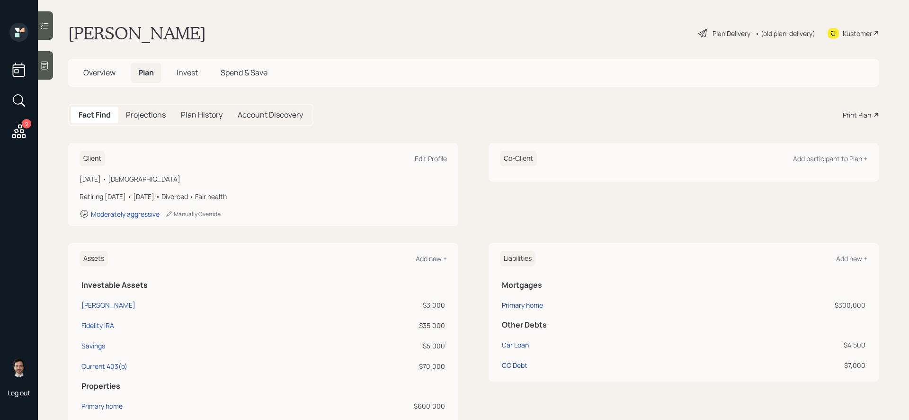
click at [686, 116] on div "Print Plan" at bounding box center [857, 115] width 28 height 10
click at [28, 128] on div "9" at bounding box center [19, 82] width 23 height 119
click at [10, 143] on div "9 Log out" at bounding box center [19, 210] width 38 height 420
click at [14, 131] on icon at bounding box center [18, 131] width 17 height 17
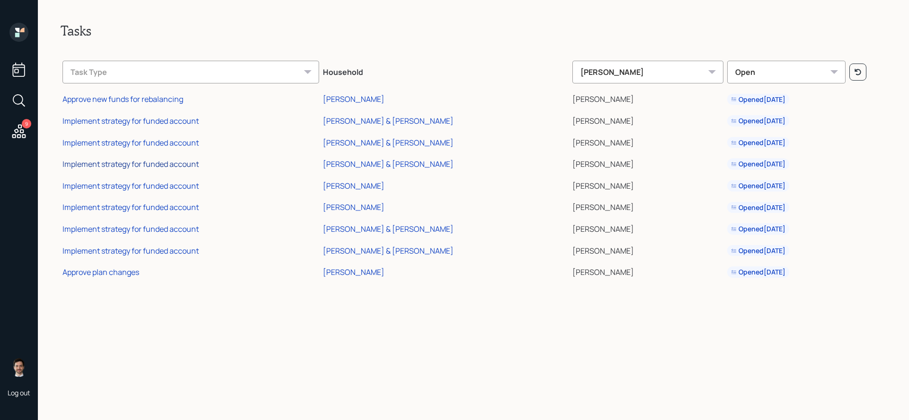
click at [173, 166] on div "Implement strategy for funded account" at bounding box center [131, 164] width 136 height 10
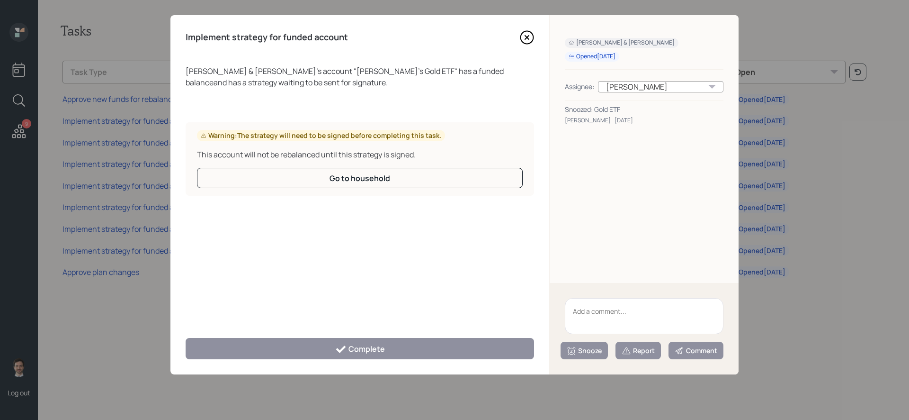
click at [613, 305] on textarea at bounding box center [644, 316] width 159 height 36
type textarea "Legacy"
click at [584, 344] on div "Snooze" at bounding box center [584, 350] width 35 height 9
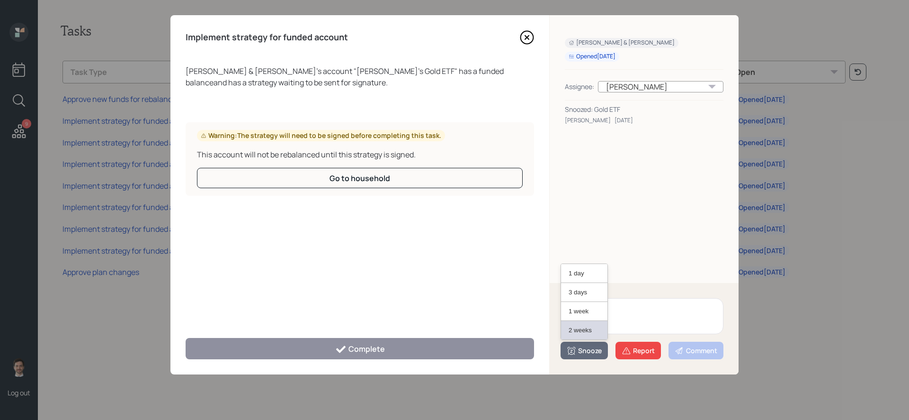
click at [583, 329] on button "2 weeks" at bounding box center [584, 330] width 46 height 18
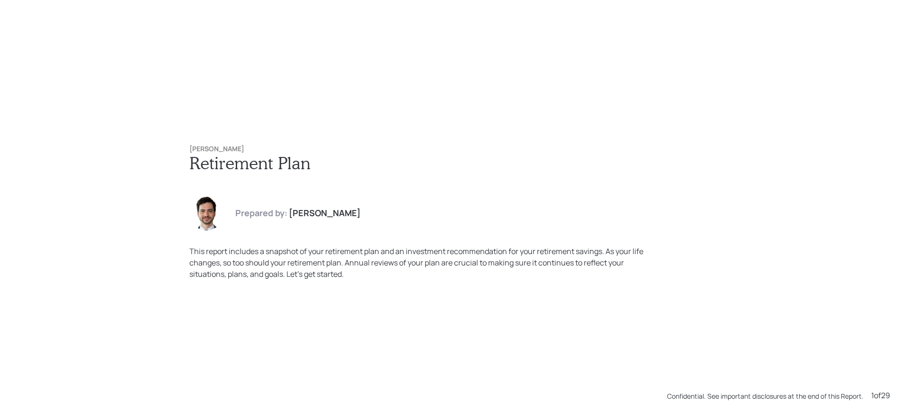
click at [492, 171] on h1 "Retirement Plan" at bounding box center [454, 162] width 530 height 20
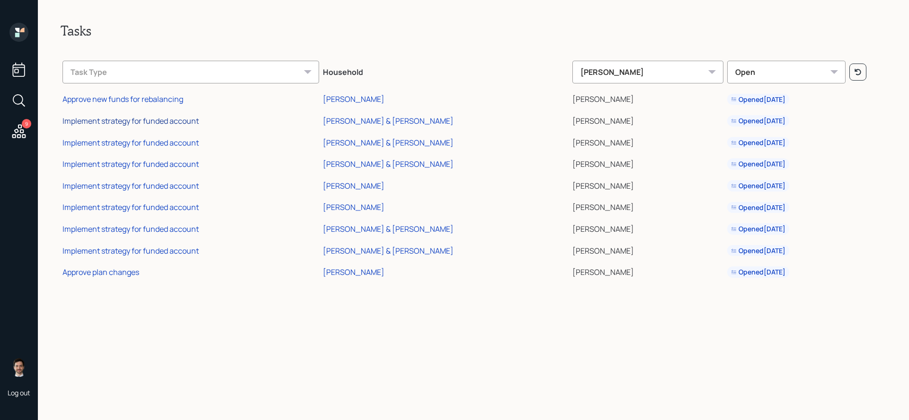
click at [136, 119] on div "Implement strategy for funded account" at bounding box center [131, 121] width 136 height 10
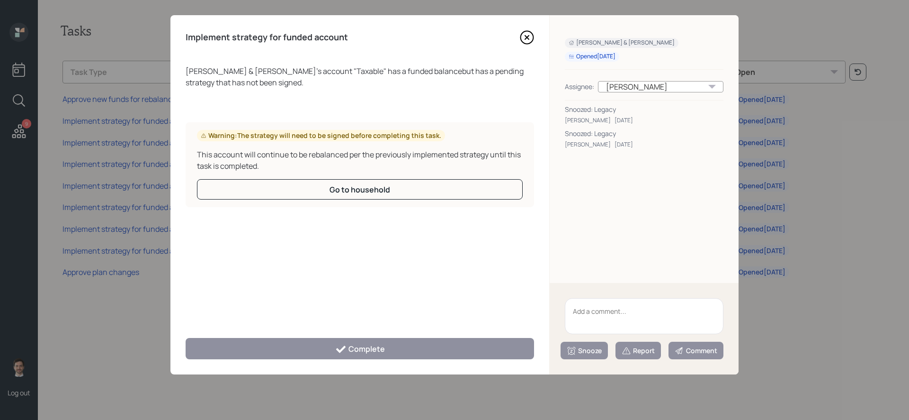
click at [584, 322] on textarea at bounding box center [644, 316] width 159 height 36
type textarea "Legacy"
click at [589, 350] on div "Snooze" at bounding box center [584, 350] width 35 height 9
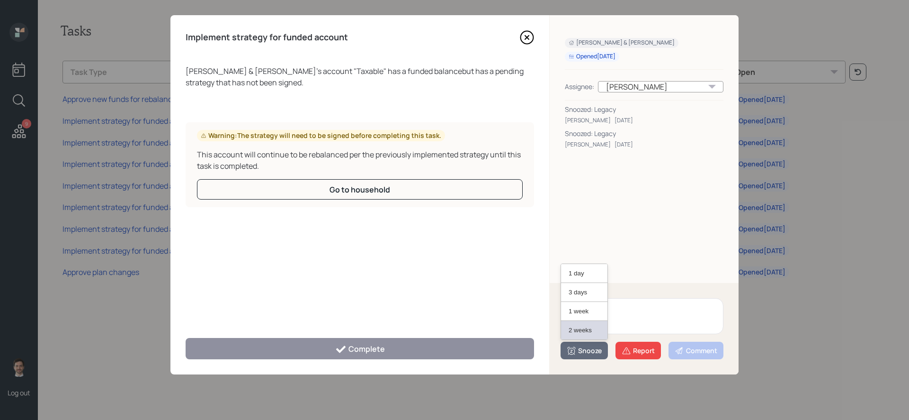
click at [582, 327] on button "2 weeks" at bounding box center [584, 330] width 46 height 18
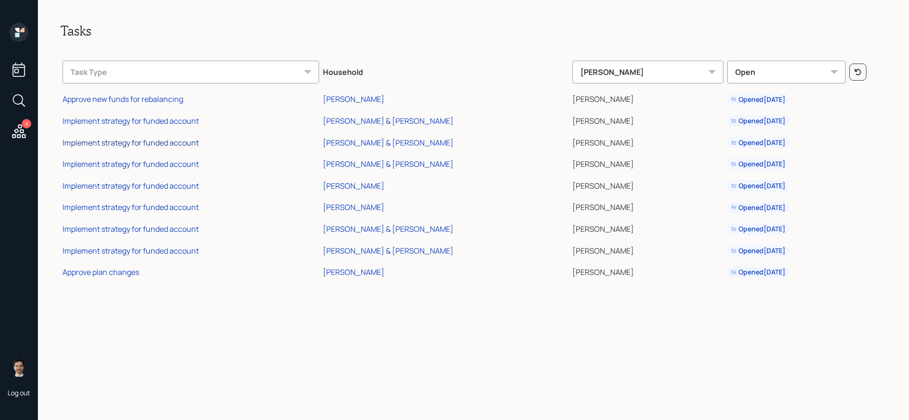
click at [173, 137] on div "Implement strategy for funded account" at bounding box center [131, 142] width 136 height 10
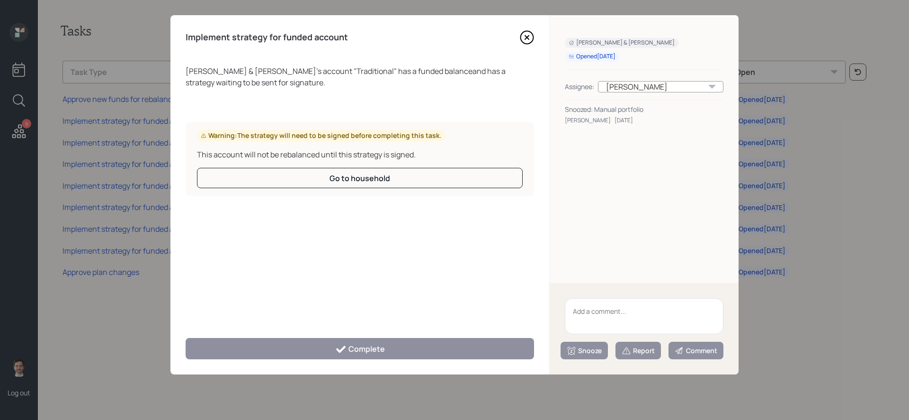
click at [616, 326] on textarea at bounding box center [644, 316] width 159 height 36
type textarea "Legacy Account"
click at [597, 357] on button "Snooze" at bounding box center [584, 350] width 47 height 18
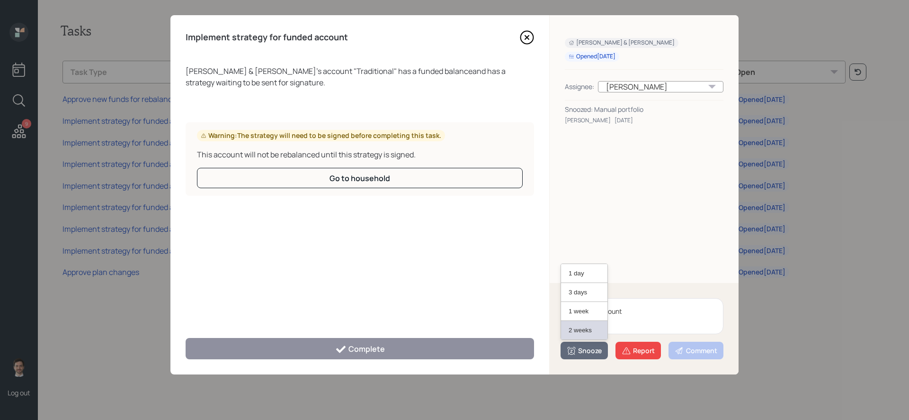
click at [588, 333] on button "2 weeks" at bounding box center [584, 330] width 46 height 18
